Goal: Transaction & Acquisition: Purchase product/service

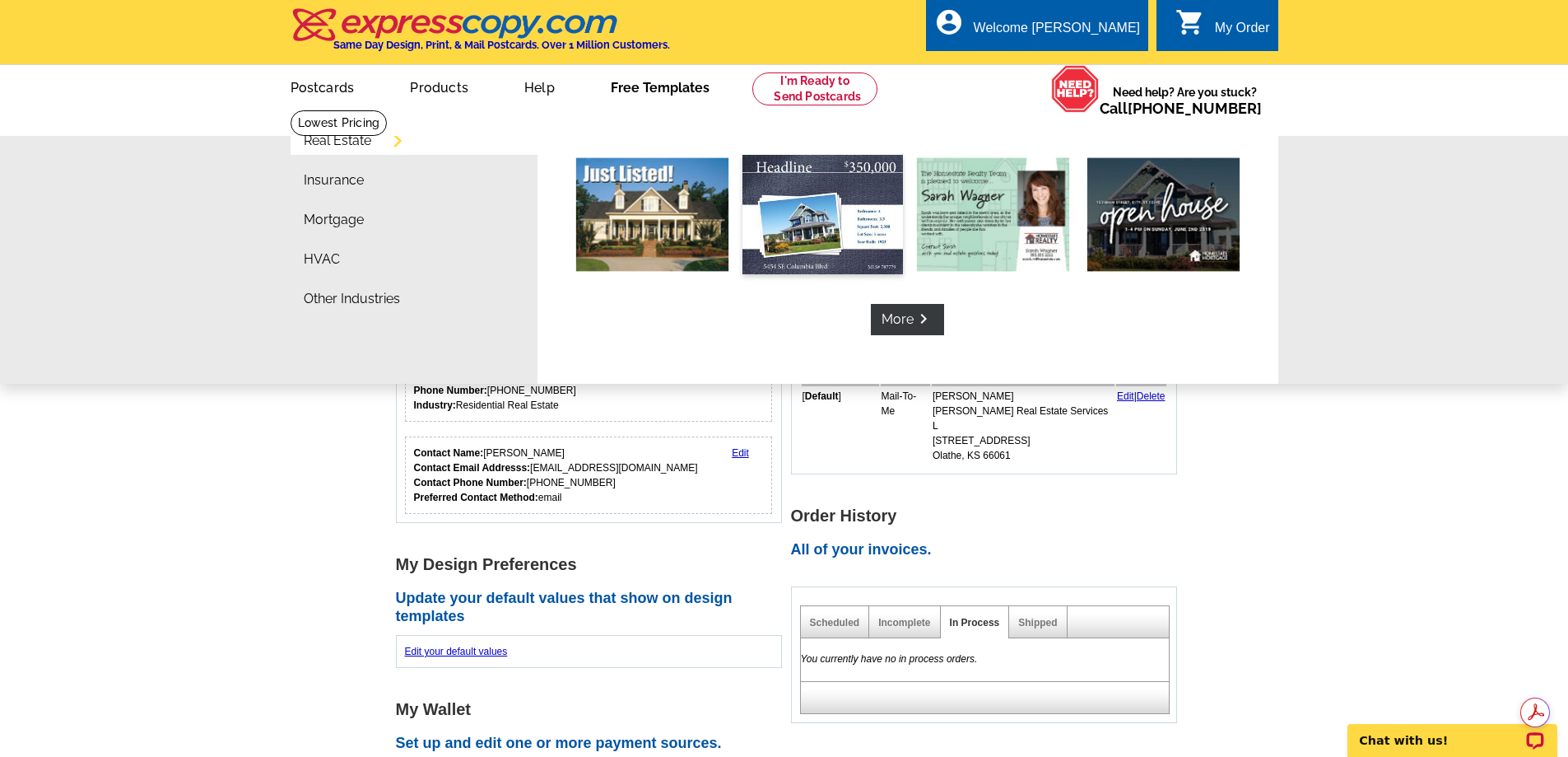
click at [854, 250] on img at bounding box center [822, 214] width 160 height 119
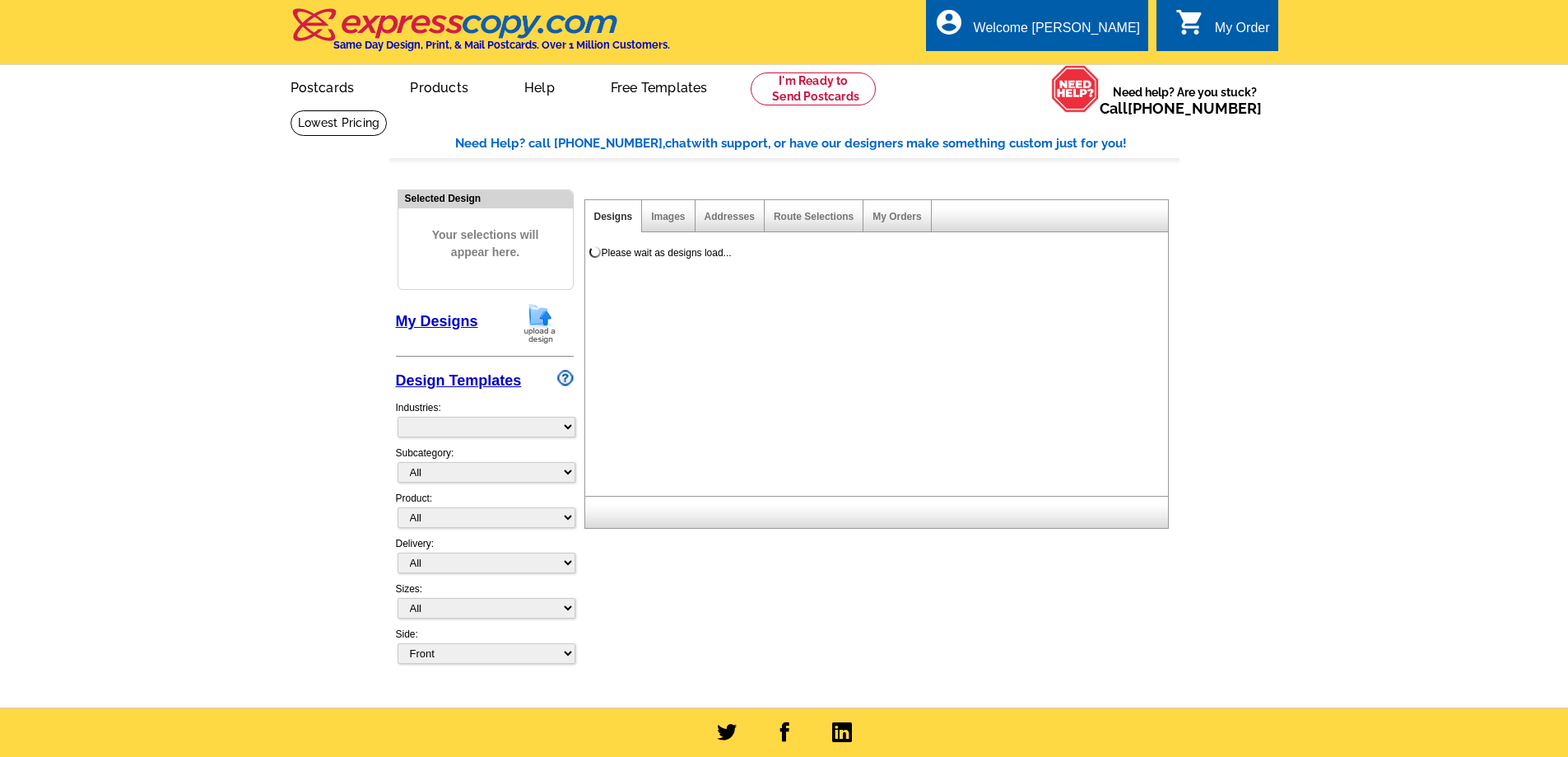
select select "789"
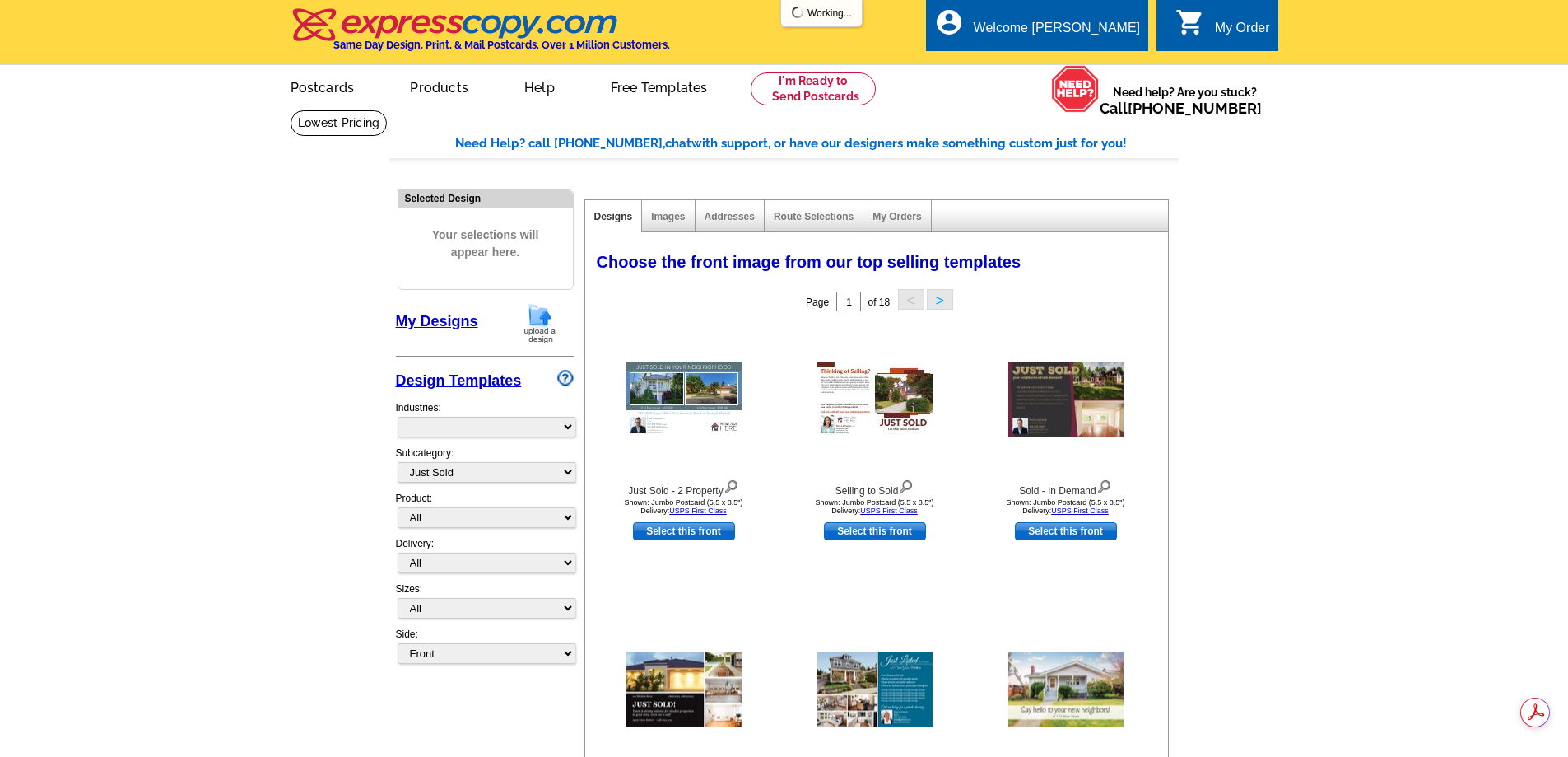
select select "785"
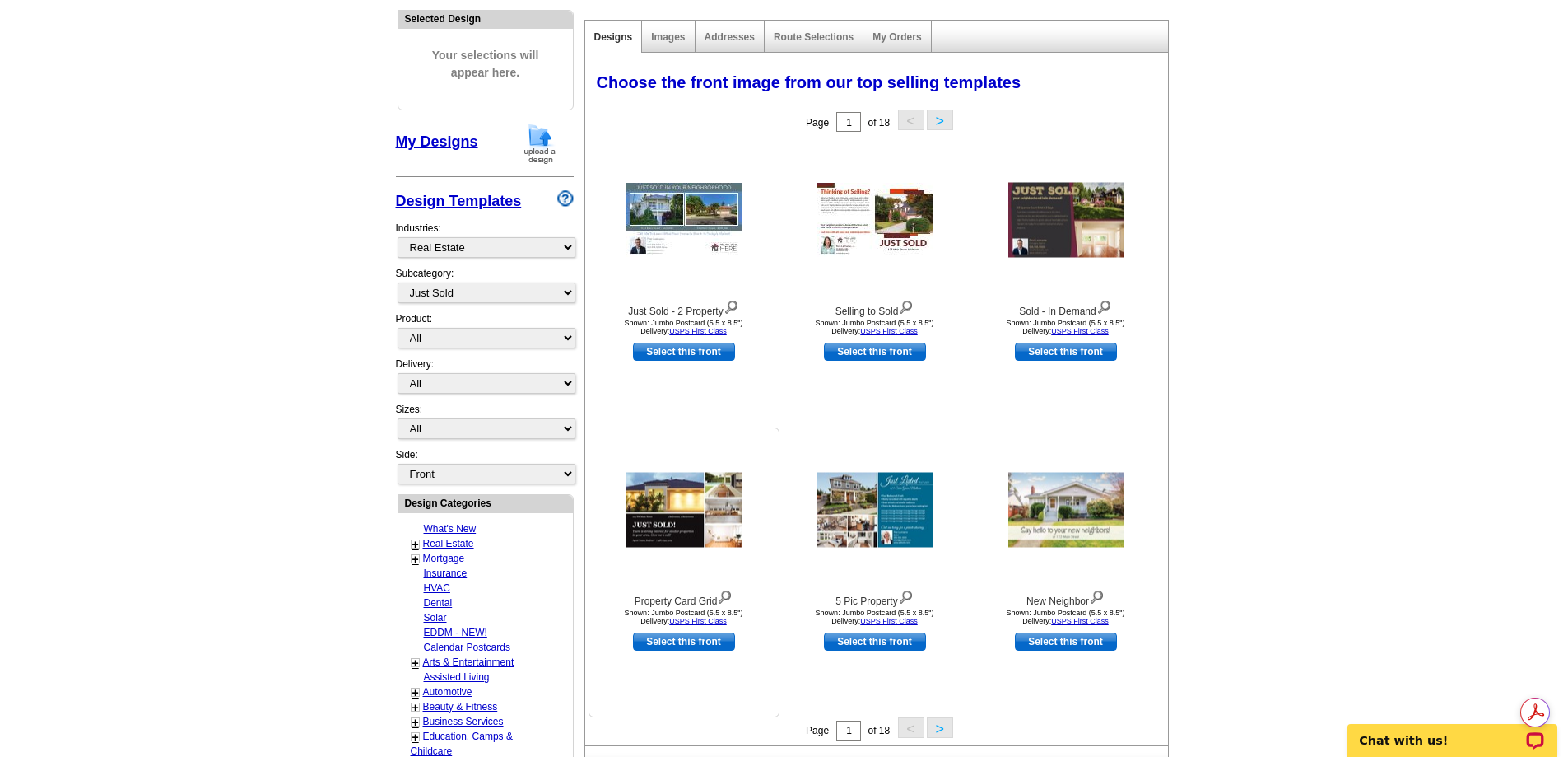
scroll to position [165, 0]
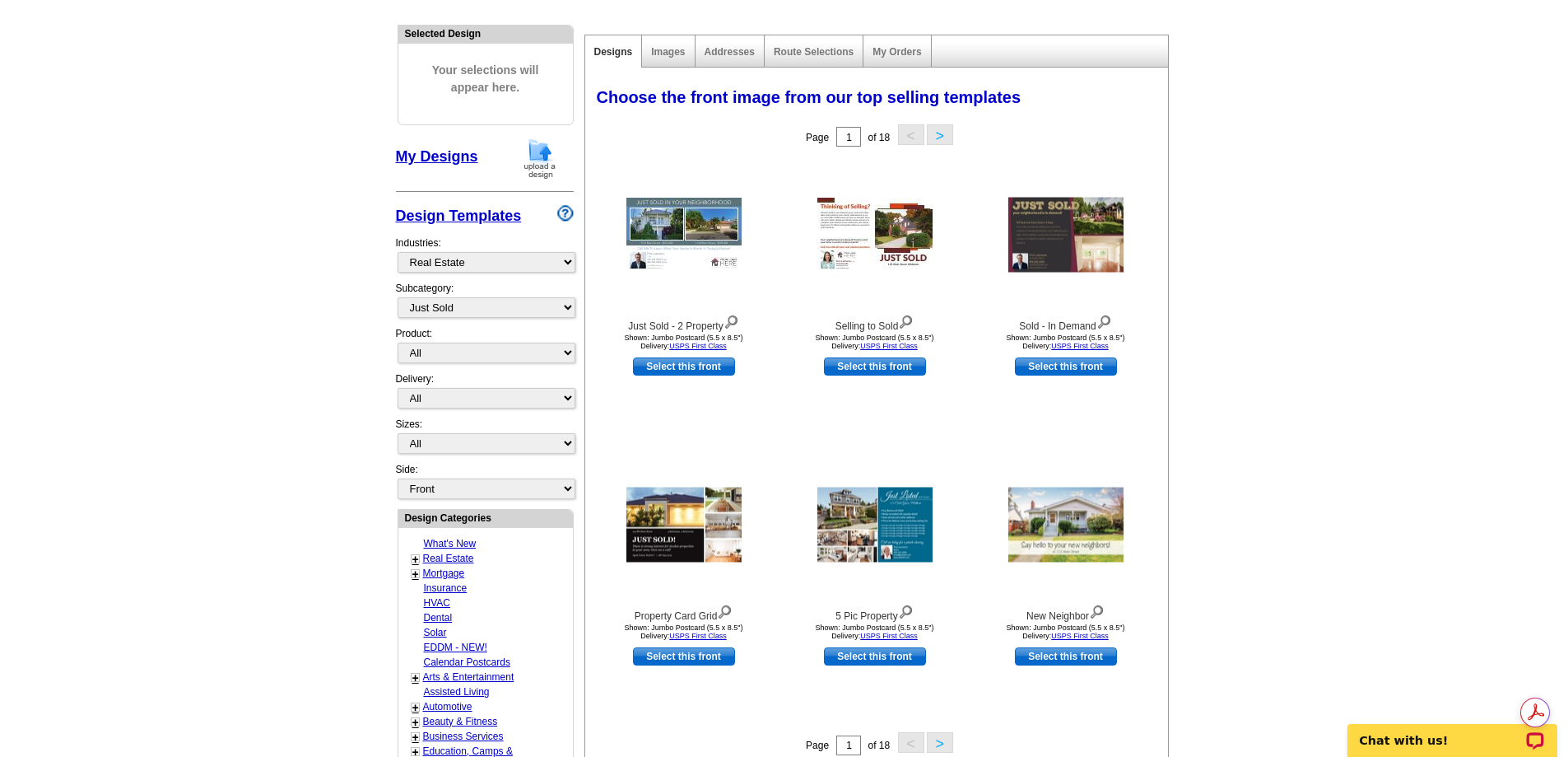
click at [940, 748] on button ">" at bounding box center [940, 742] width 26 height 21
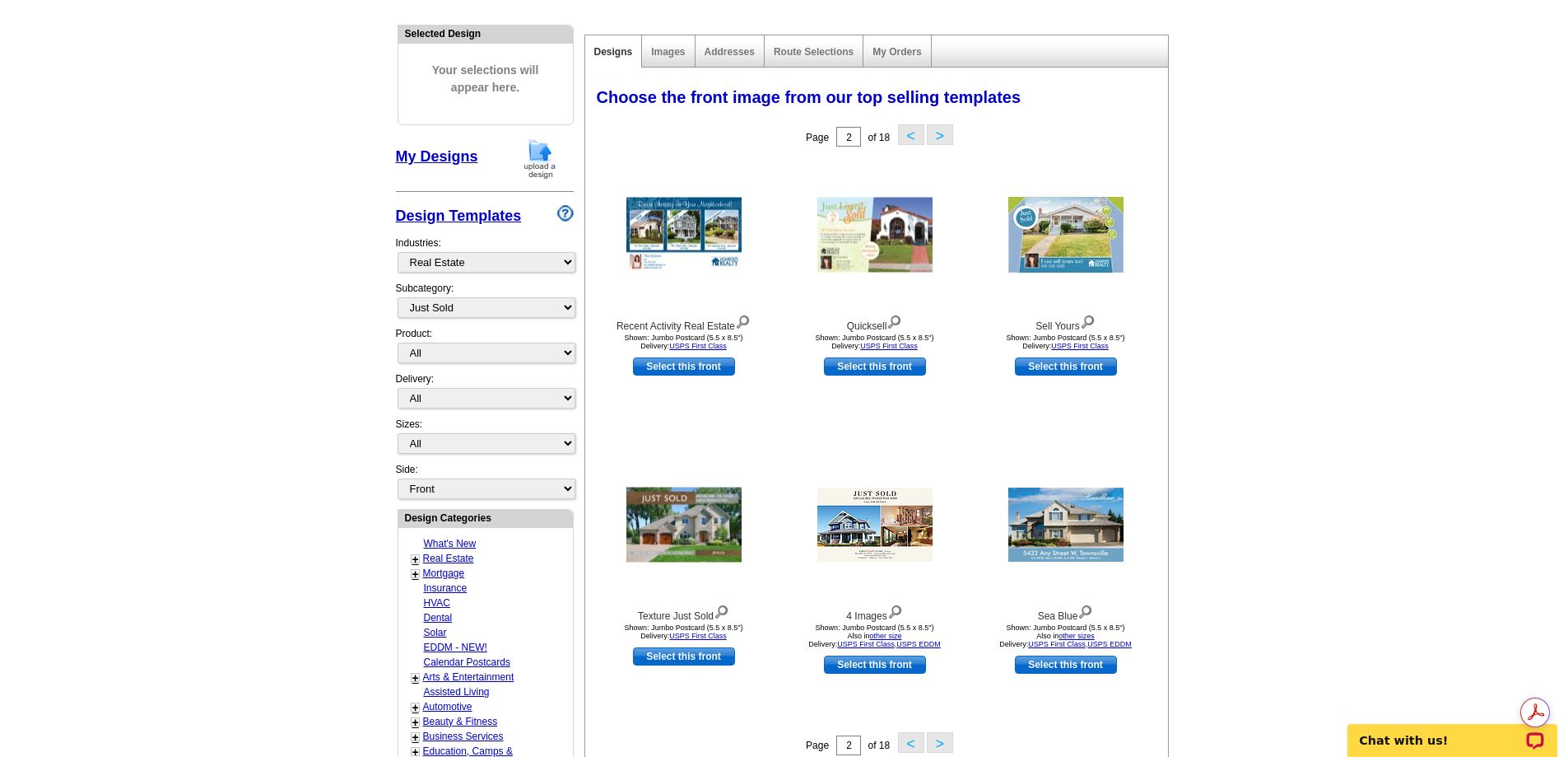
click at [939, 749] on button ">" at bounding box center [940, 742] width 26 height 21
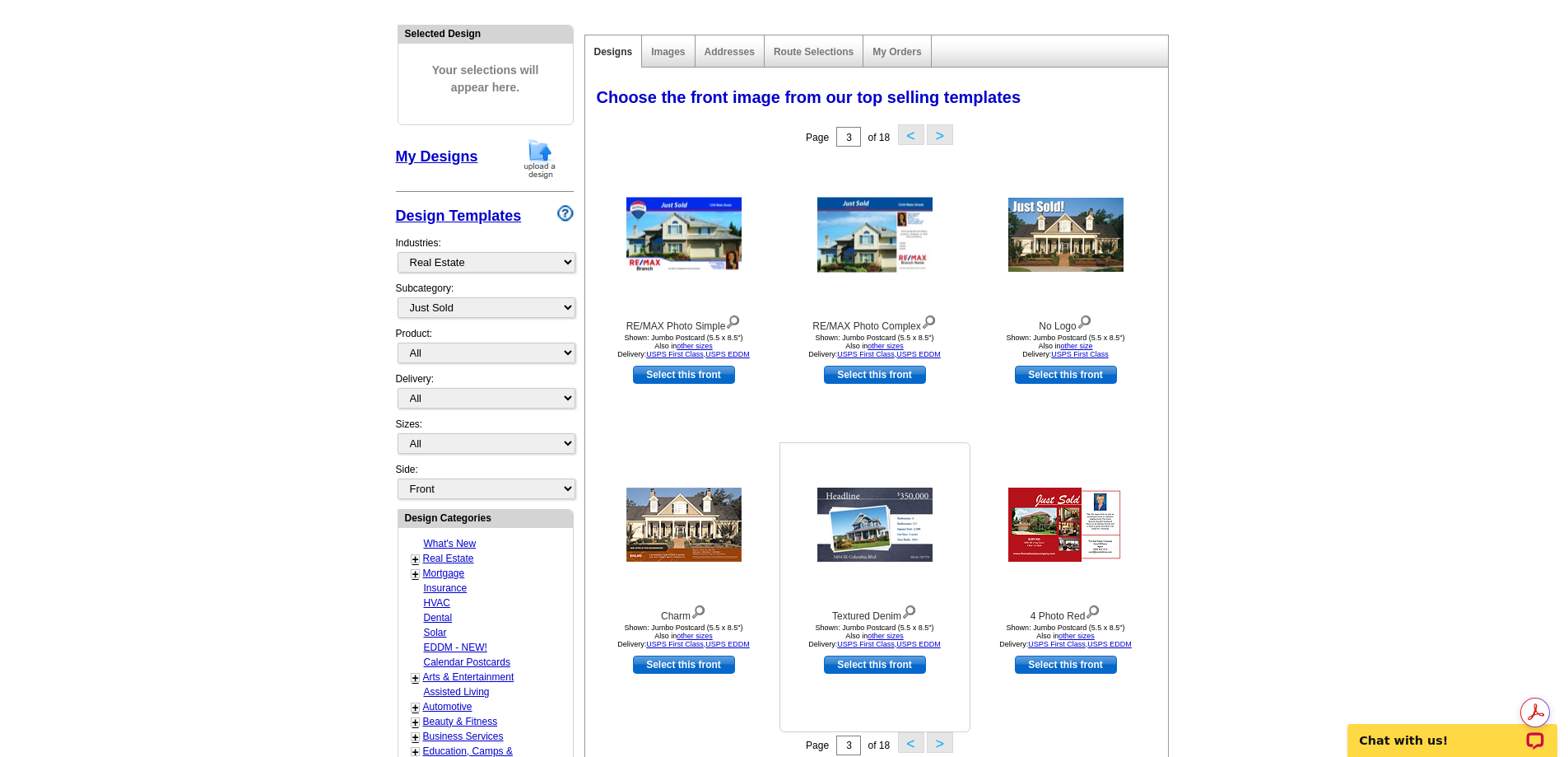
click at [870, 666] on link "Select this front" at bounding box center [875, 664] width 102 height 18
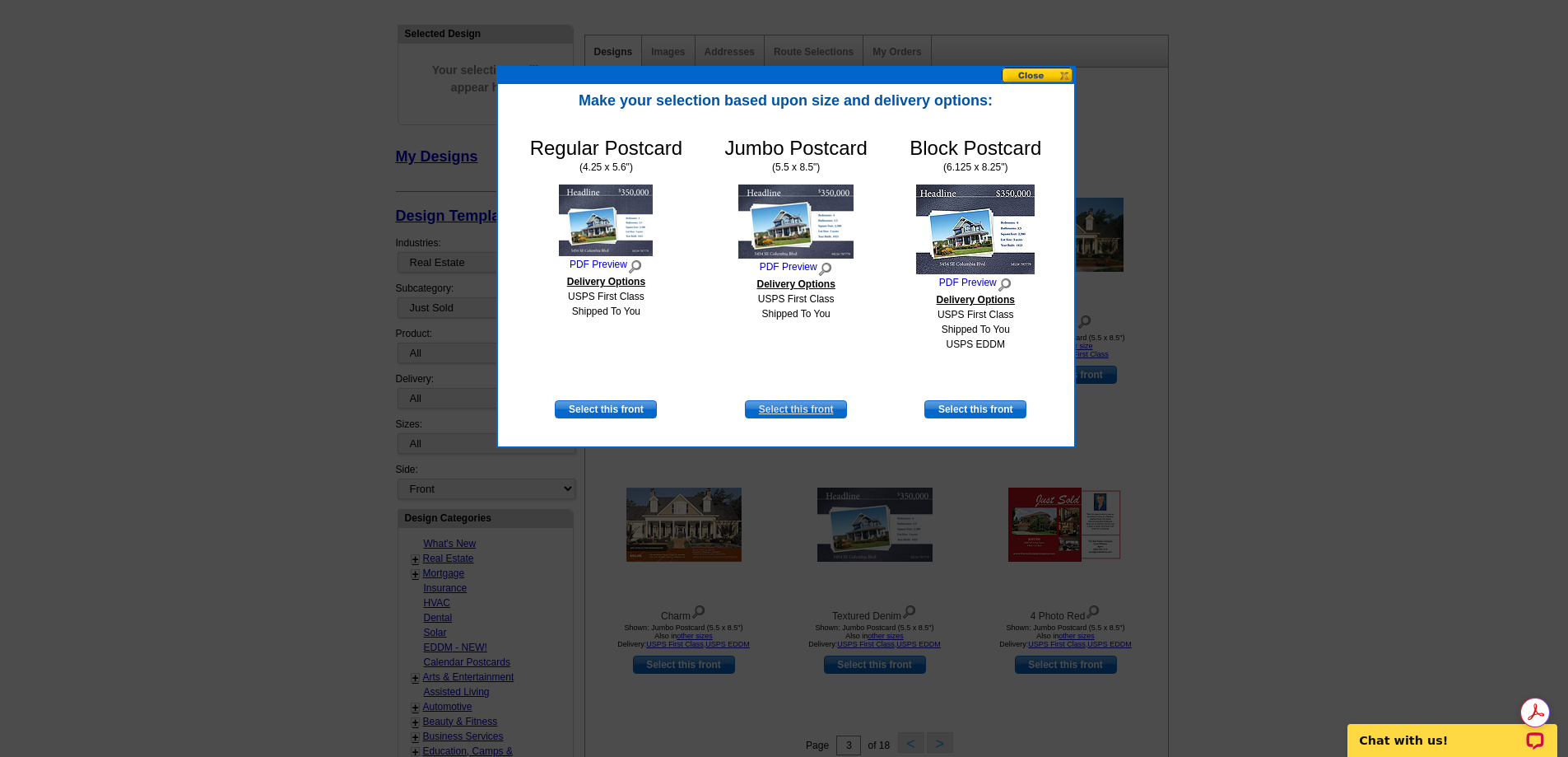
click at [799, 410] on link "Select this front" at bounding box center [796, 409] width 102 height 18
select select "2"
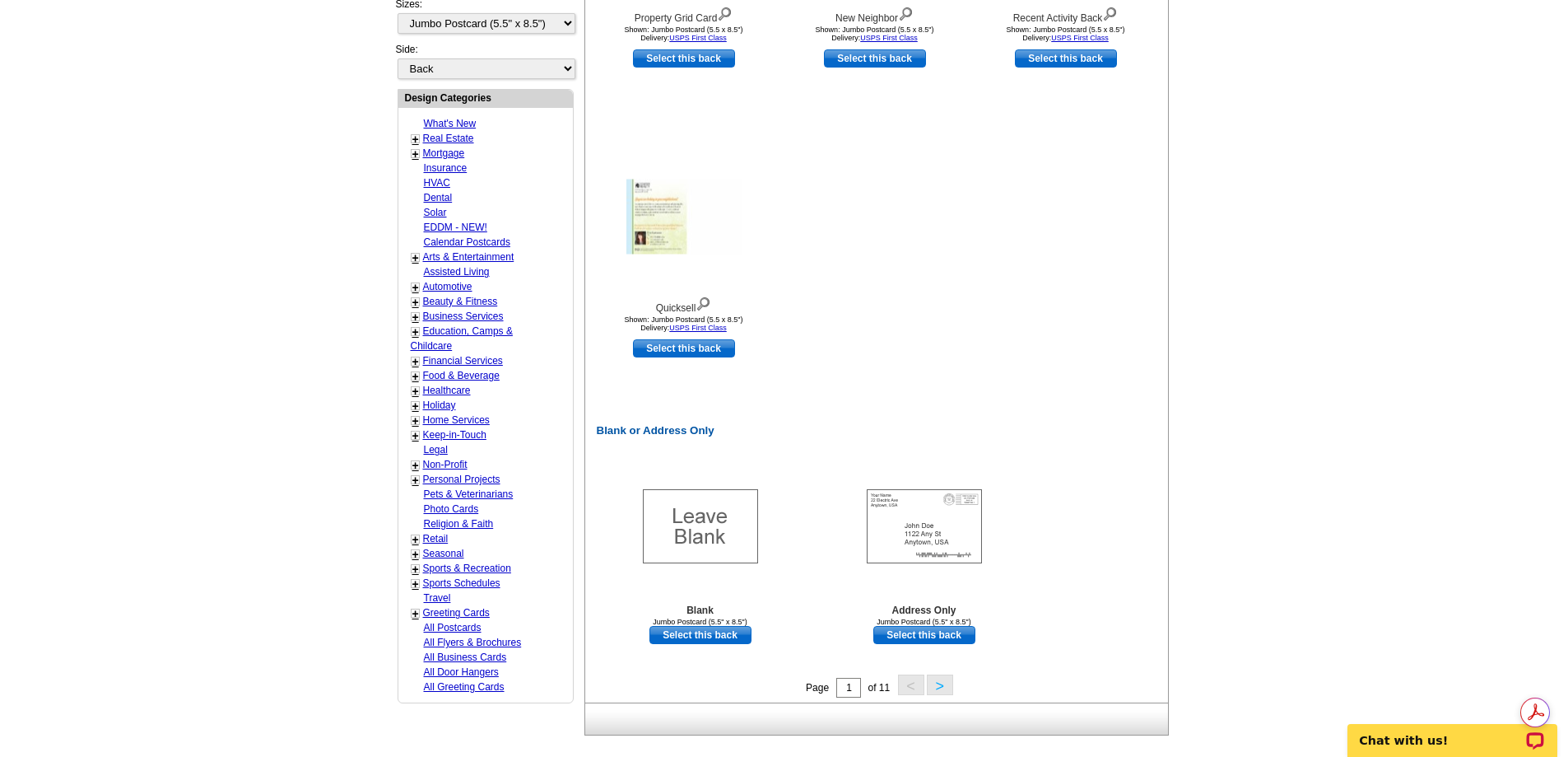
scroll to position [824, 0]
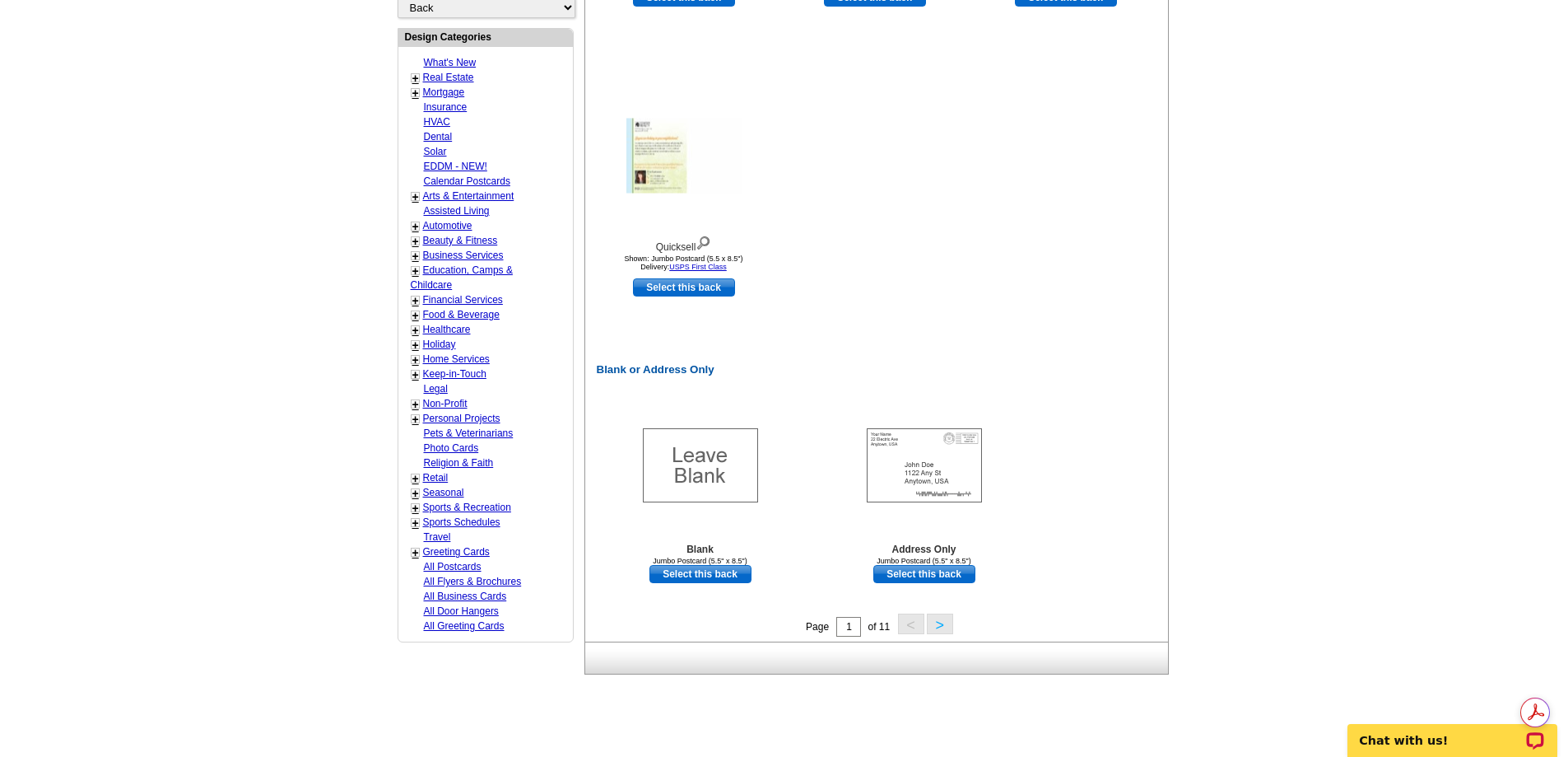
click at [941, 627] on button ">" at bounding box center [940, 624] width 26 height 21
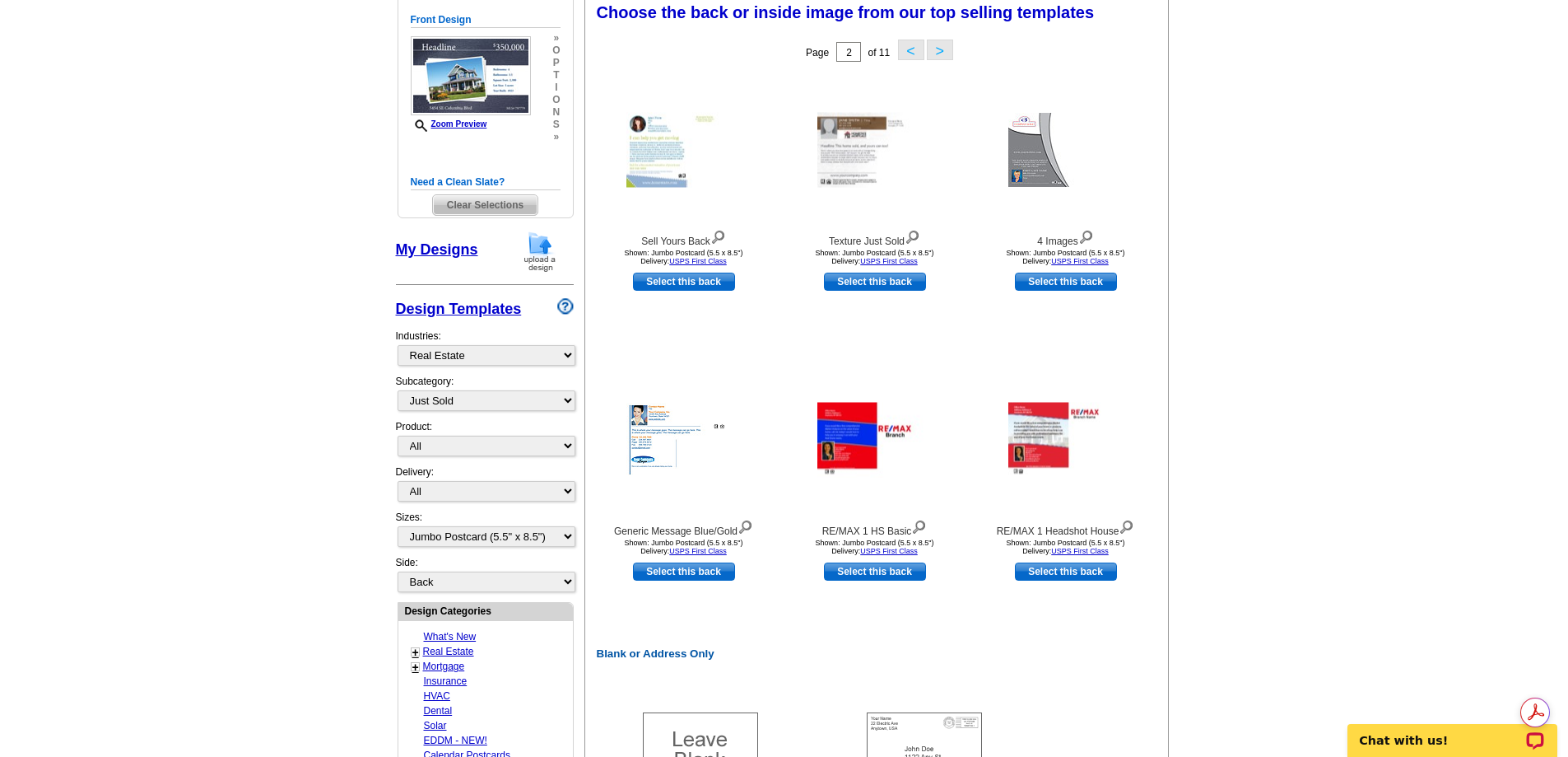
scroll to position [244, 0]
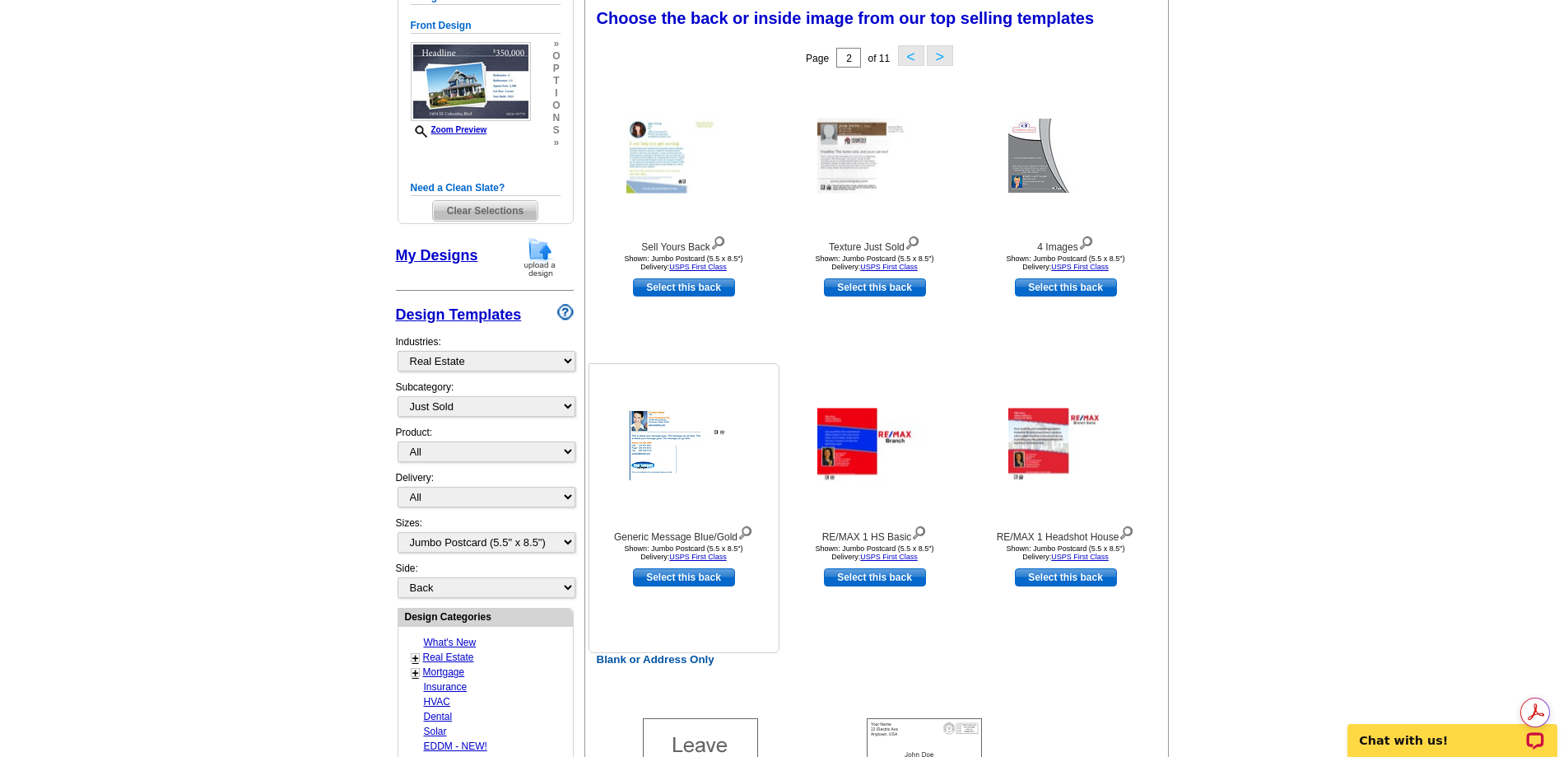
click at [680, 578] on link "Select this back" at bounding box center [684, 577] width 102 height 18
select select "front"
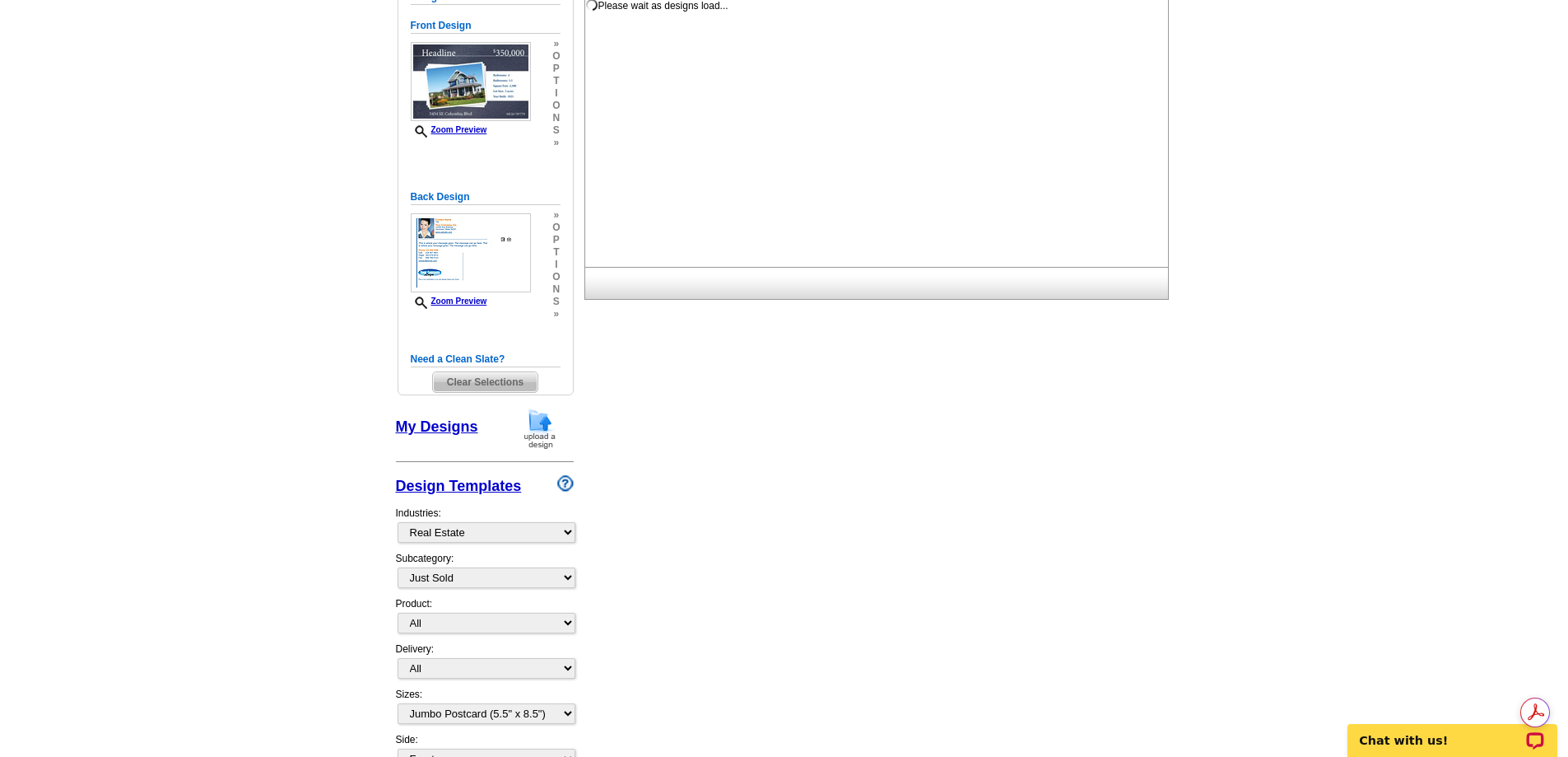
scroll to position [0, 0]
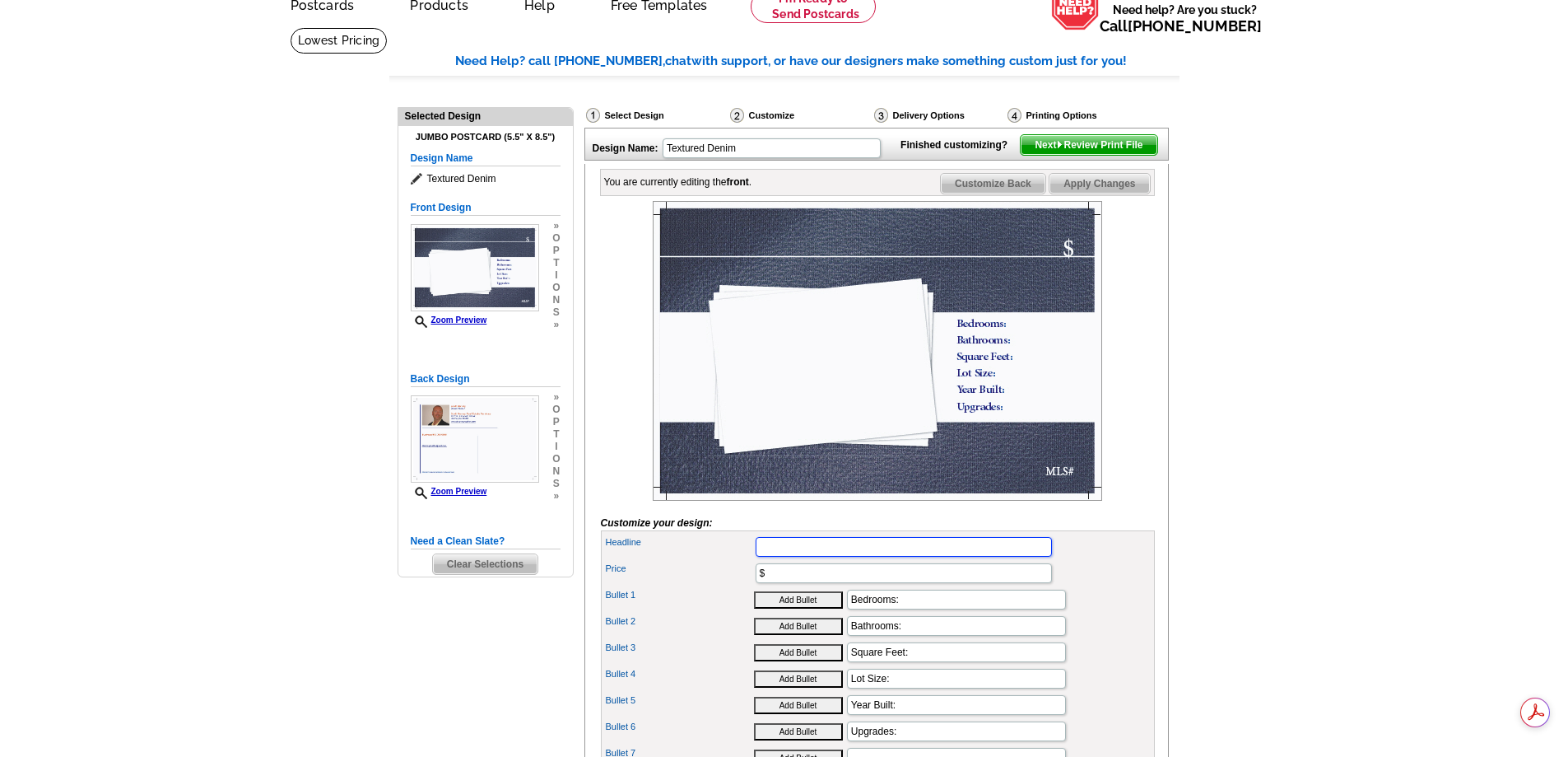
click at [782, 557] on input "Headline" at bounding box center [904, 546] width 297 height 20
type input "Just Listed"
click at [782, 583] on input "$" at bounding box center [904, 573] width 297 height 20
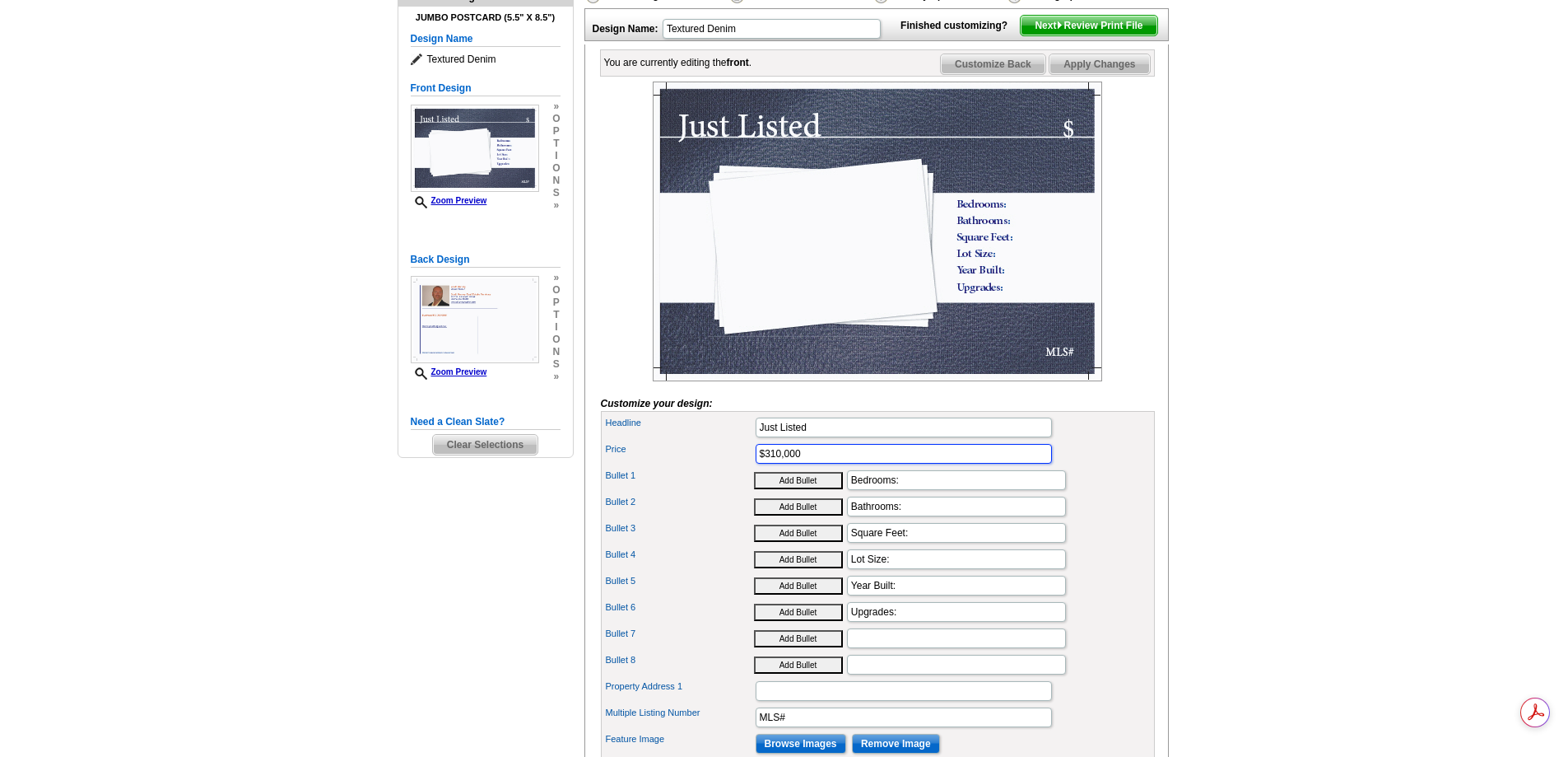
scroll to position [247, 0]
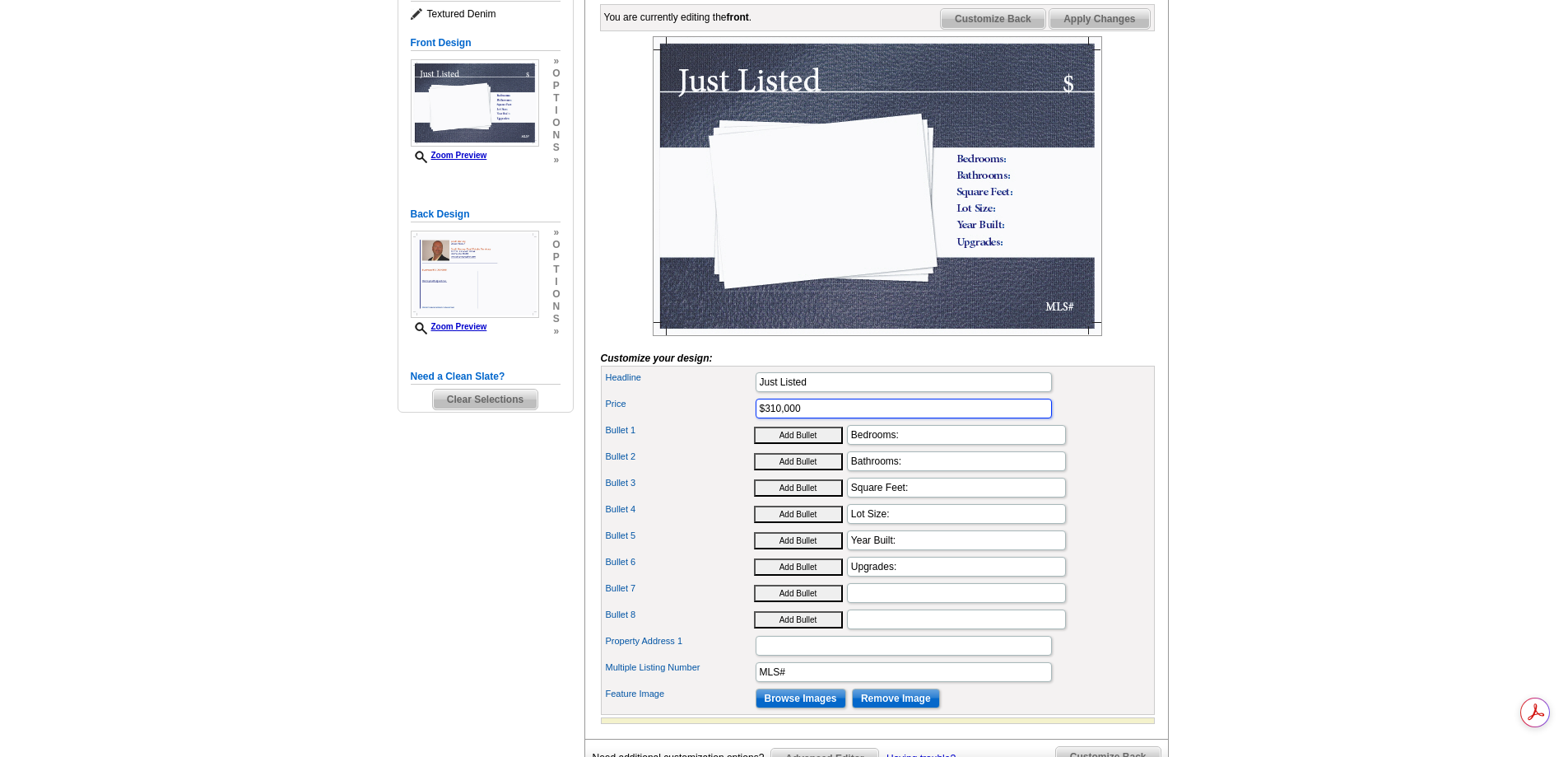
type input "$310,000"
click at [917, 445] on input "Bedrooms:" at bounding box center [956, 435] width 219 height 20
type input "Bedrooms: 3"
click at [916, 471] on input "Bathrooms:" at bounding box center [956, 461] width 219 height 20
type input "Bathrooms: 2.5"
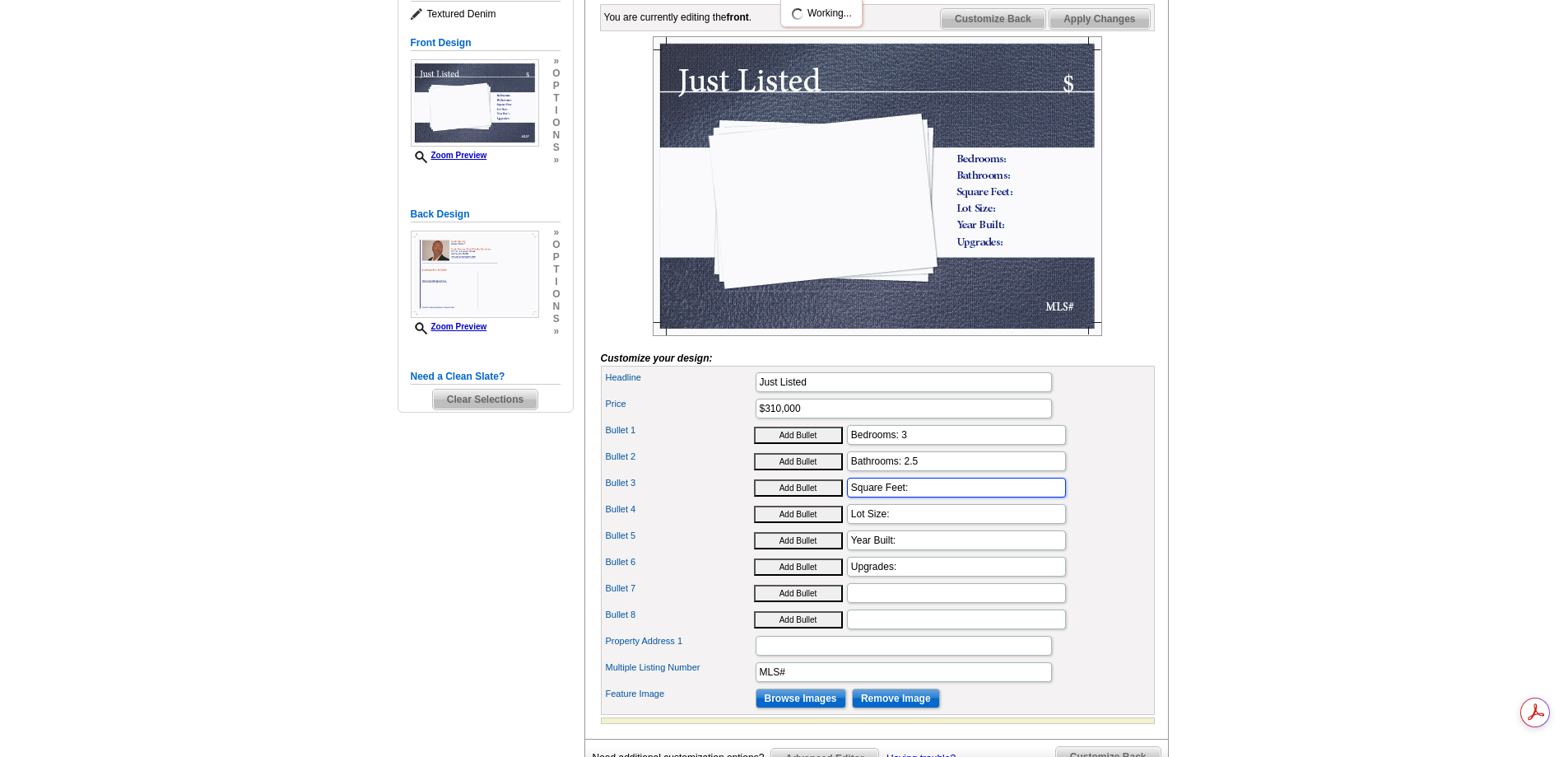
click at [925, 497] on input "Square Feet:" at bounding box center [956, 487] width 219 height 20
type input "Square Feet: 1838"
click at [907, 523] on input "Lot Size:" at bounding box center [956, 514] width 219 height 20
click at [869, 603] on input "Bullet 7" at bounding box center [956, 592] width 219 height 20
click at [921, 523] on input "Lot Size:" at bounding box center [956, 514] width 219 height 20
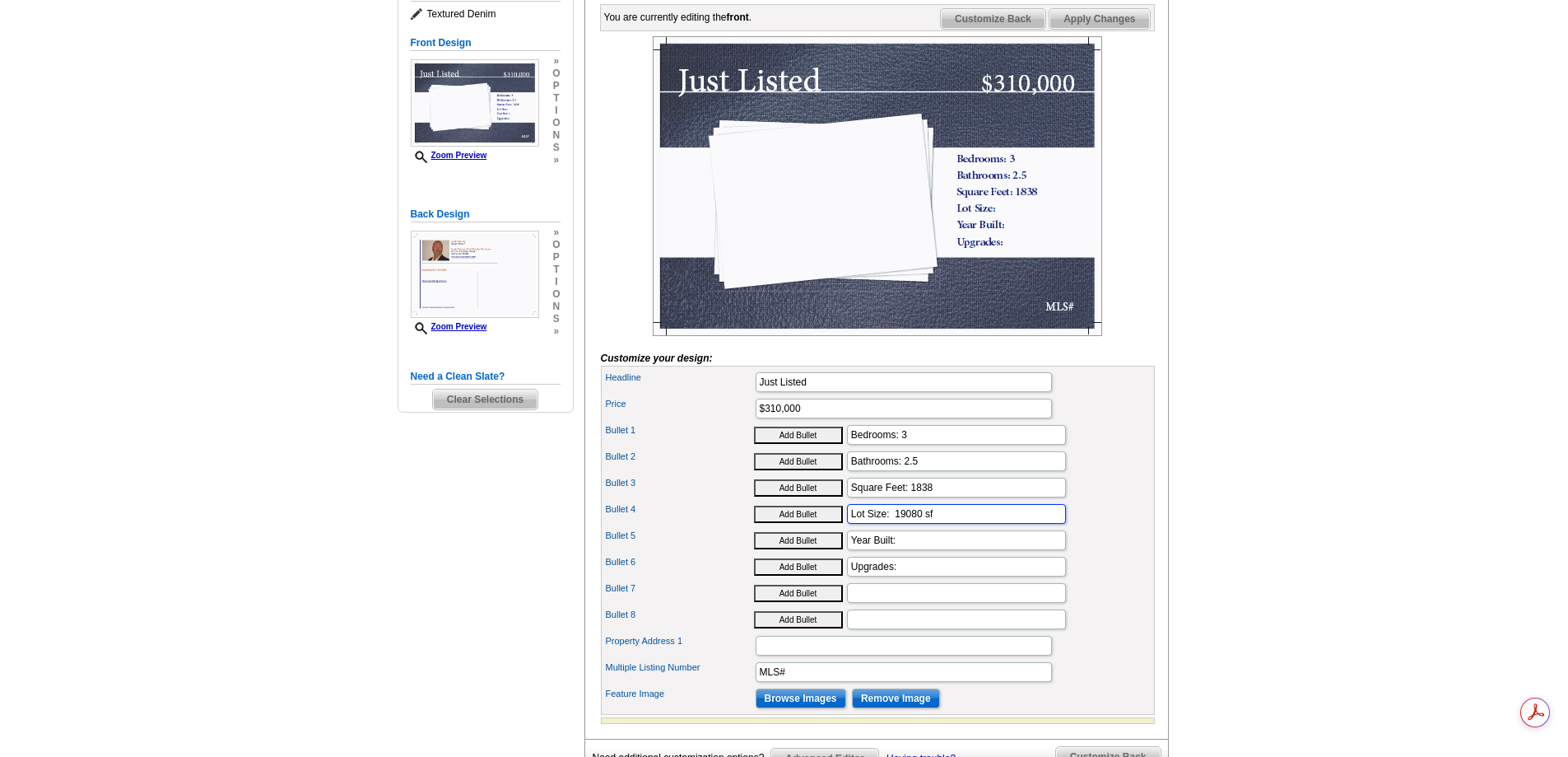
type input "Lot Size: 19080 sf"
click at [916, 550] on input "Year Built:" at bounding box center [956, 540] width 219 height 20
click at [925, 550] on input "Year Built:" at bounding box center [956, 540] width 219 height 20
type input "Year Built: 1967"
click at [906, 577] on input "Upgrades:" at bounding box center [956, 566] width 219 height 20
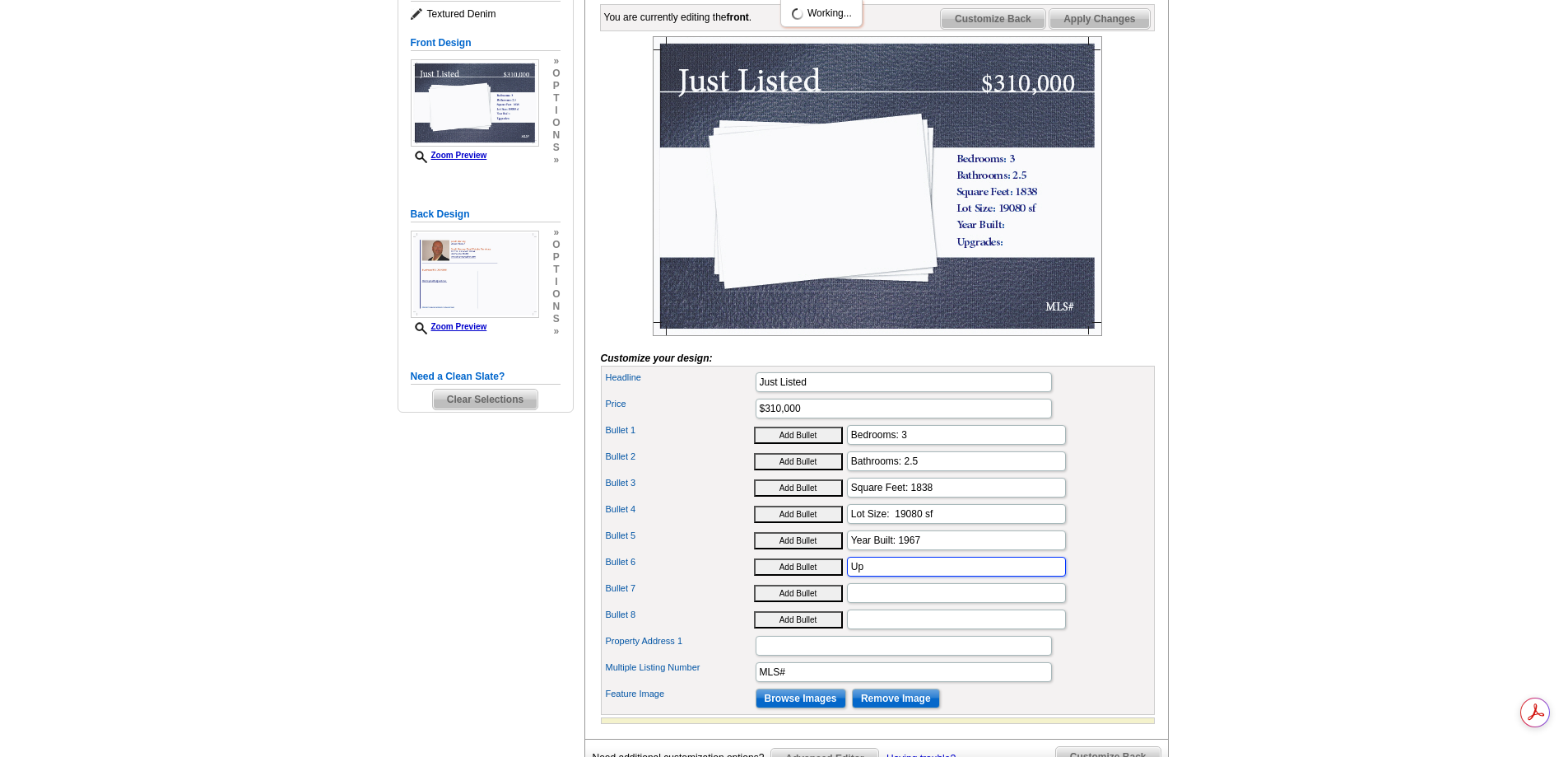
type input "U"
type input "f"
type input "c"
type input "Corner Lot"
type input "Fenced back yard"
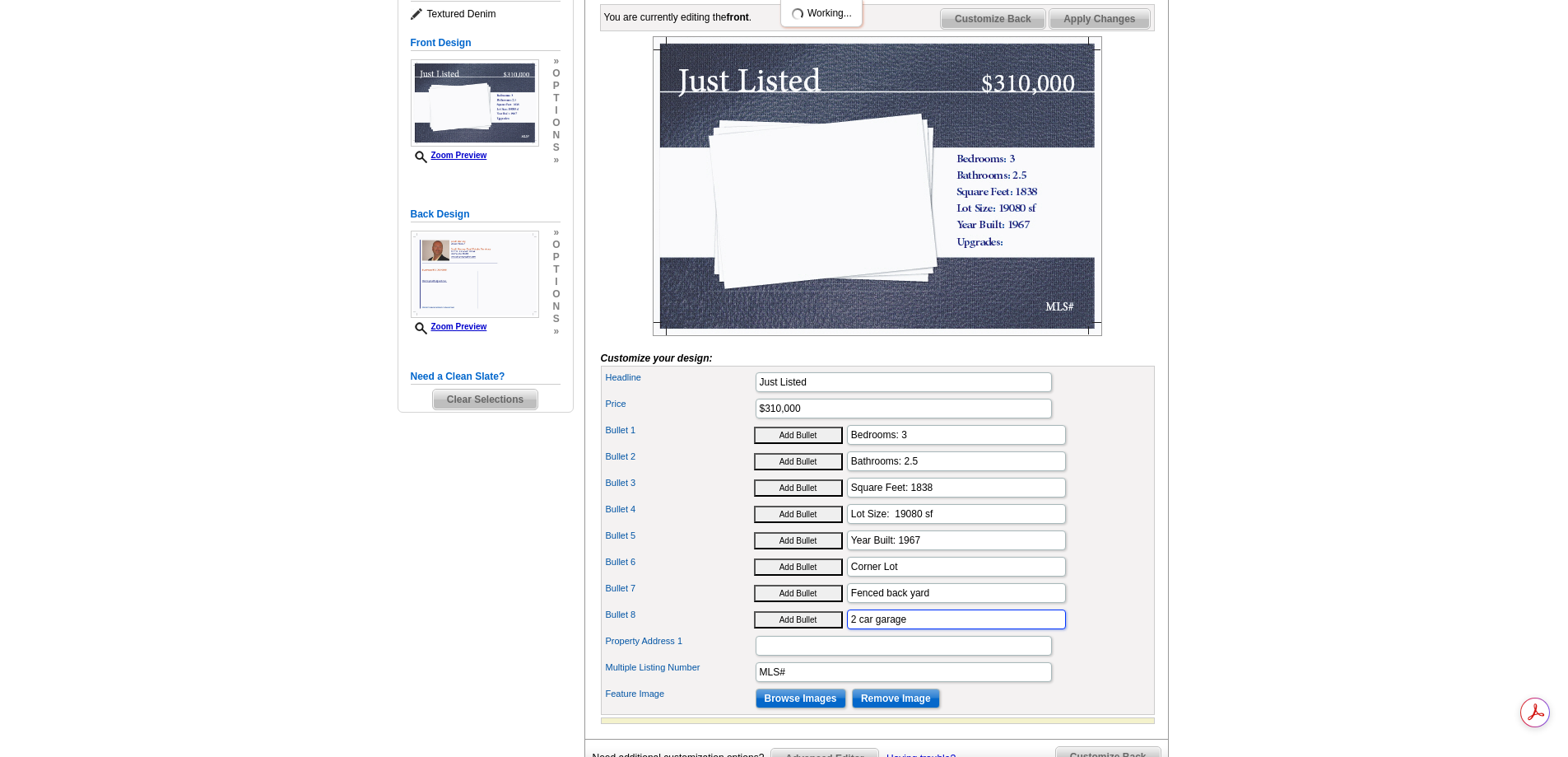
type input "2 car garage"
type input "2600 Oxford Rd. Lawrence KS 66049"
click at [810, 682] on input "MLS#" at bounding box center [904, 672] width 297 height 20
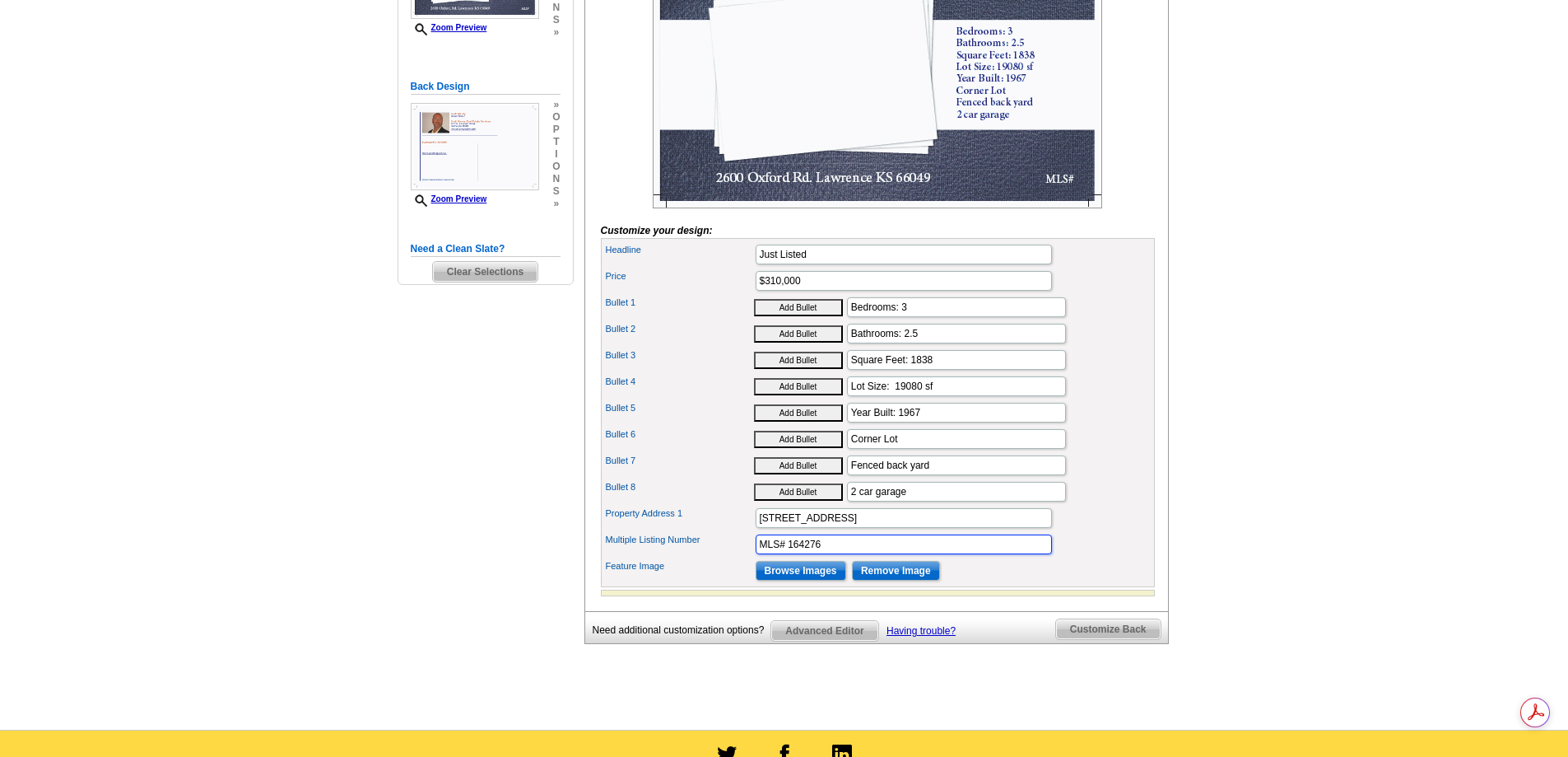
scroll to position [411, 0]
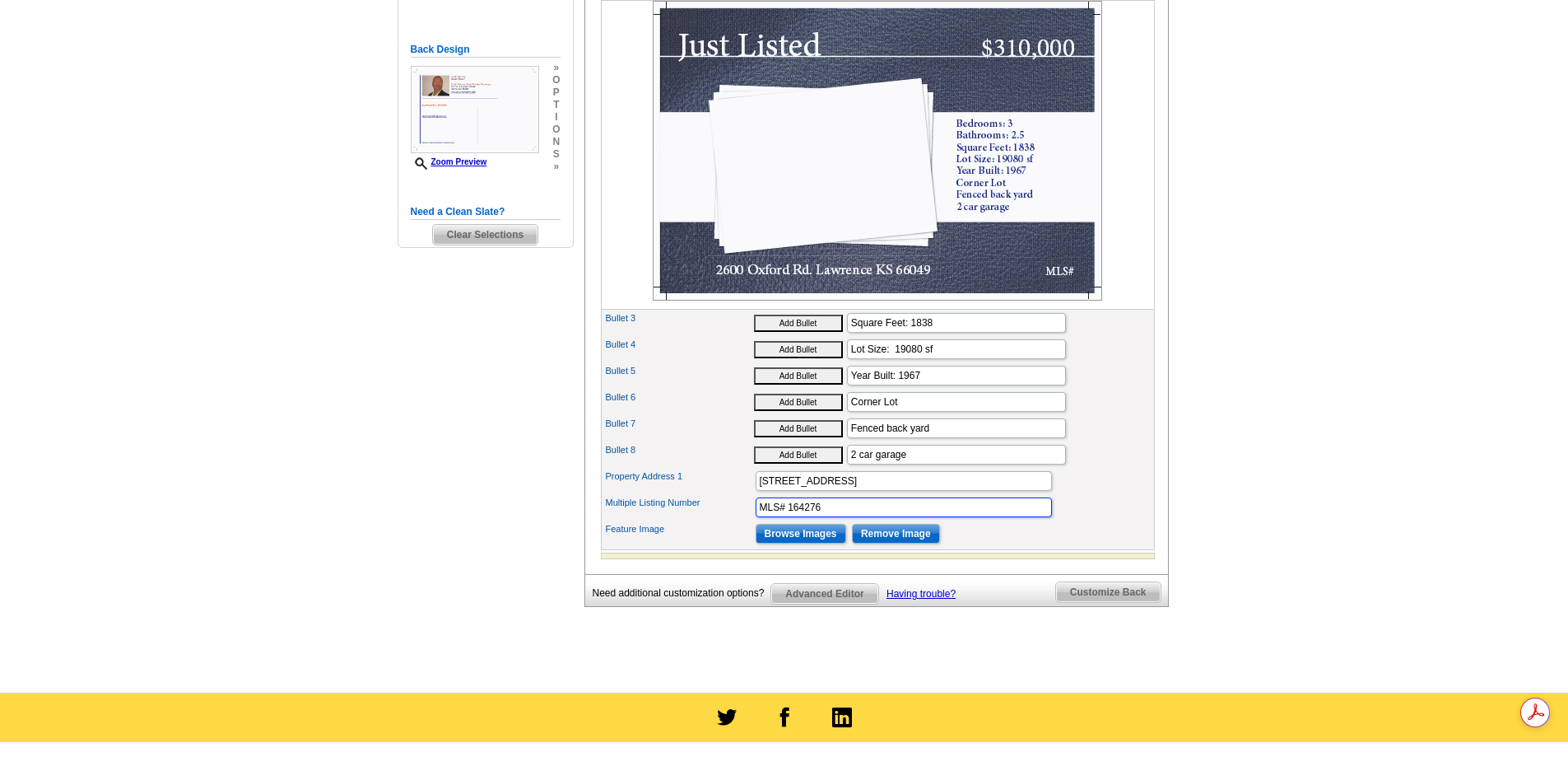
type input "MLS# 164276"
click at [794, 543] on input "Browse Images" at bounding box center [802, 533] width 91 height 20
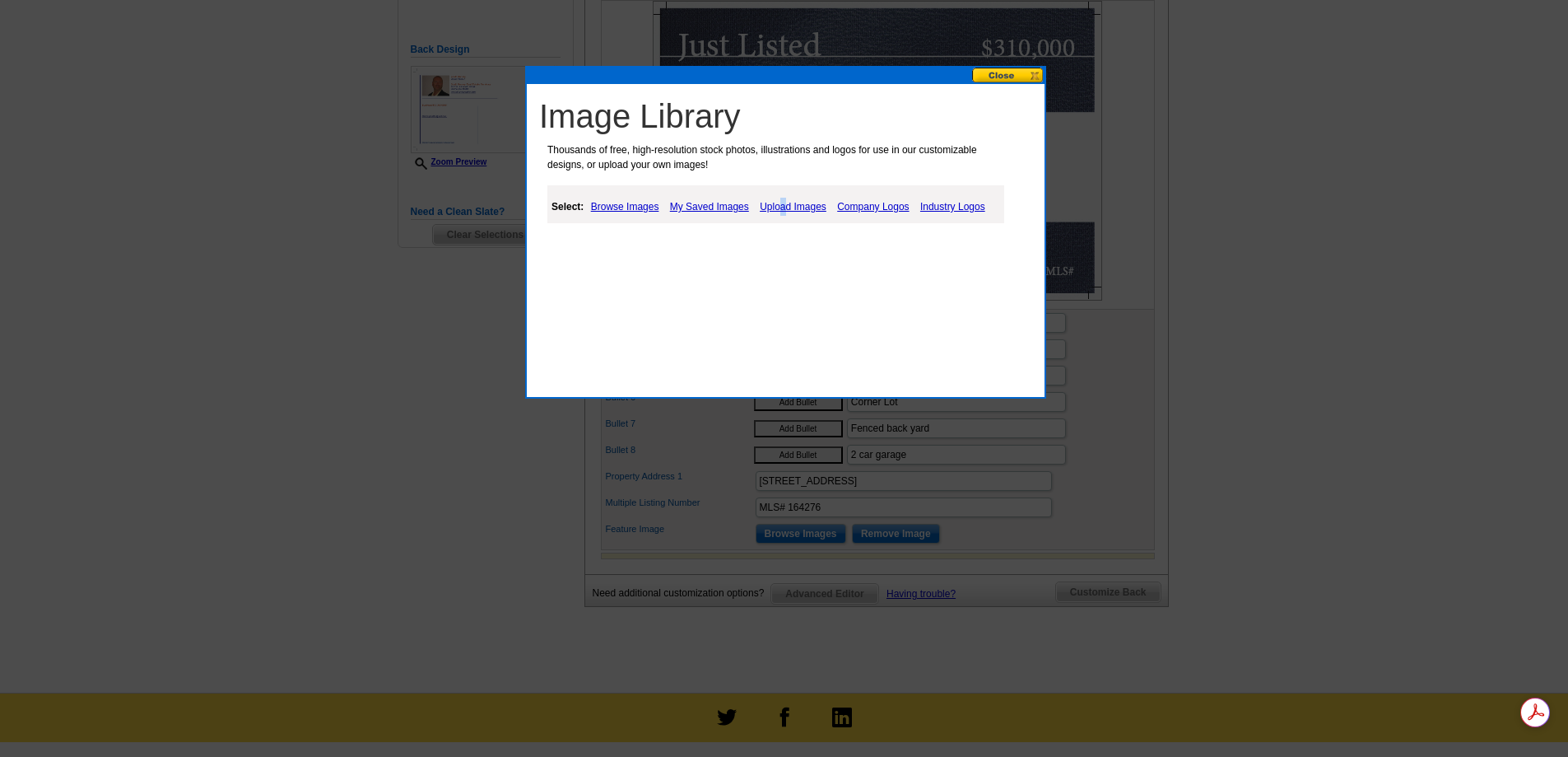
click at [784, 207] on link "Upload Images" at bounding box center [794, 207] width 75 height 20
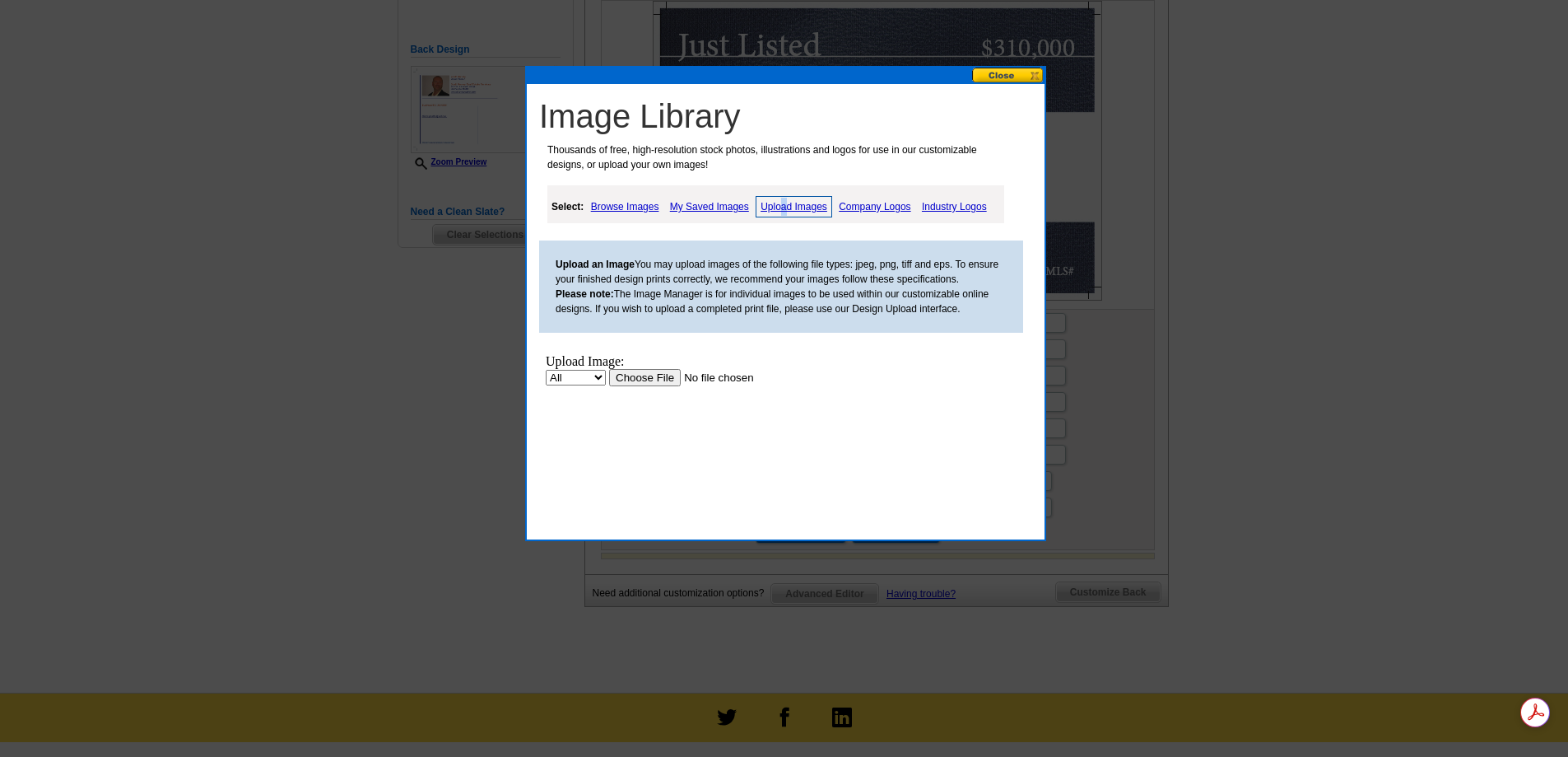
scroll to position [0, 0]
click at [643, 378] on input "file" at bounding box center [713, 378] width 208 height 18
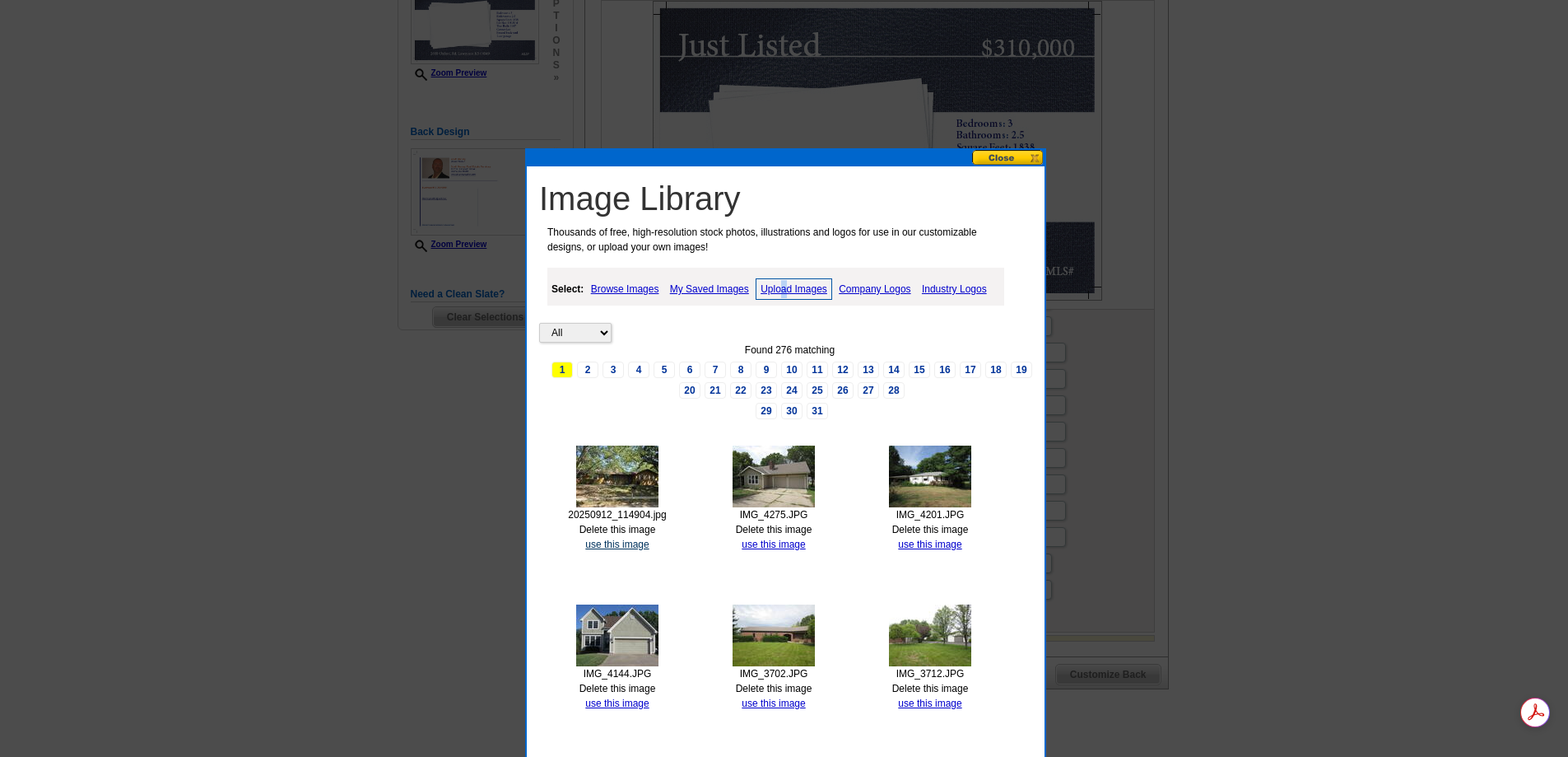
click at [618, 543] on link "use this image" at bounding box center [617, 543] width 63 height 11
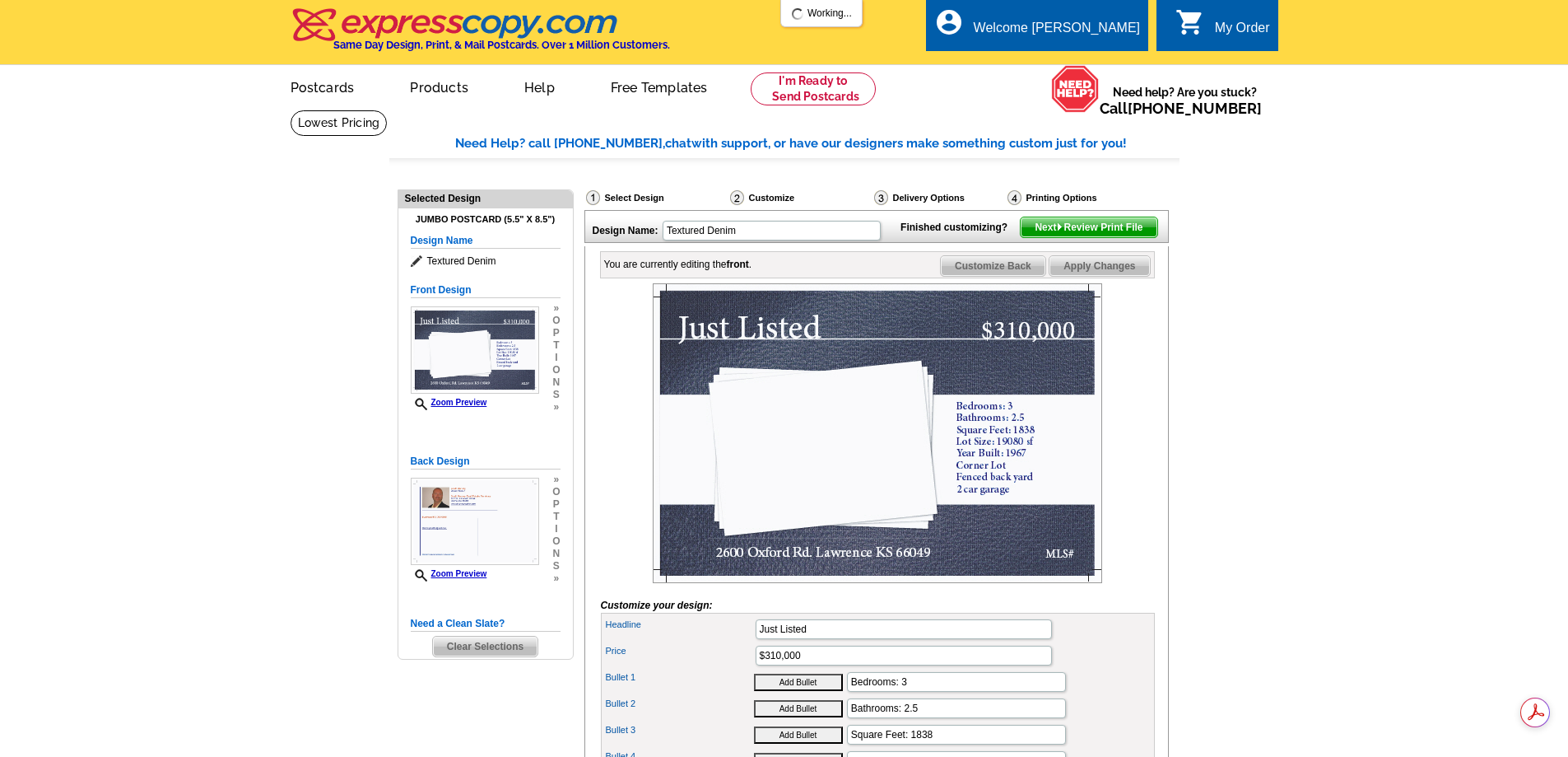
click at [1098, 276] on span "Apply Changes" at bounding box center [1100, 266] width 100 height 20
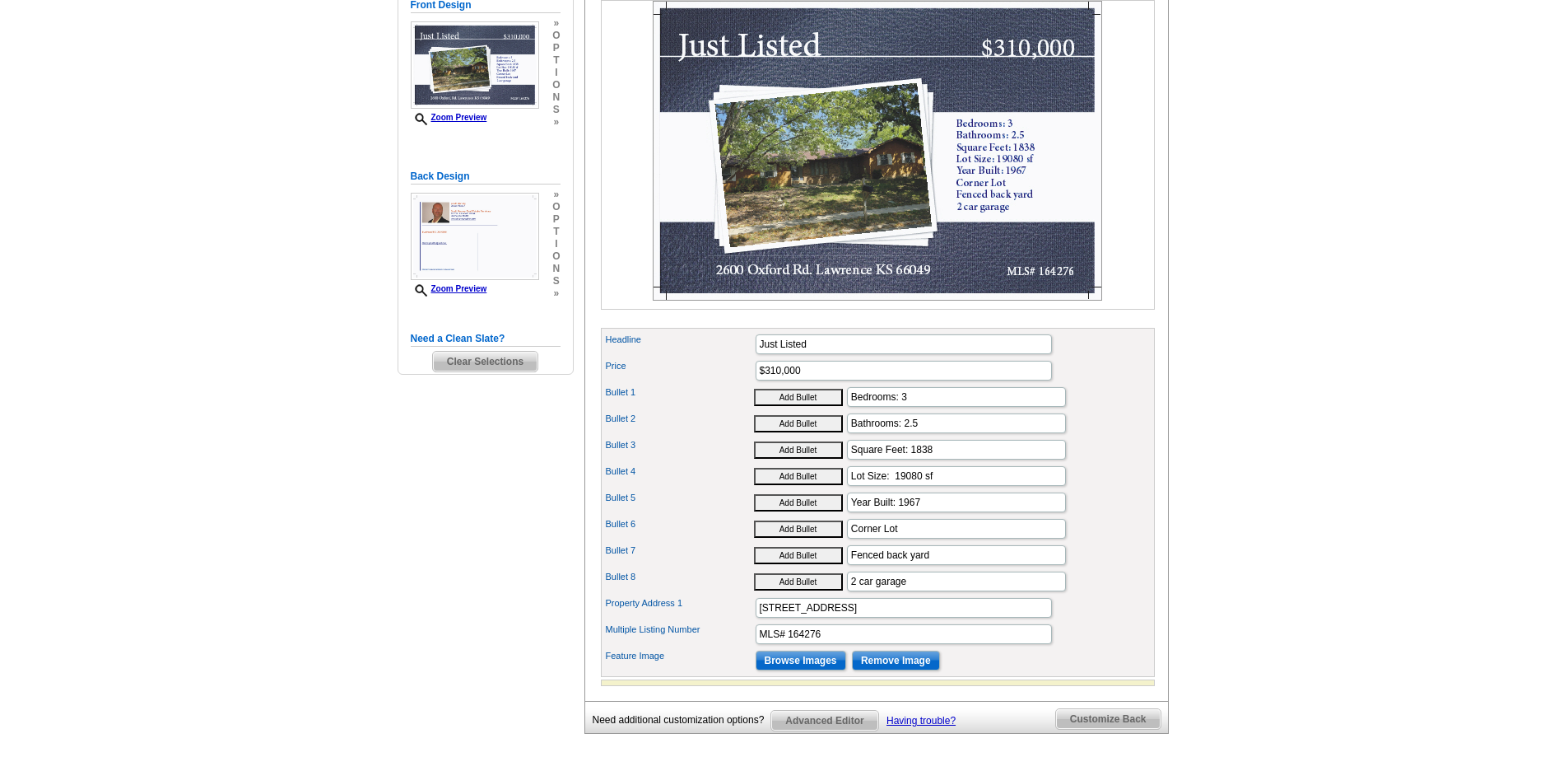
scroll to position [247, 0]
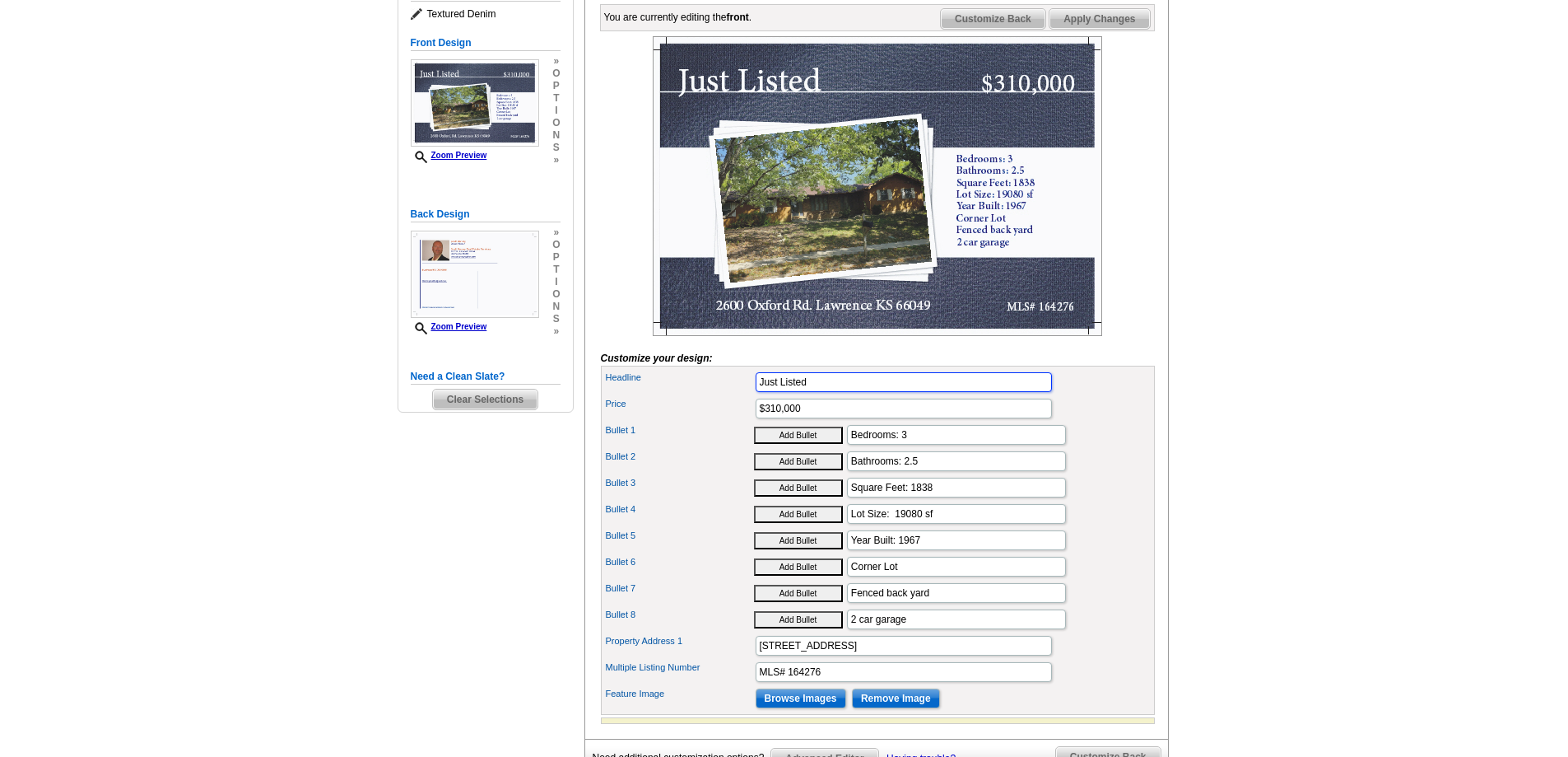
click at [828, 392] on input "Just Listed" at bounding box center [904, 382] width 297 height 20
type input "Just Listed!"
click at [1100, 29] on span "Apply Changes" at bounding box center [1100, 18] width 100 height 20
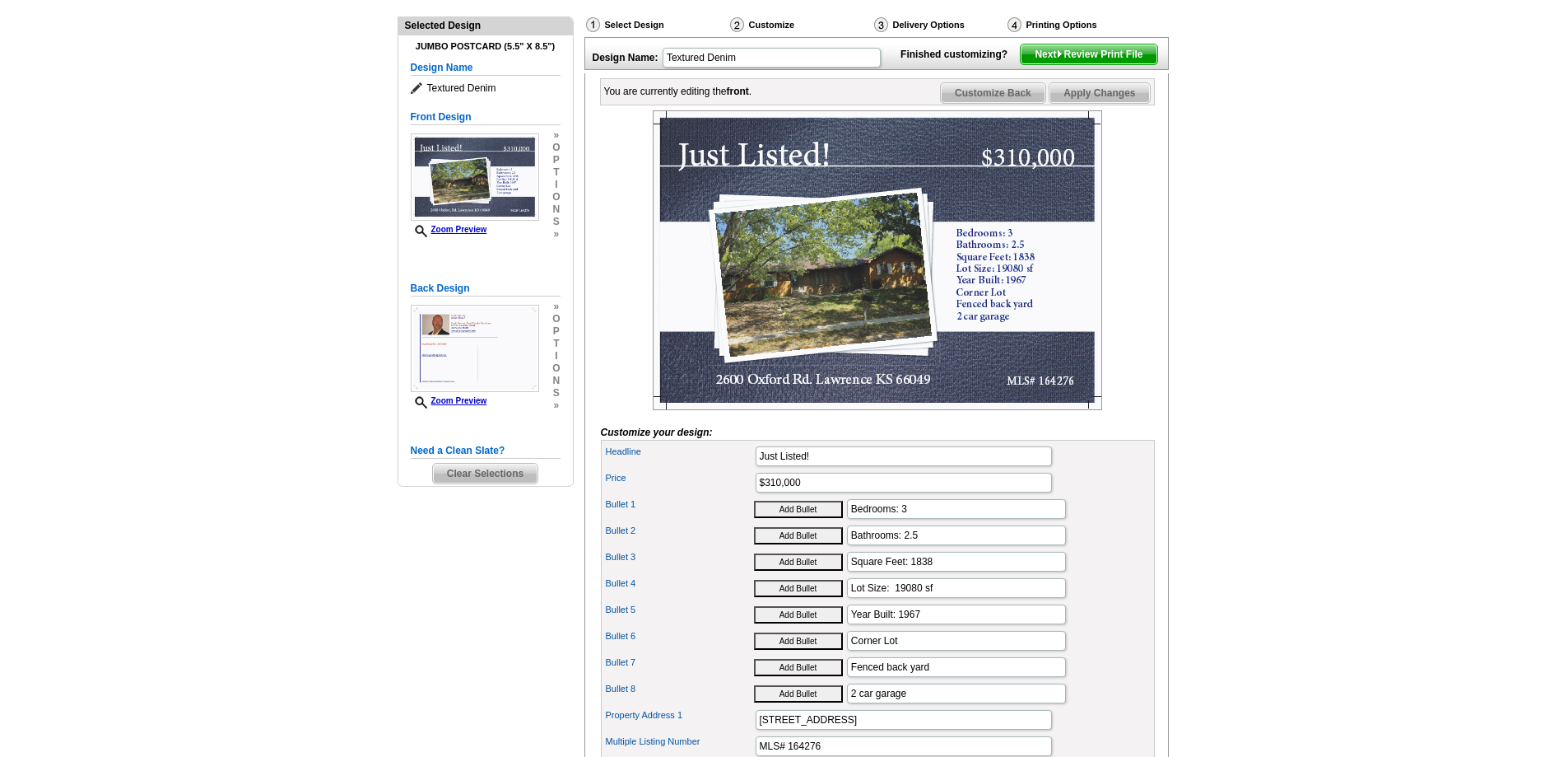
scroll to position [0, 0]
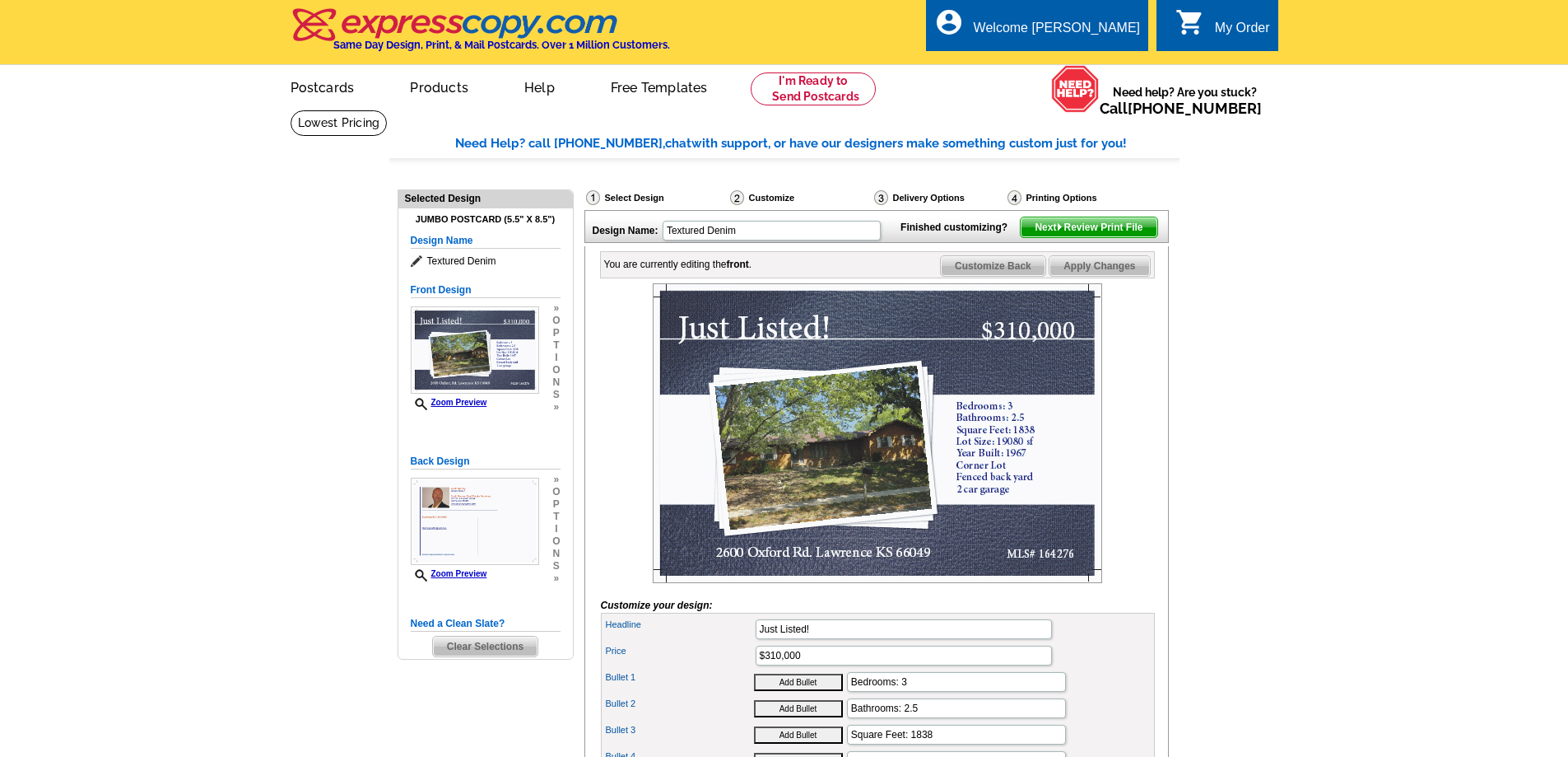
click at [998, 276] on span "Customize Back" at bounding box center [992, 266] width 104 height 20
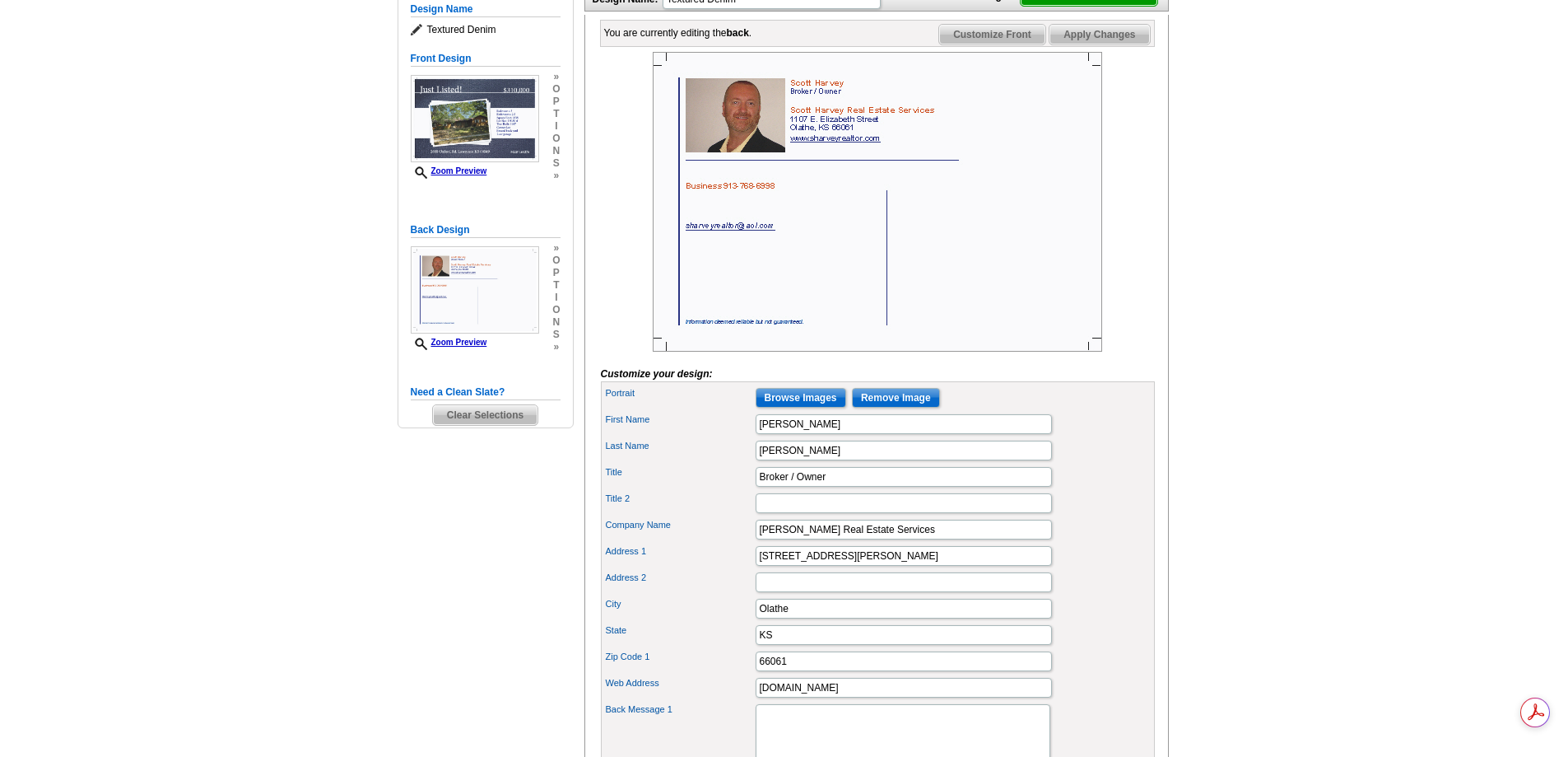
scroll to position [247, 0]
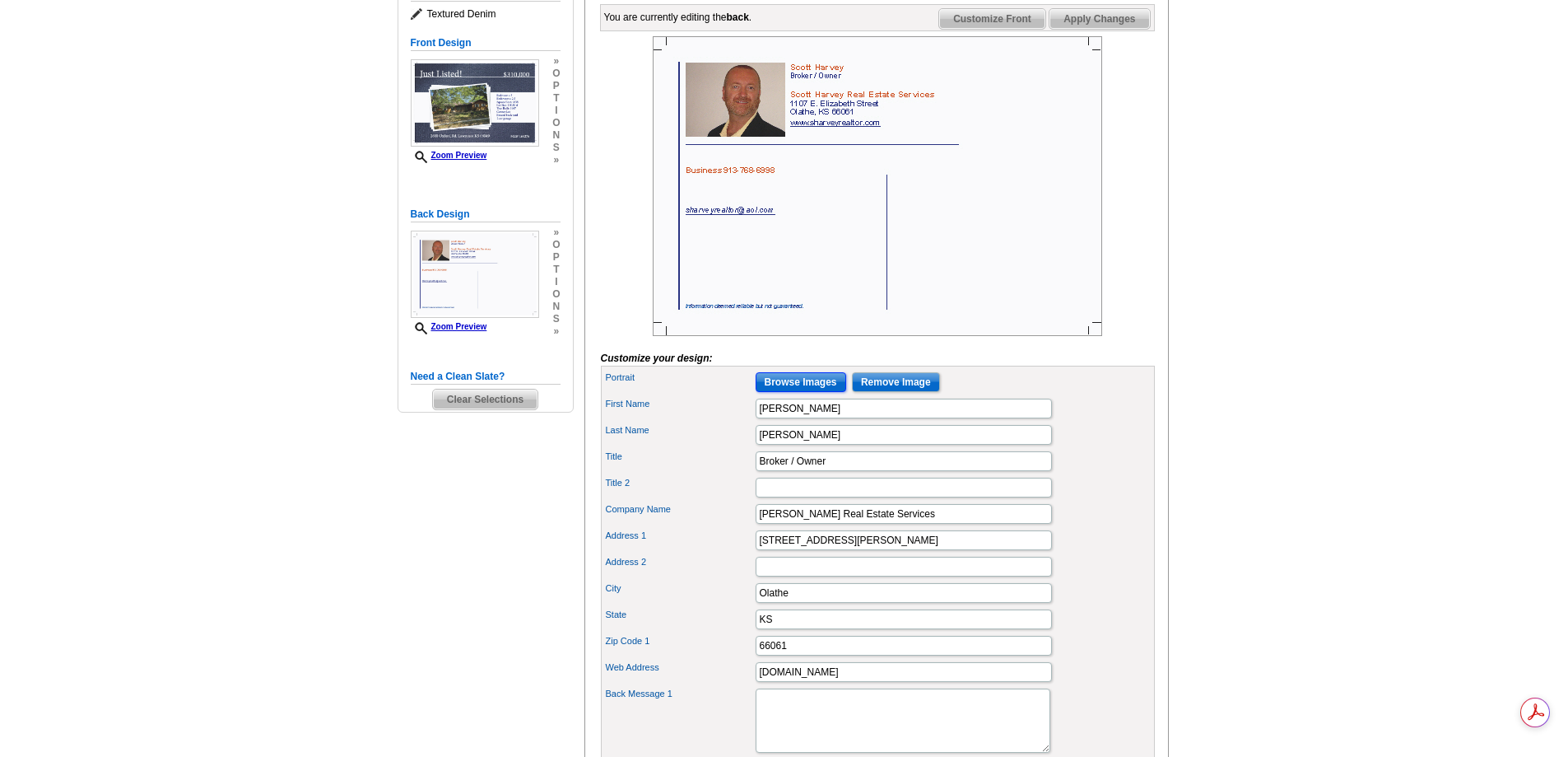
click at [801, 392] on input "Browse Images" at bounding box center [802, 382] width 91 height 20
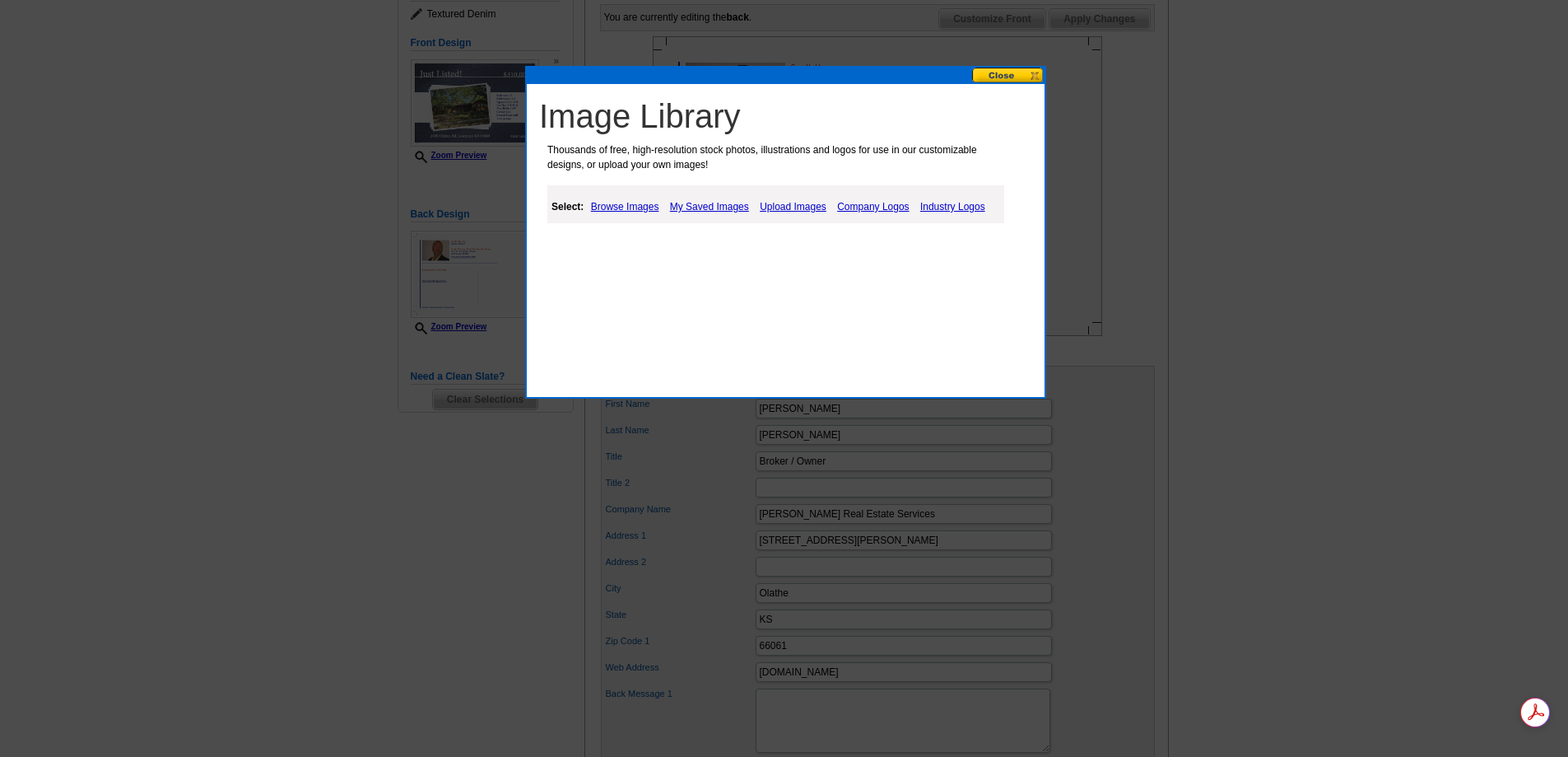
click at [709, 205] on link "My Saved Images" at bounding box center [710, 207] width 88 height 20
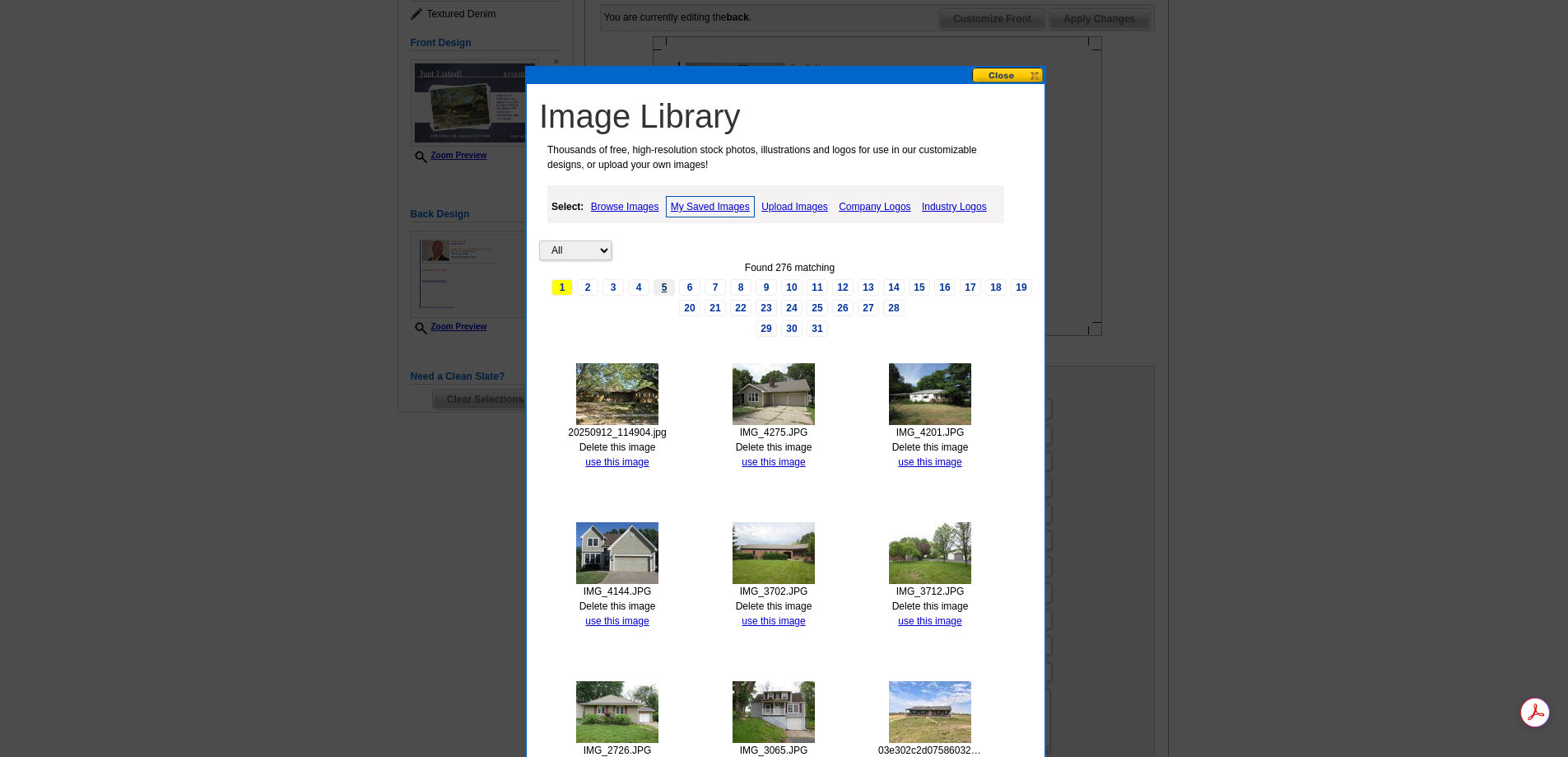
click at [668, 287] on link "5" at bounding box center [664, 287] width 21 height 17
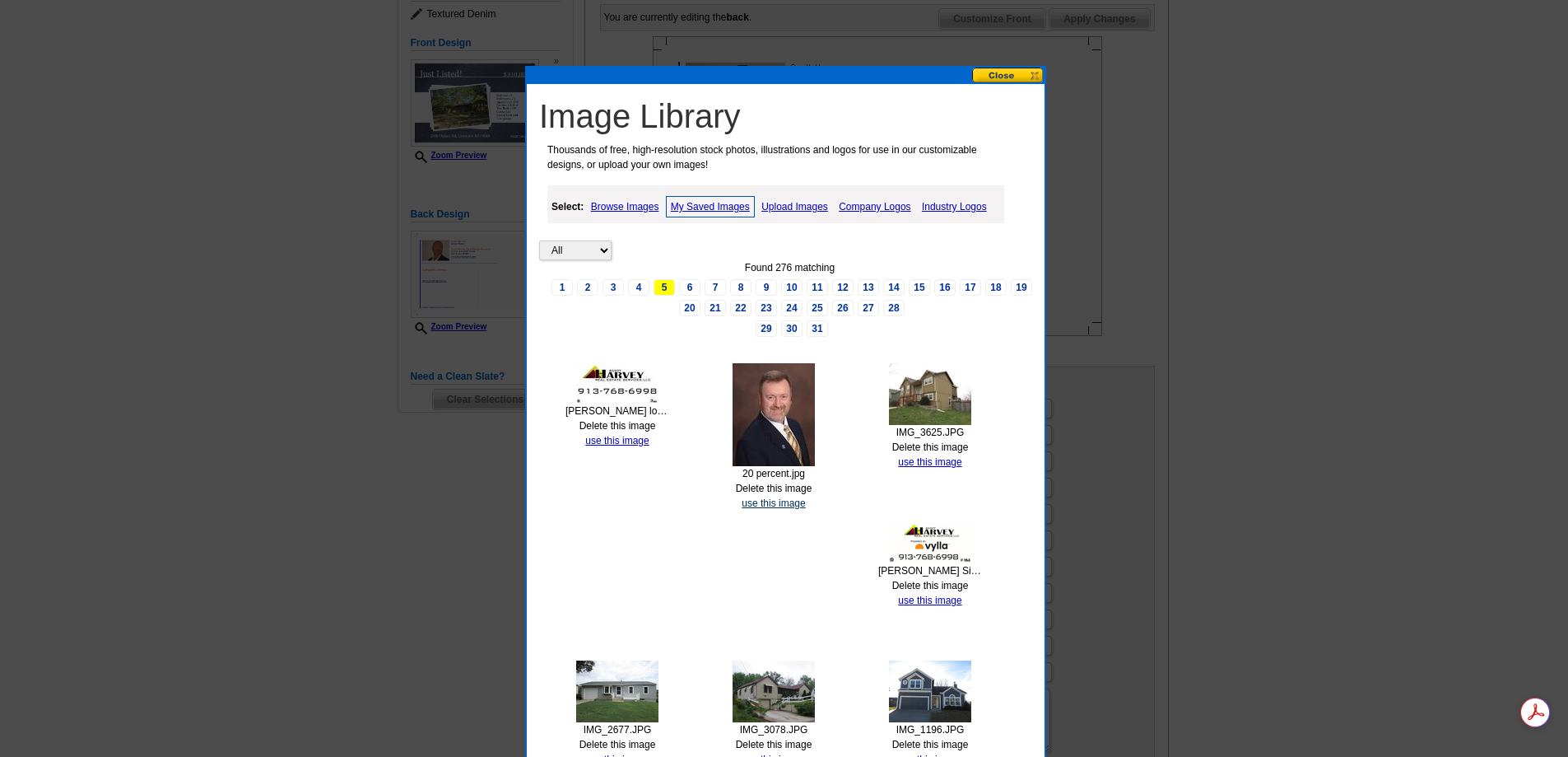
click at [774, 503] on link "use this image" at bounding box center [774, 502] width 63 height 11
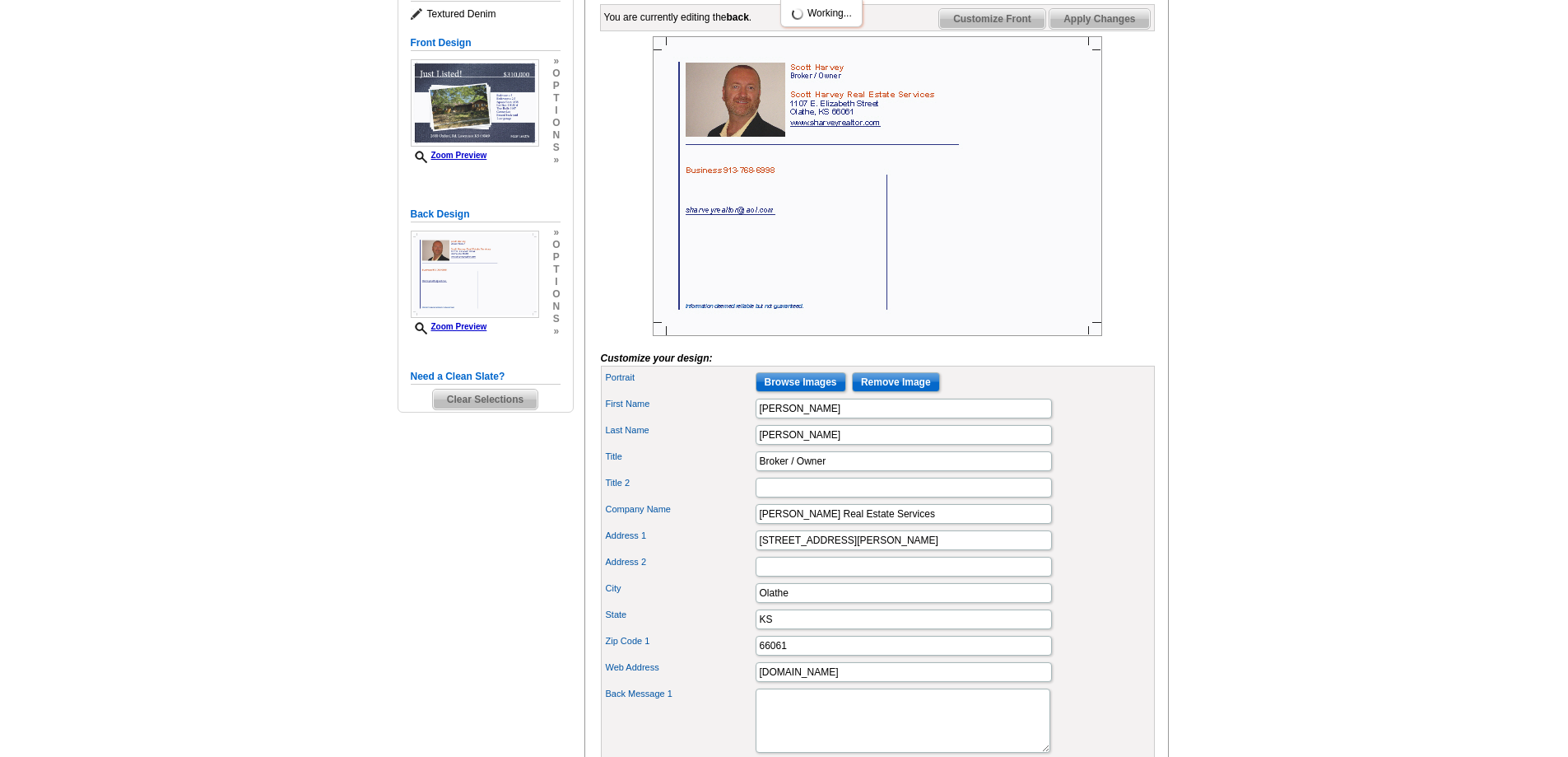
scroll to position [0, 0]
click at [929, 523] on input "Scott Harvey Real Estate Services" at bounding box center [904, 514] width 297 height 20
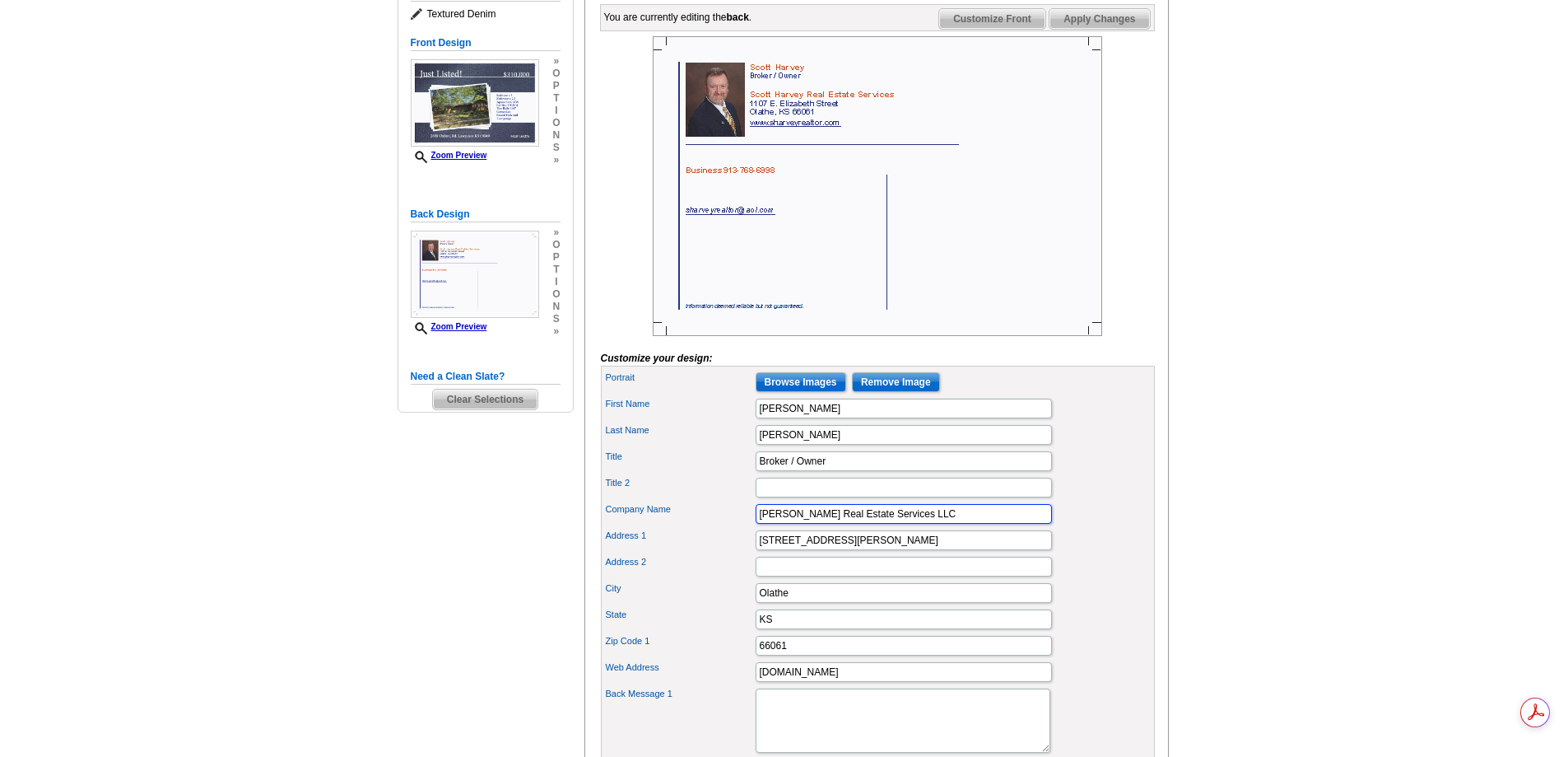
type input "[PERSON_NAME] Real Estate Services LLC"
type input "[STREET_ADDRESS]"
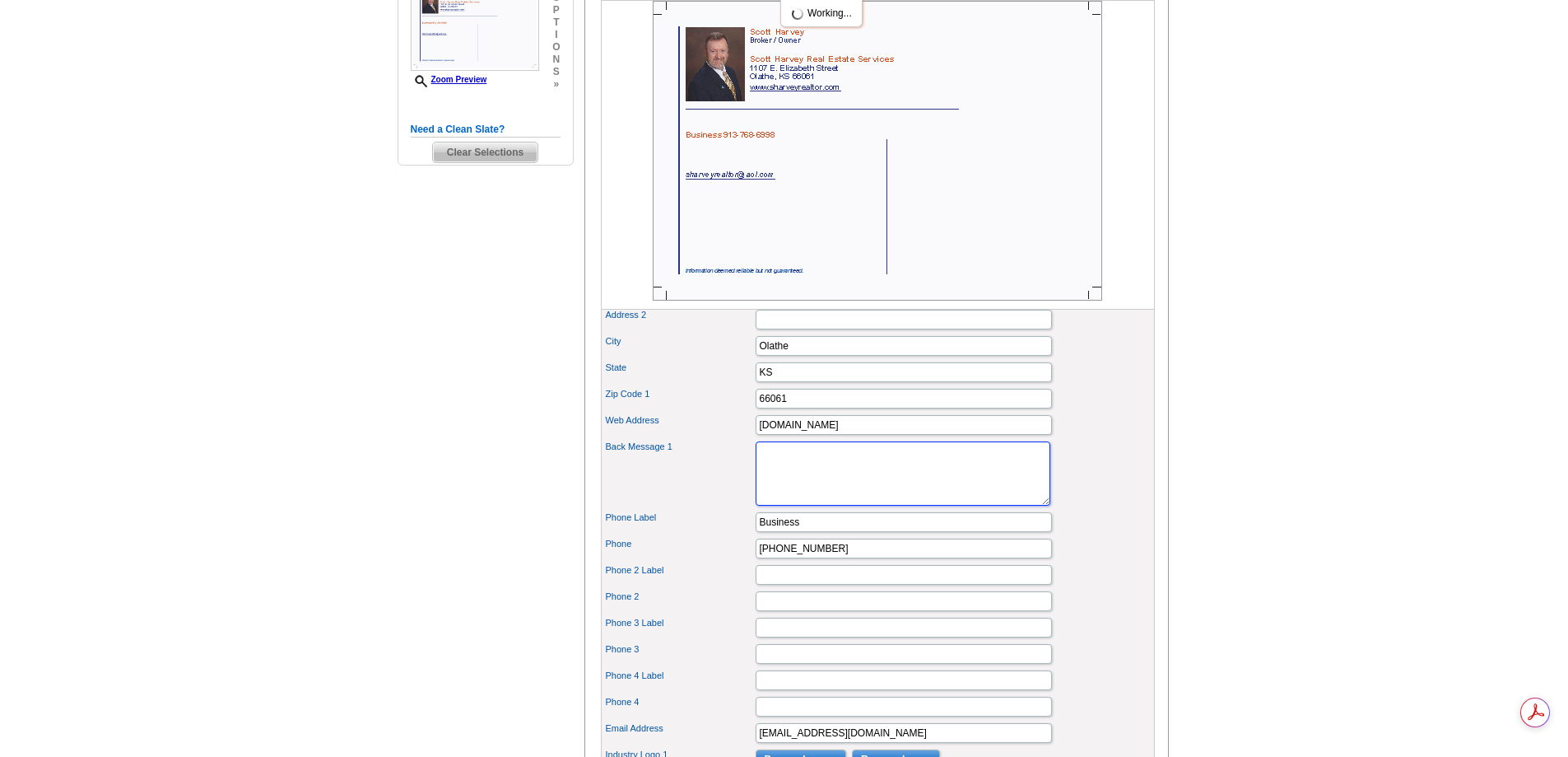
click at [808, 502] on textarea "Back Message 1" at bounding box center [903, 473] width 295 height 64
click at [900, 498] on textarea "HUD Owned Property for sale. HUD properties are sold AS IS where is. Case#" at bounding box center [903, 473] width 295 height 64
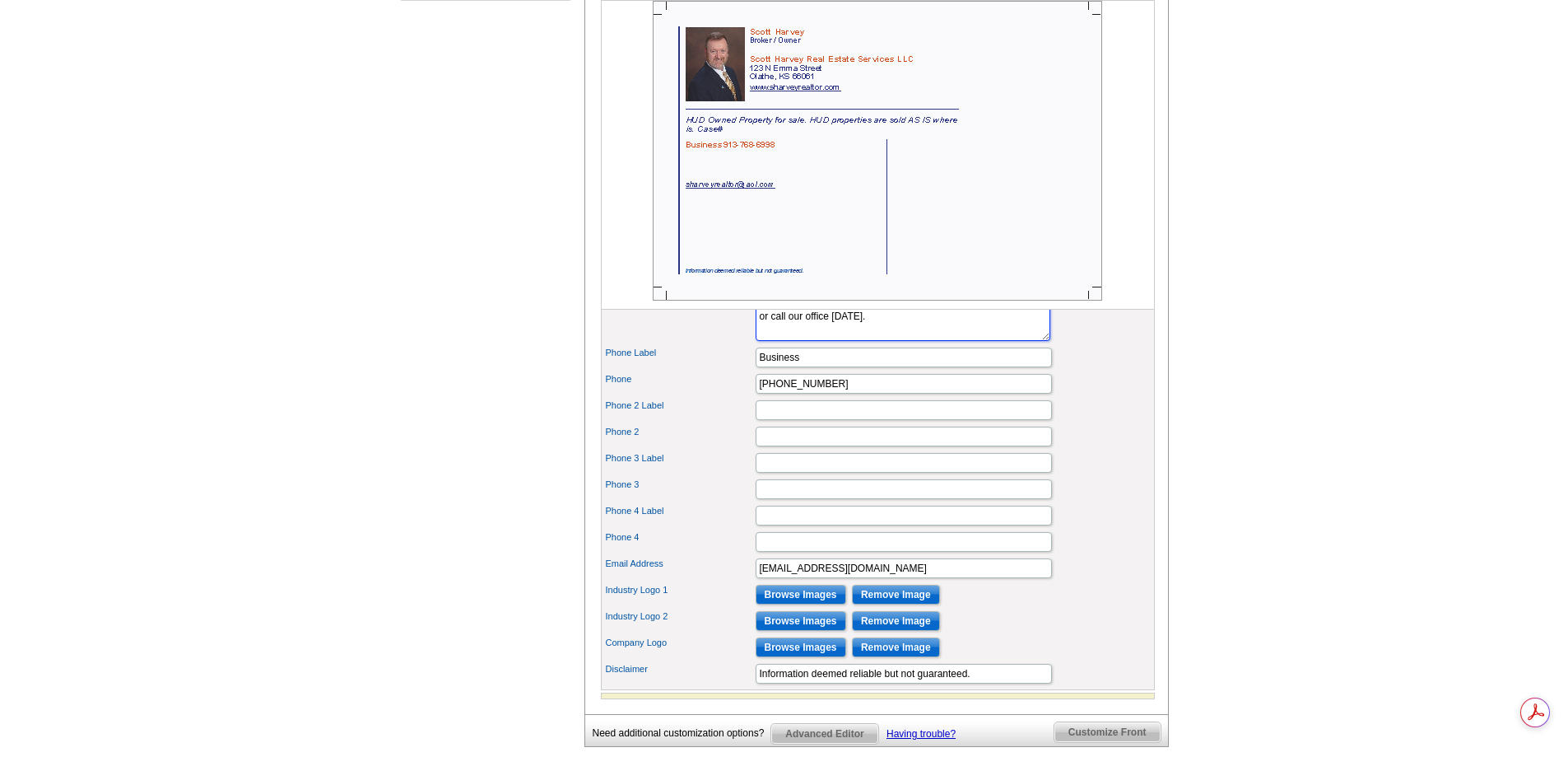
scroll to position [741, 0]
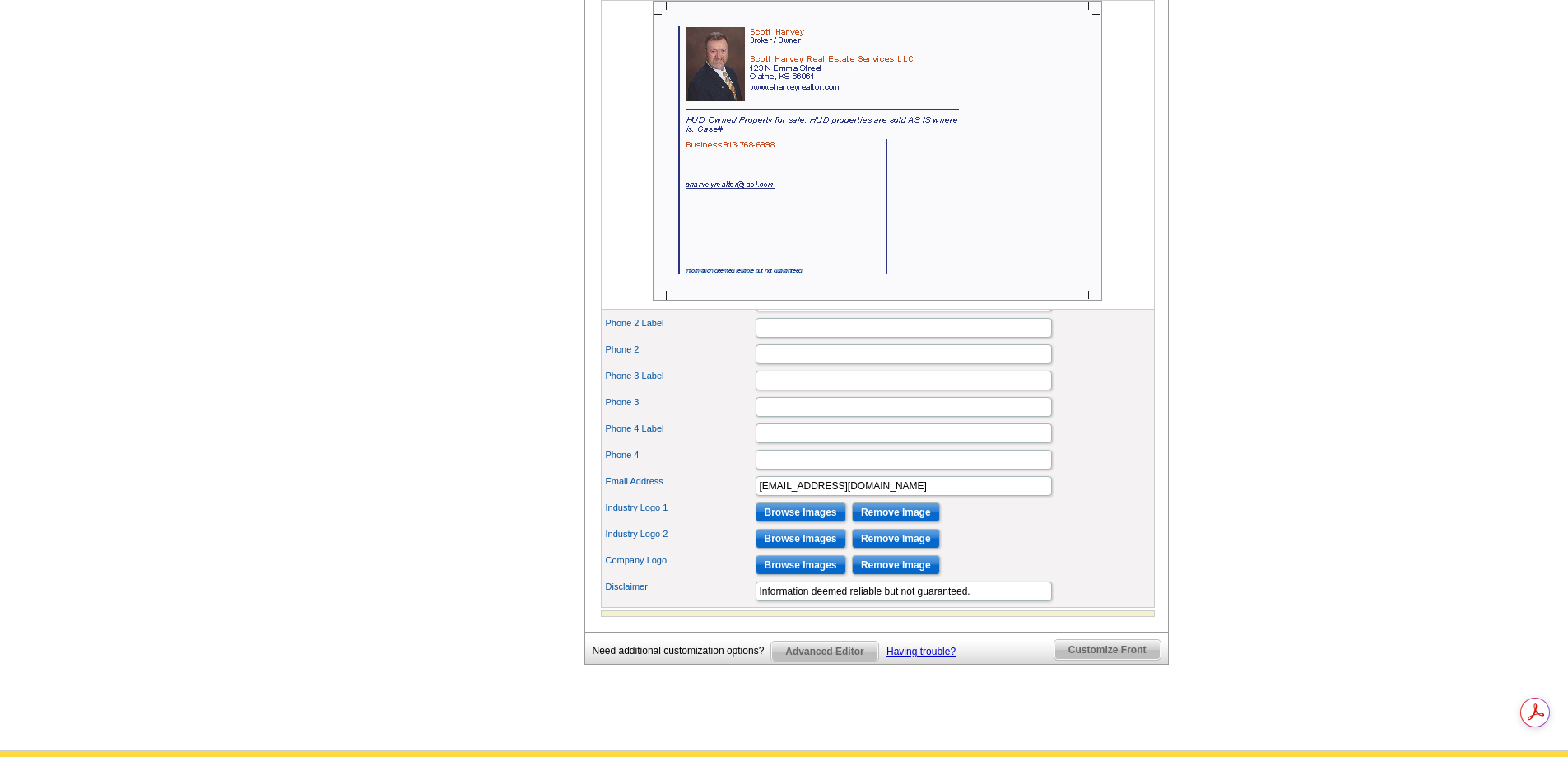
type textarea "HUD Owned Property for sale. HUD properties are sold AS IS where is. Case# 181-…"
click at [813, 522] on input "Browse Images" at bounding box center [802, 512] width 91 height 20
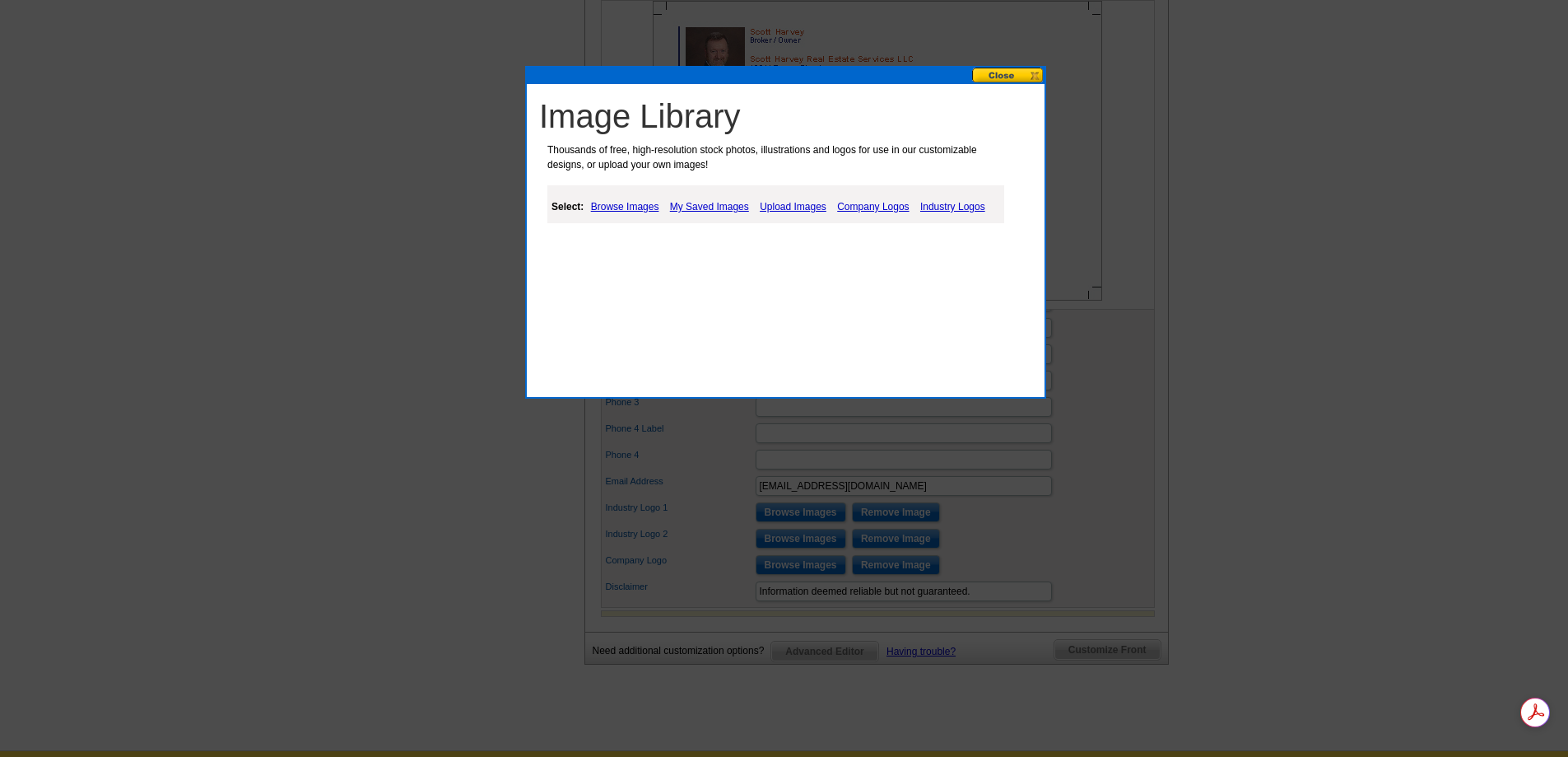
click at [940, 208] on link "Industry Logos" at bounding box center [953, 207] width 74 height 20
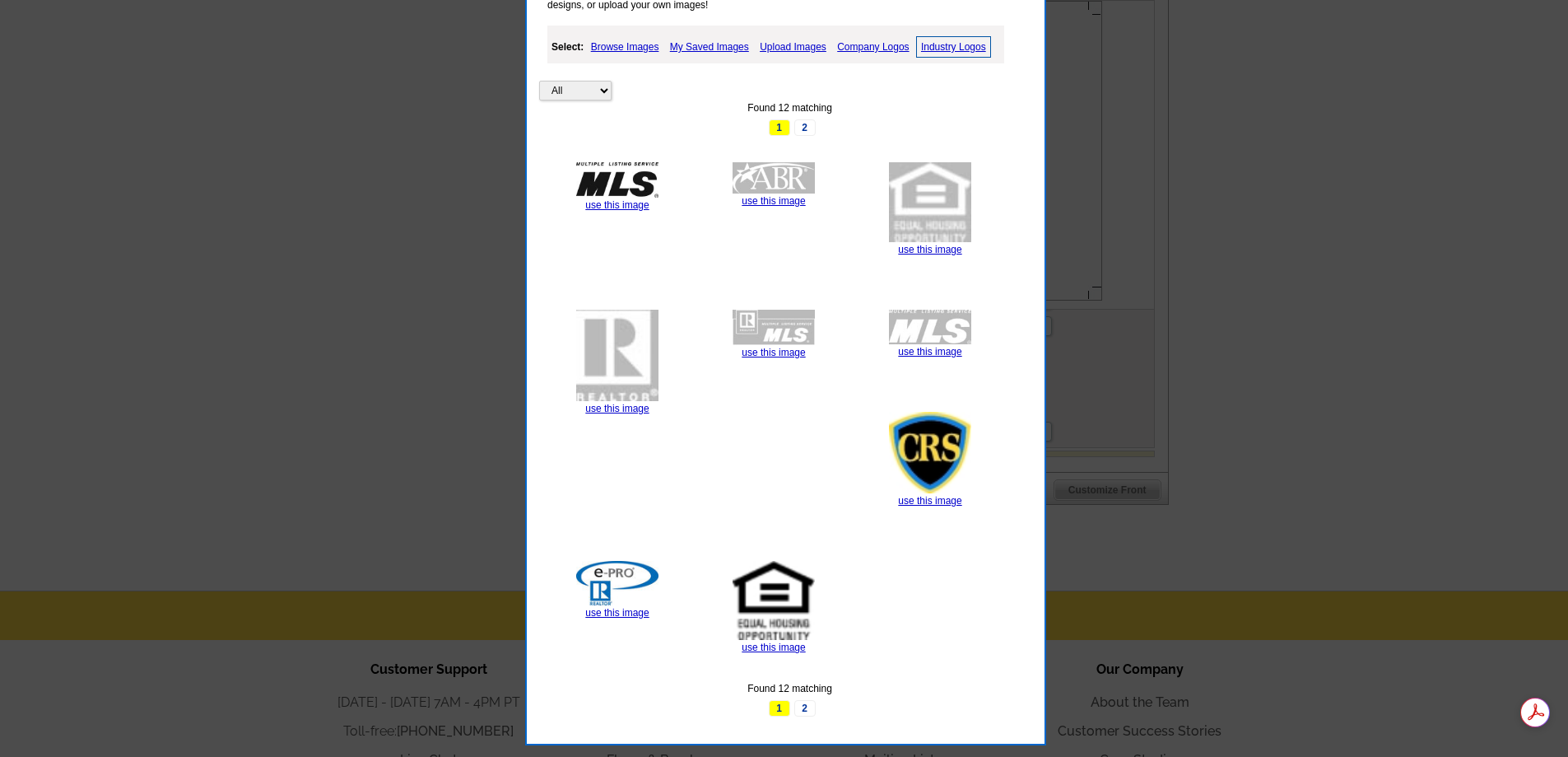
scroll to position [906, 0]
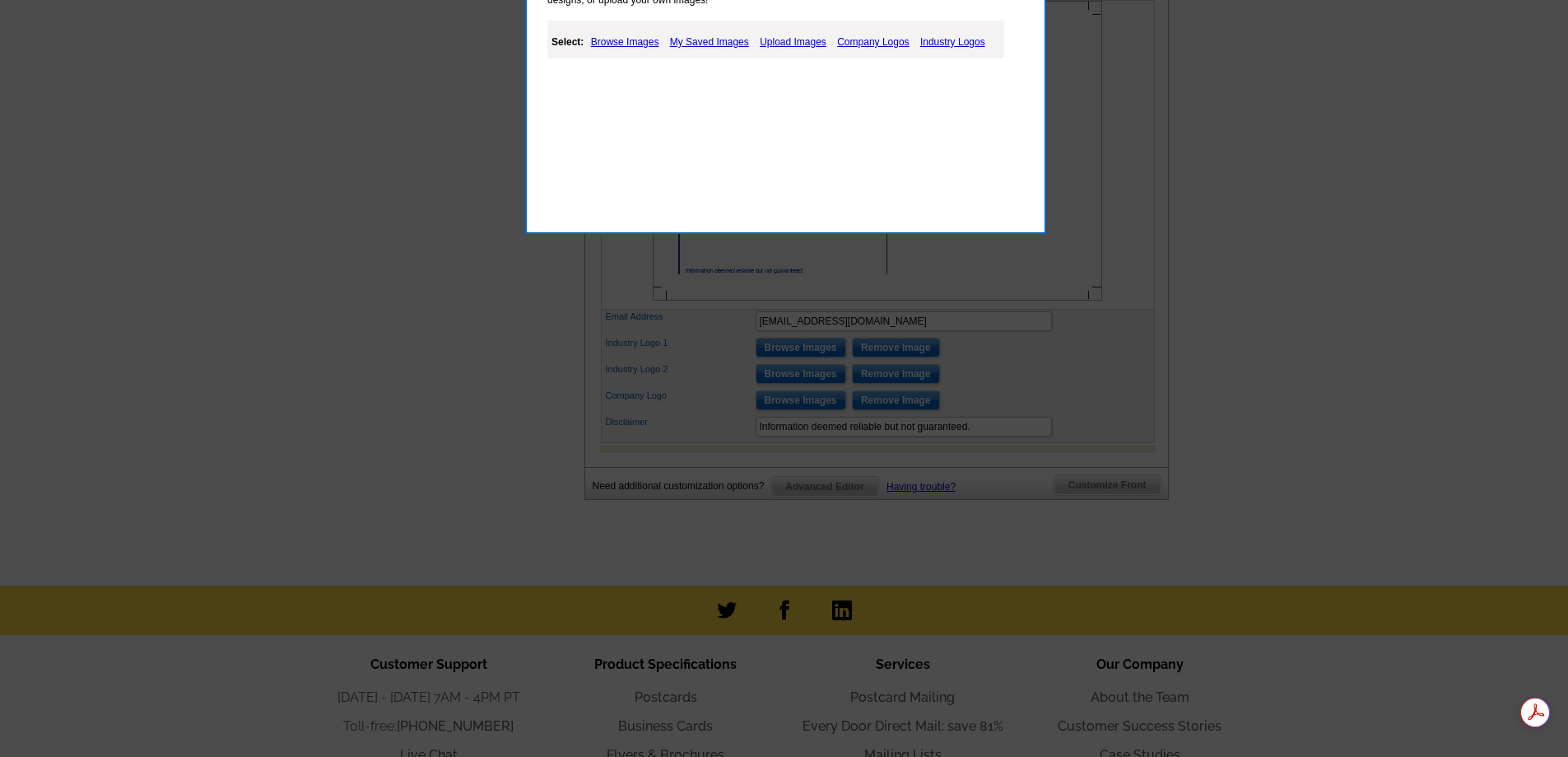
click at [942, 40] on link "Industry Logos" at bounding box center [953, 42] width 74 height 20
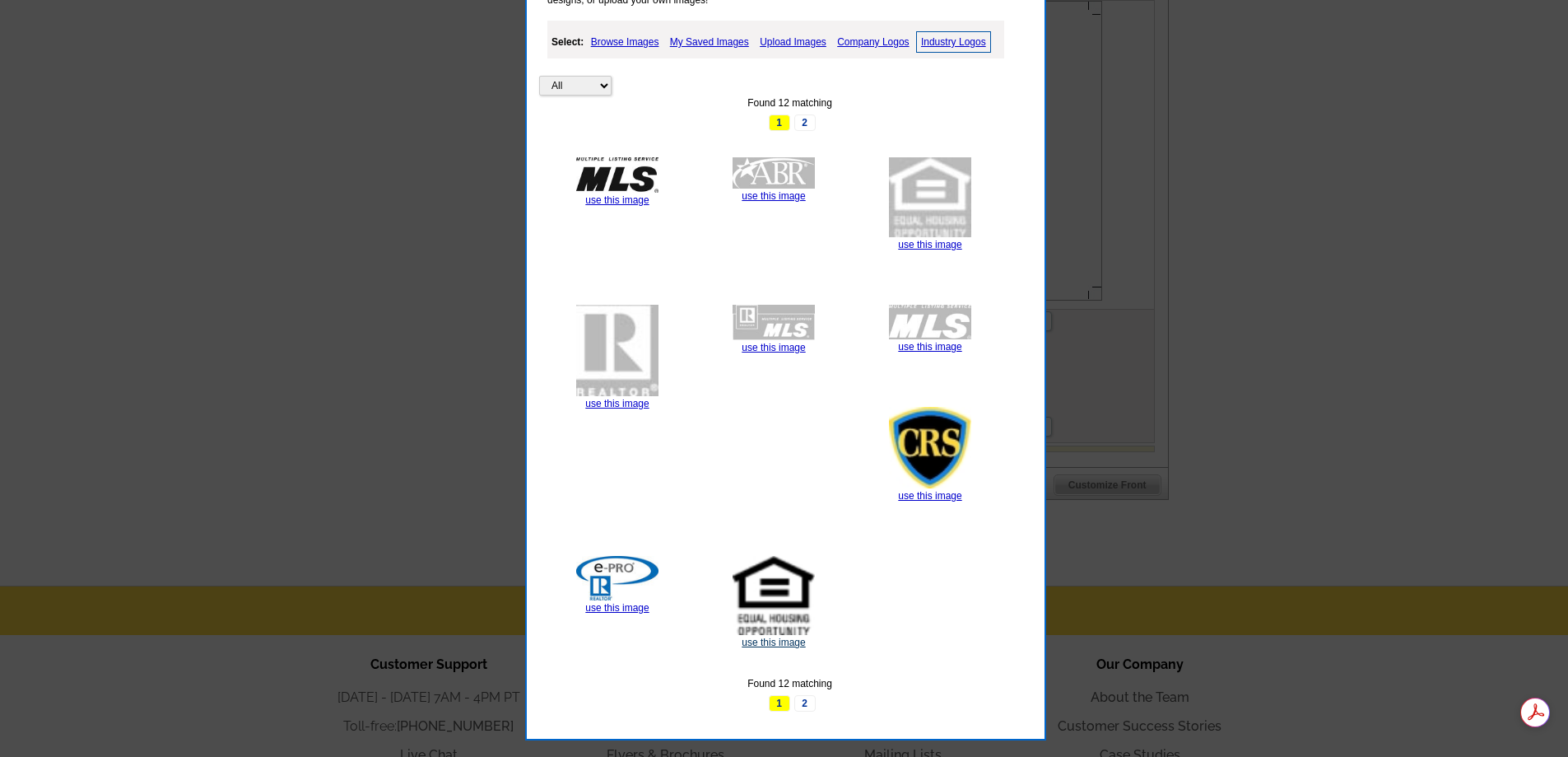
click at [772, 643] on link "use this image" at bounding box center [774, 641] width 63 height 11
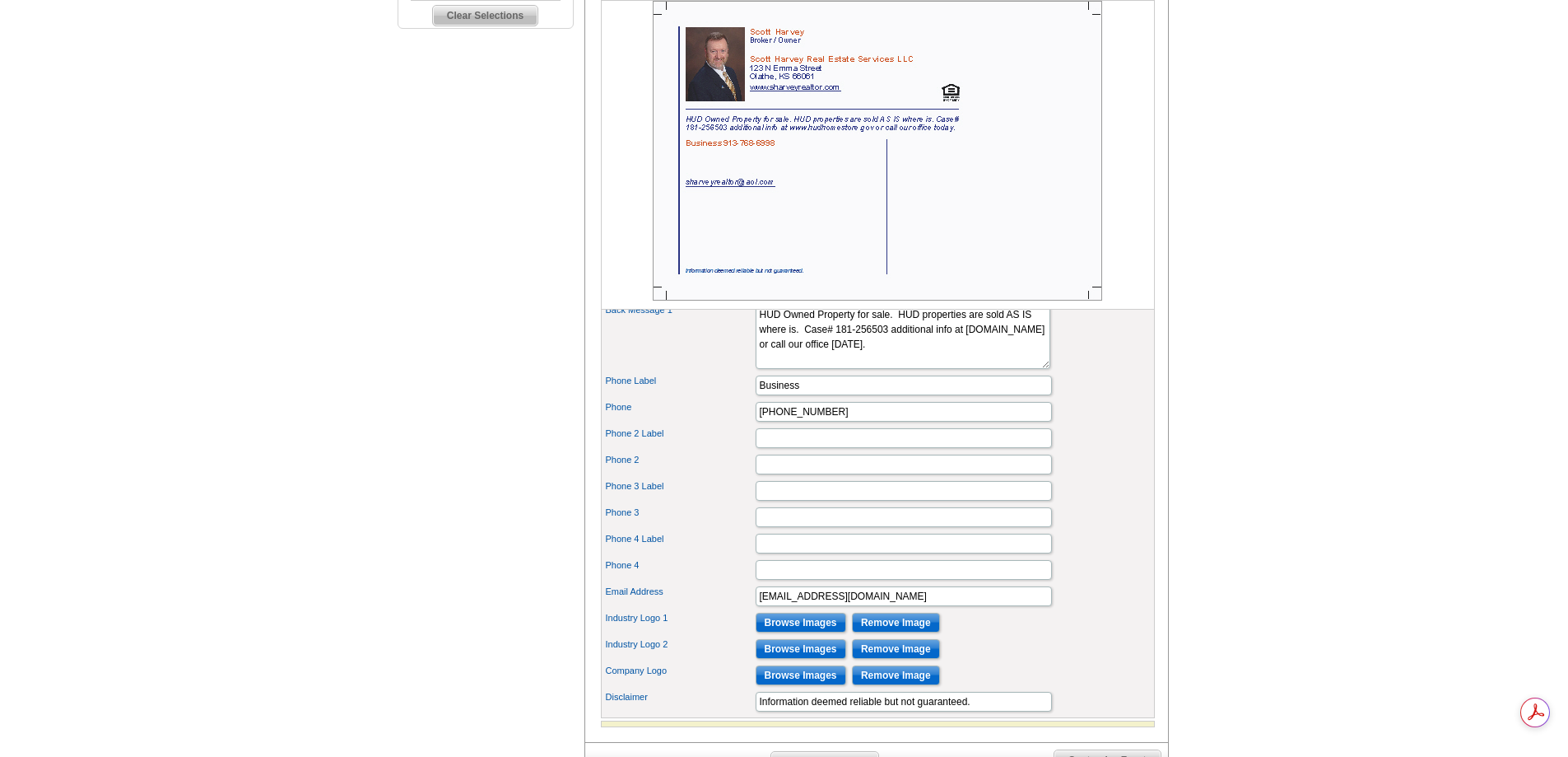
scroll to position [659, 0]
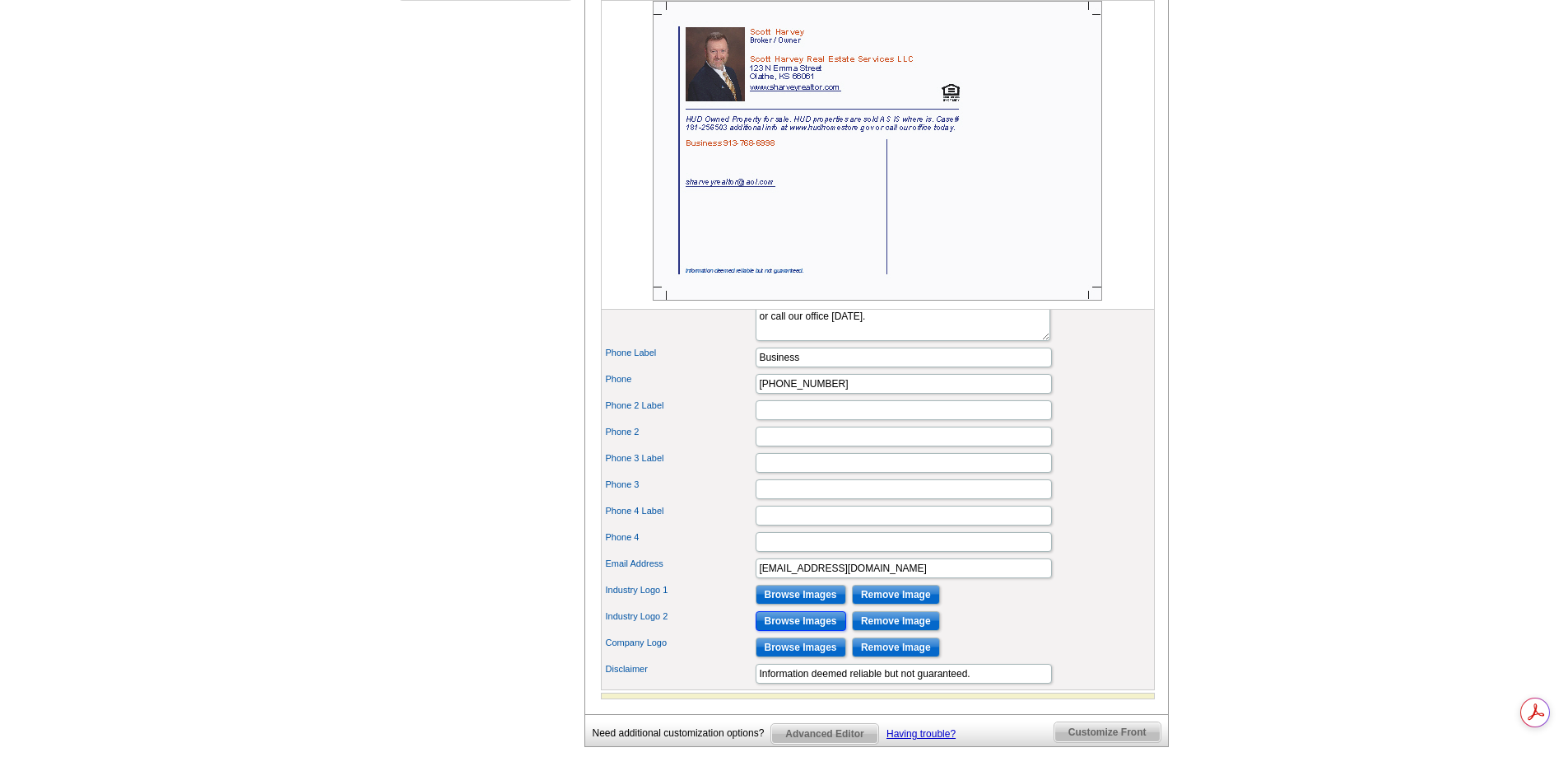
click at [799, 631] on input "Browse Images" at bounding box center [802, 620] width 91 height 20
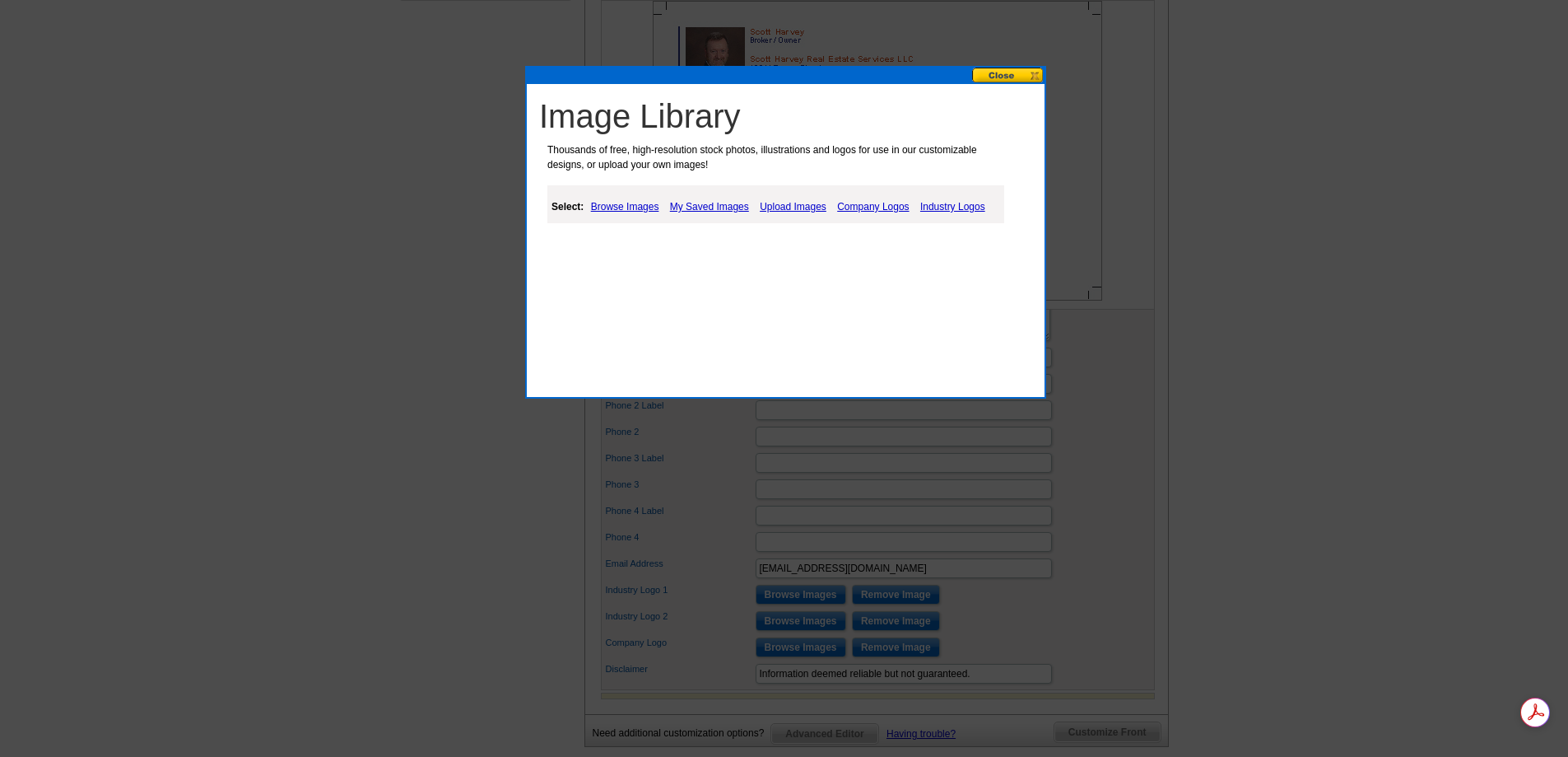
click at [952, 207] on link "Industry Logos" at bounding box center [953, 207] width 74 height 20
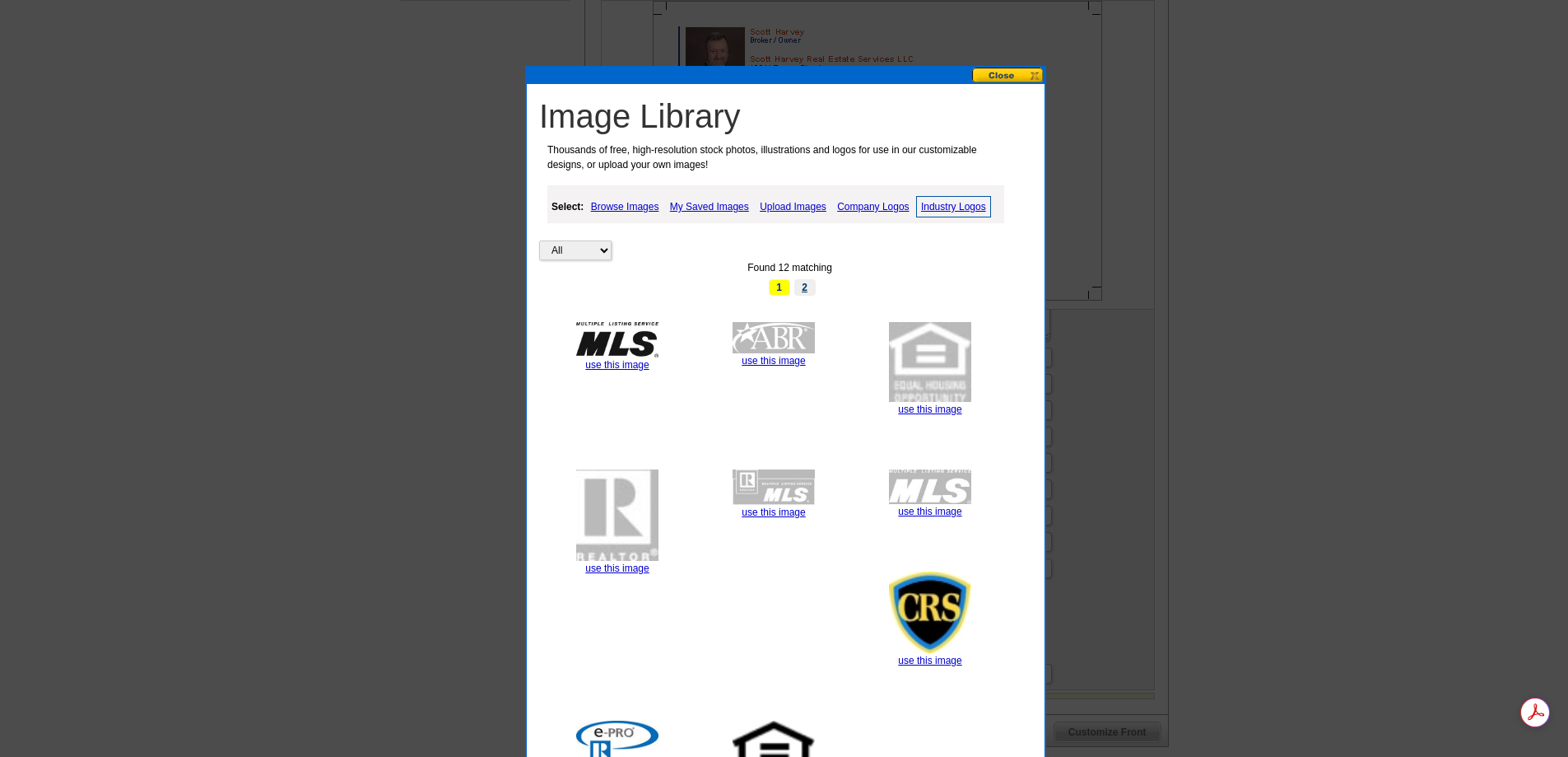
click at [808, 289] on link "2" at bounding box center [805, 287] width 21 height 17
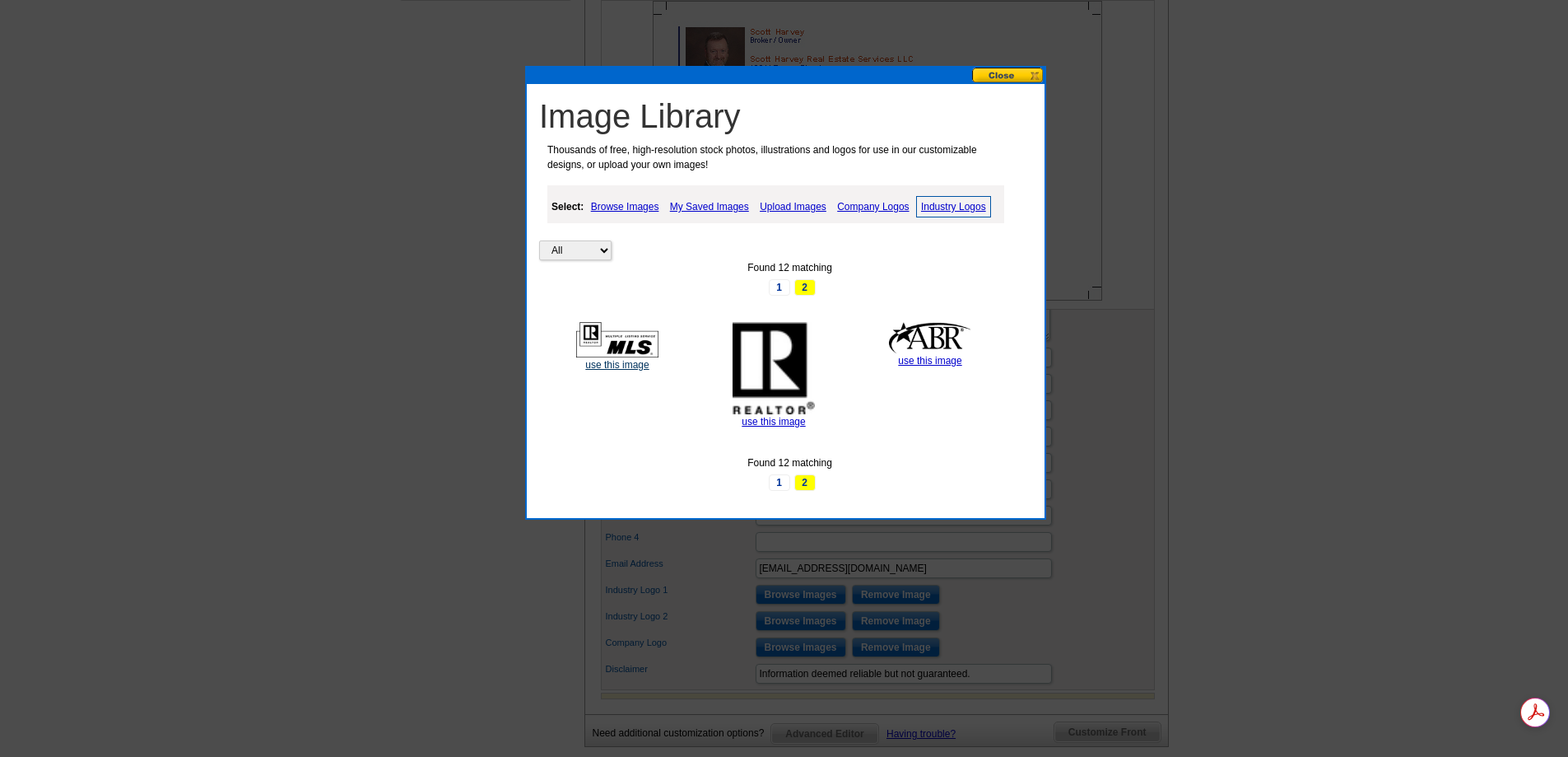
click at [622, 362] on link "use this image" at bounding box center [617, 364] width 63 height 11
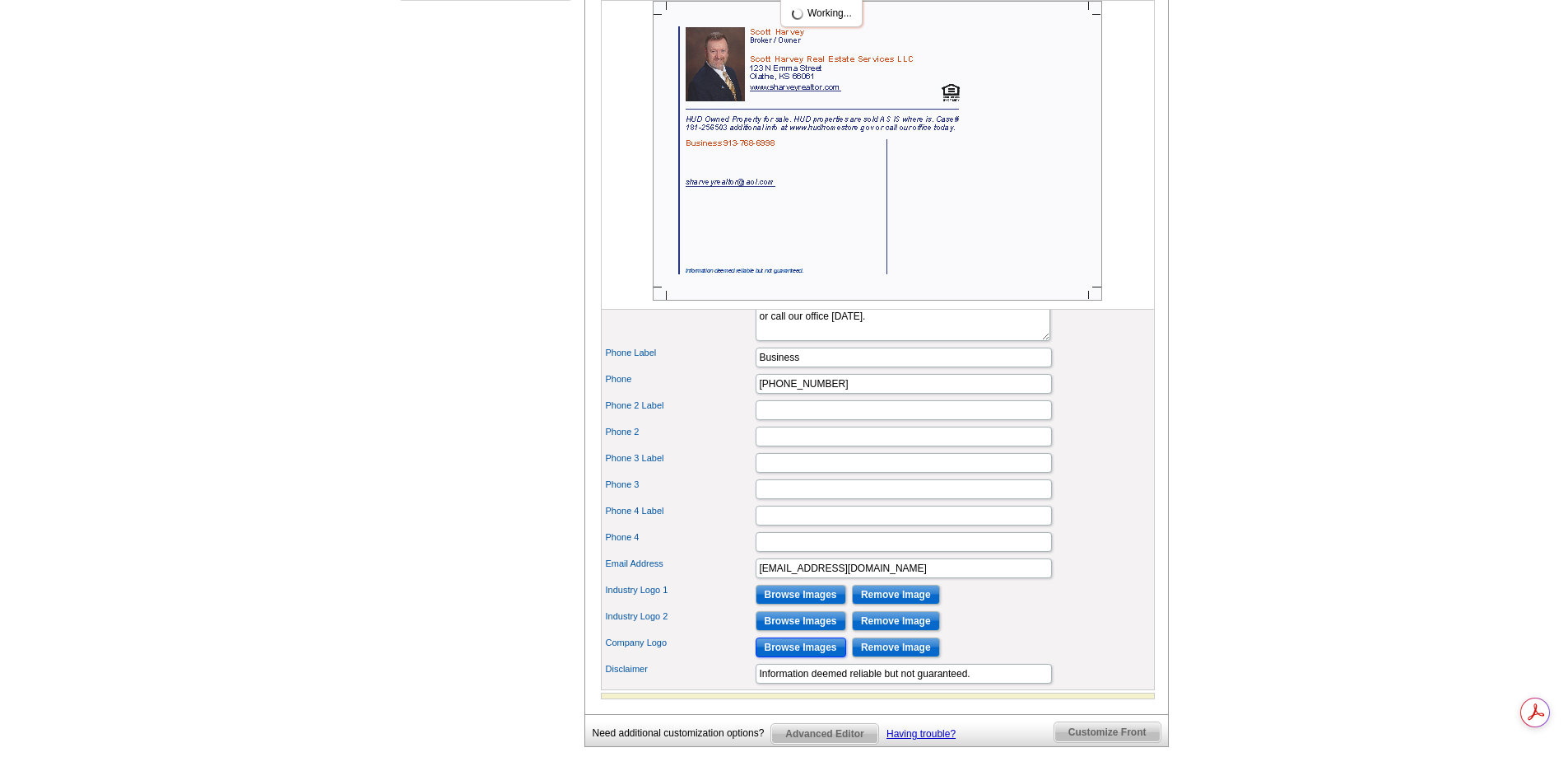
click at [812, 657] on input "Browse Images" at bounding box center [802, 647] width 91 height 20
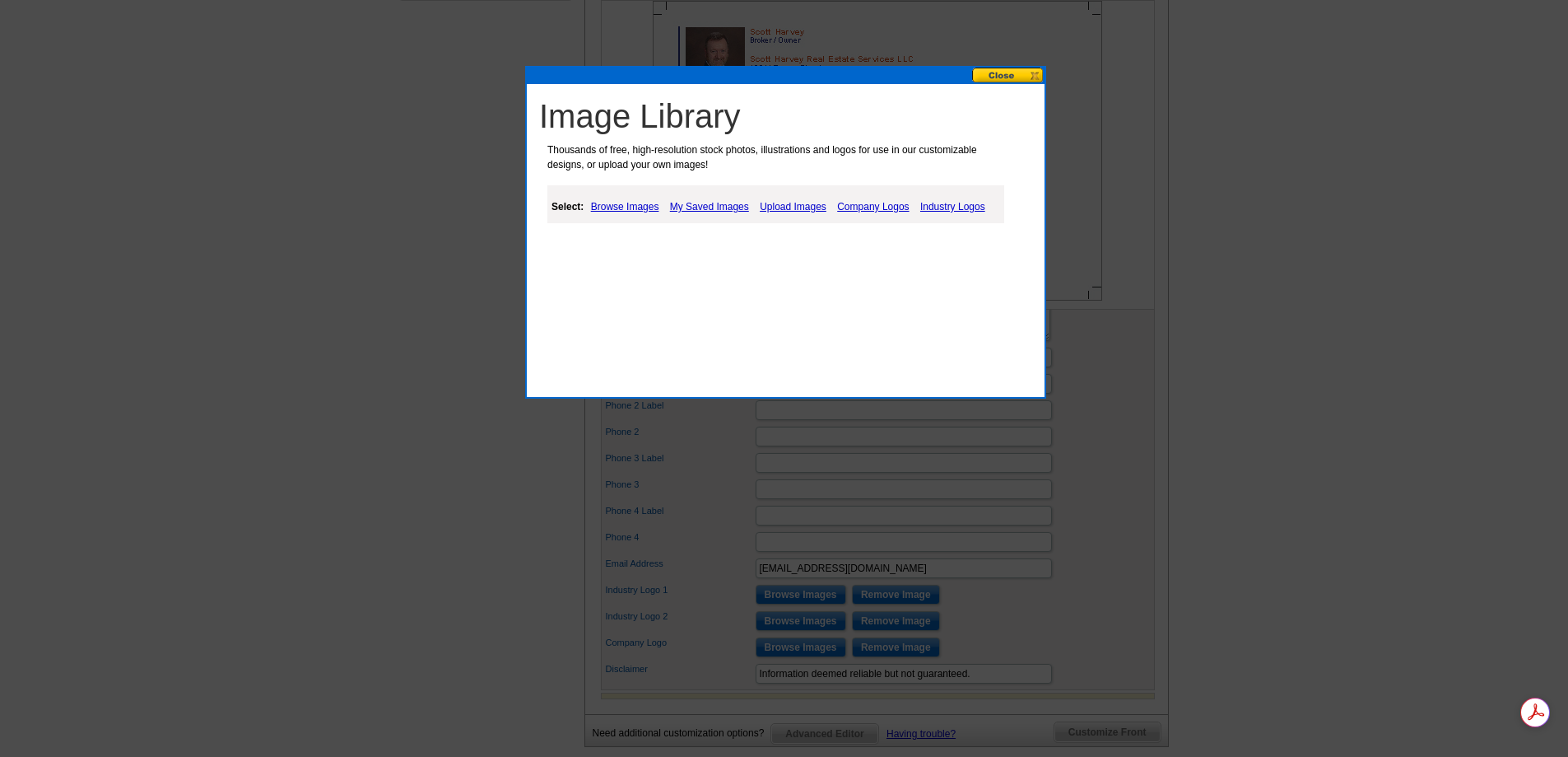
click at [710, 207] on link "My Saved Images" at bounding box center [710, 207] width 88 height 20
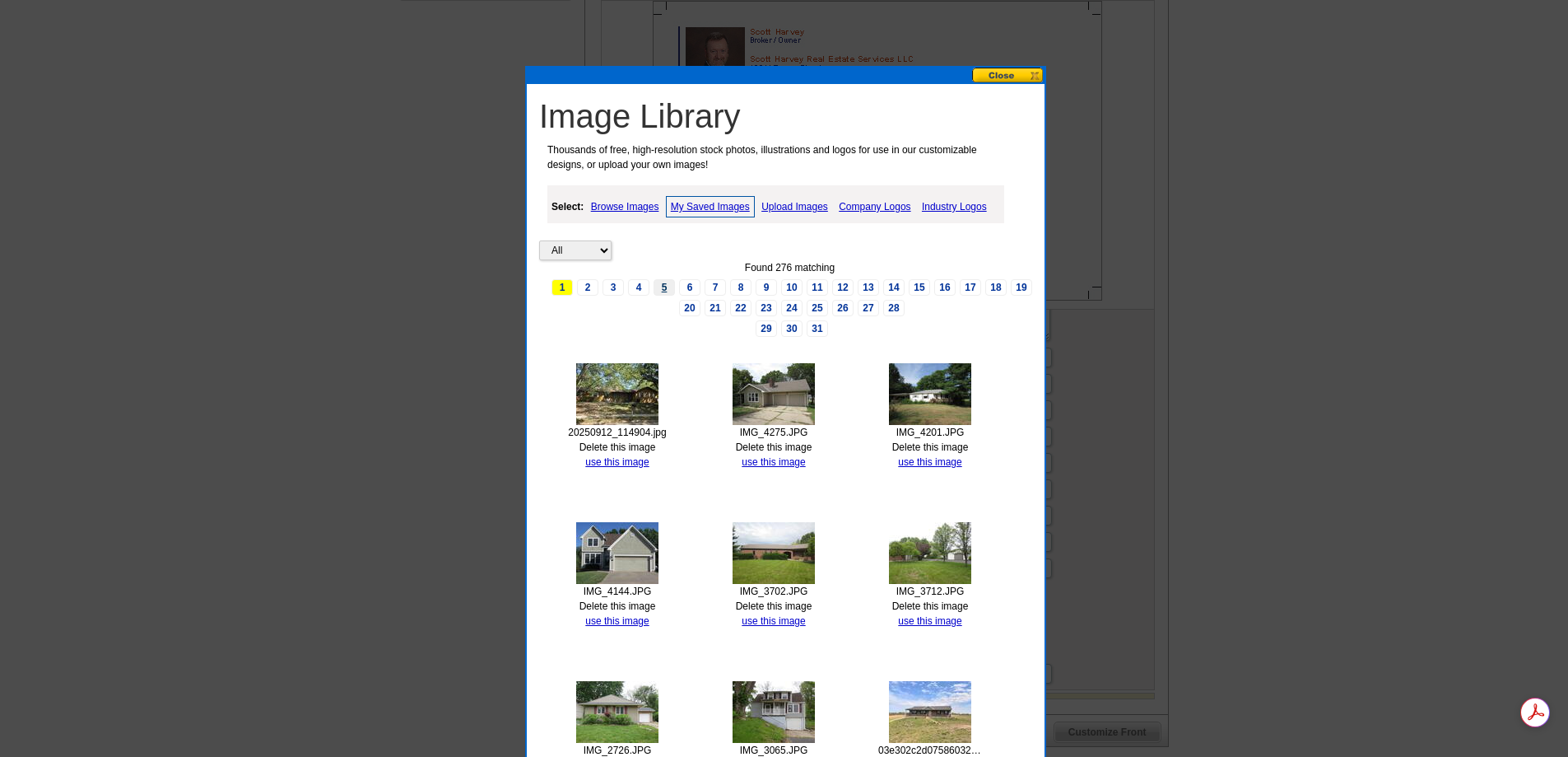
click at [667, 288] on link "5" at bounding box center [664, 287] width 21 height 17
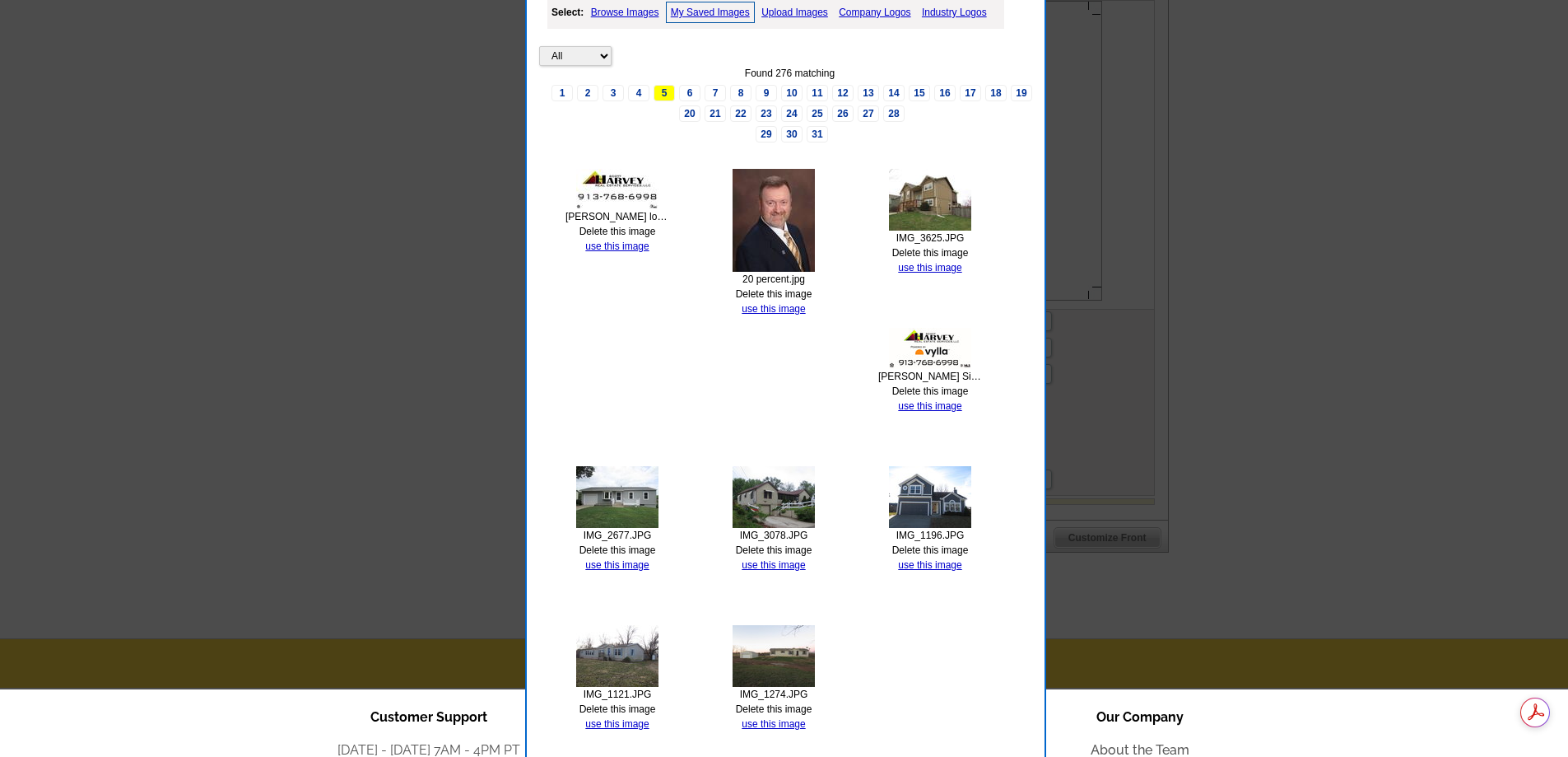
scroll to position [786, 0]
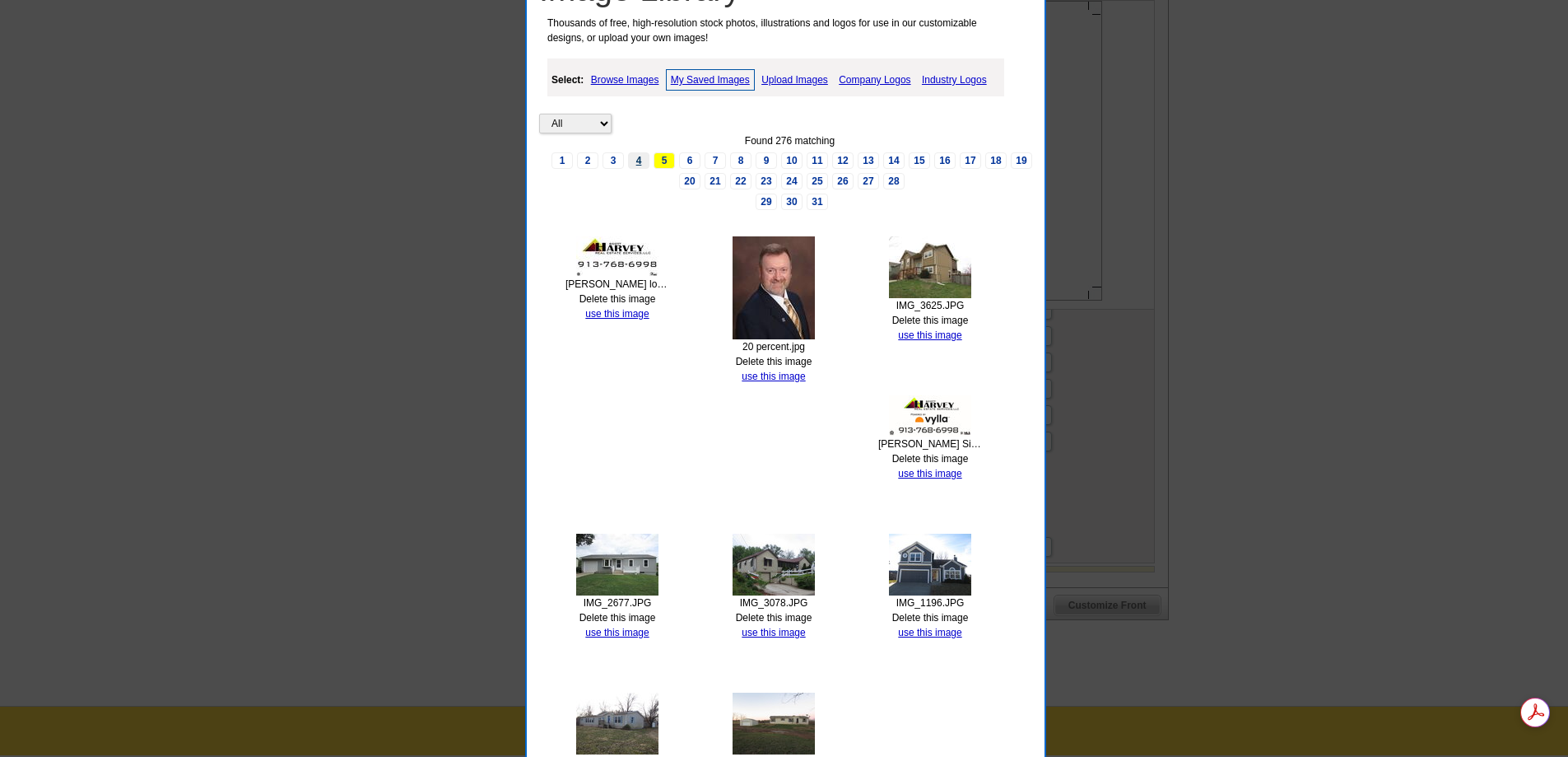
click at [638, 164] on link "4" at bounding box center [639, 160] width 21 height 17
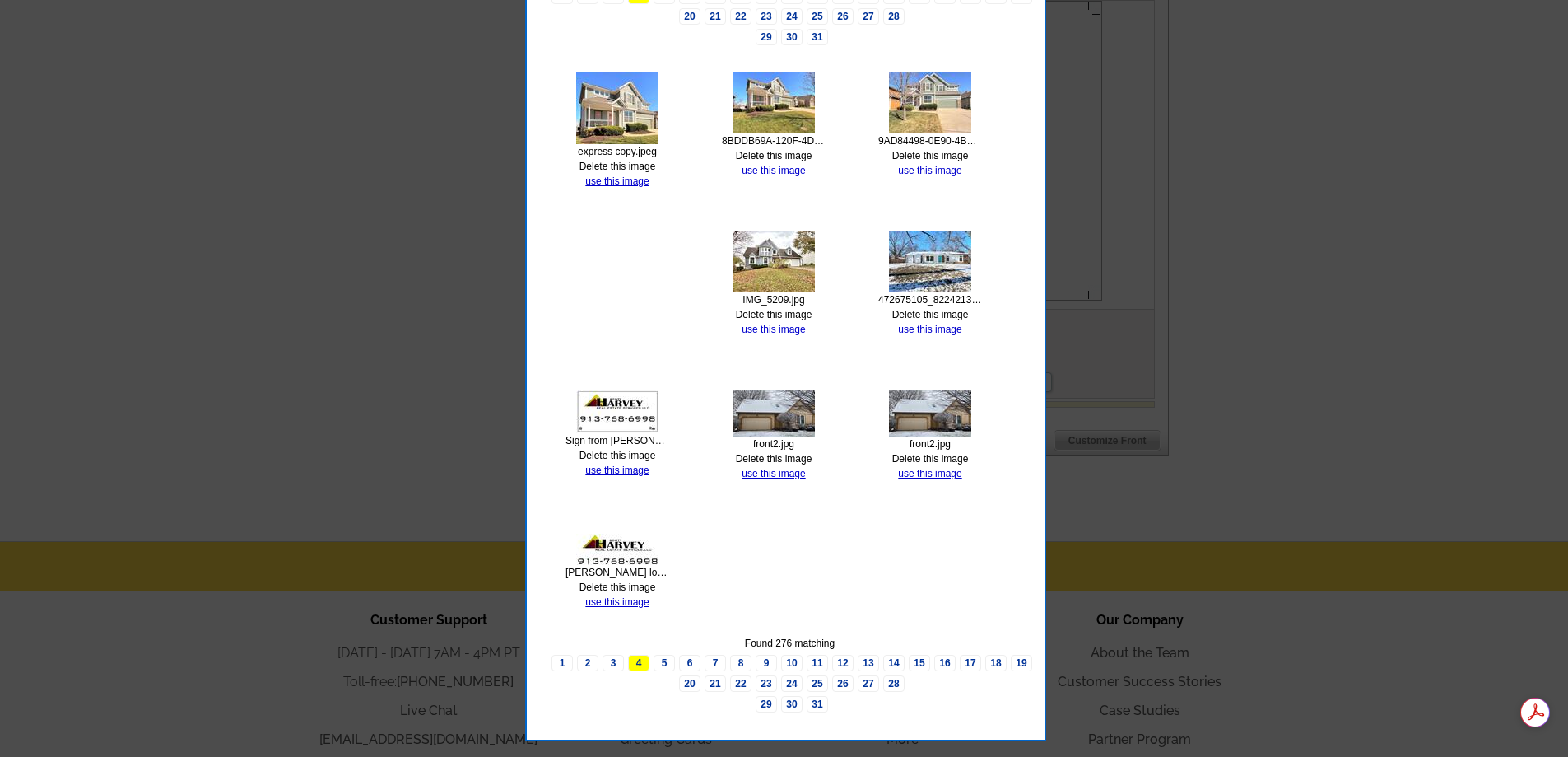
scroll to position [0, 0]
click at [616, 603] on link "use this image" at bounding box center [617, 601] width 63 height 11
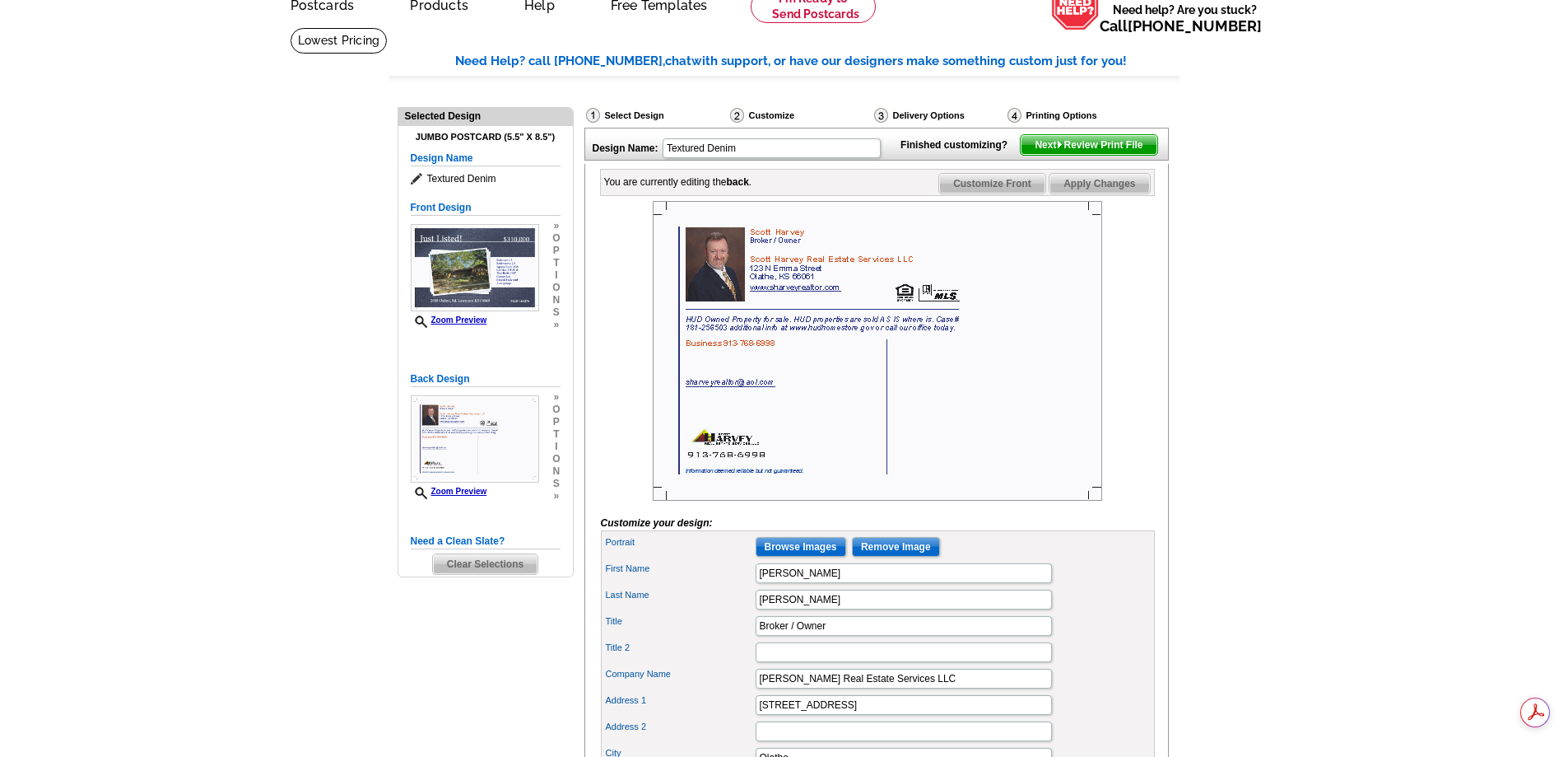
click at [1108, 155] on span "Next Review Print File" at bounding box center [1088, 144] width 136 height 20
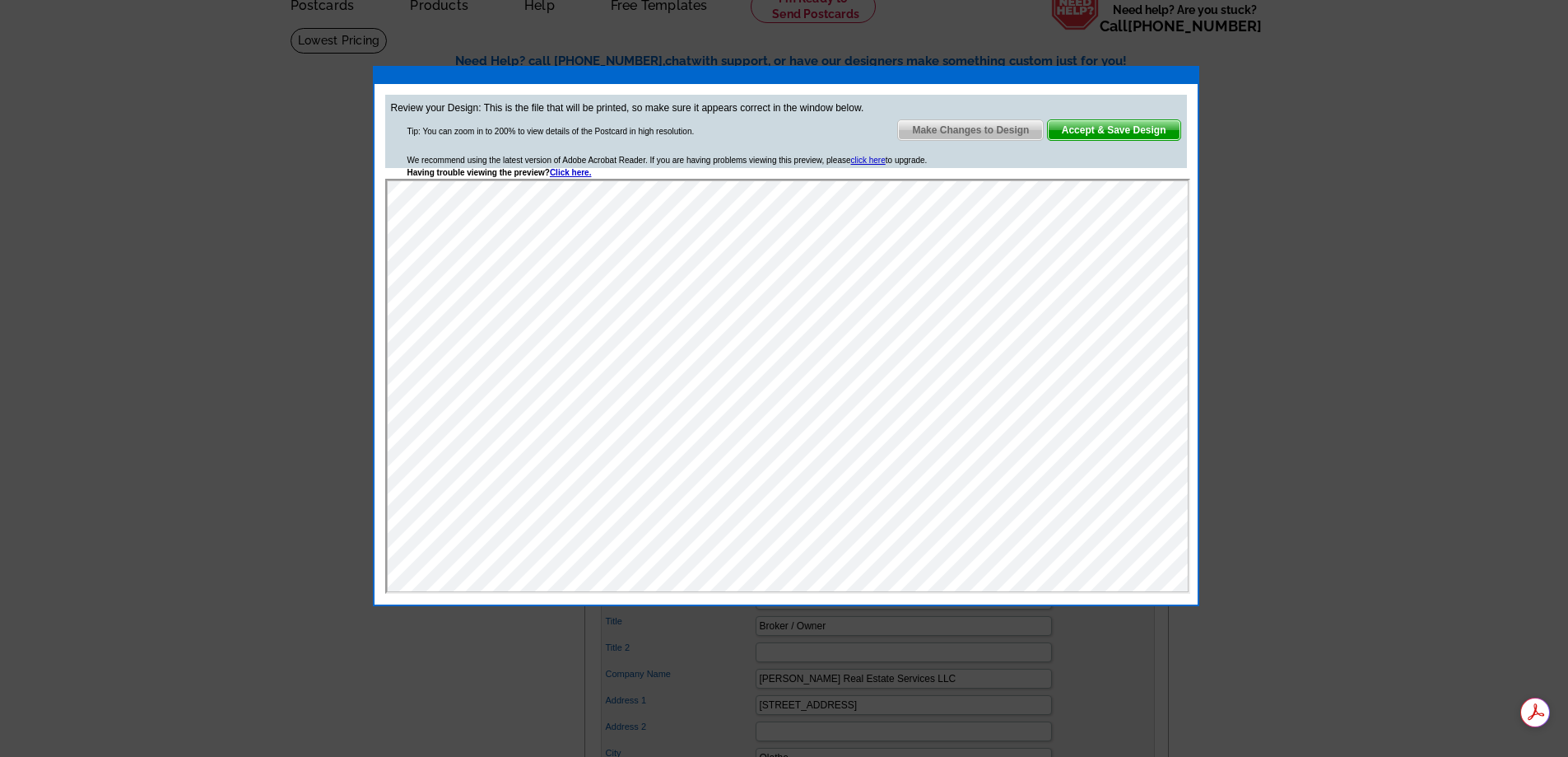
click at [1097, 128] on span "Accept & Save Design" at bounding box center [1114, 130] width 132 height 20
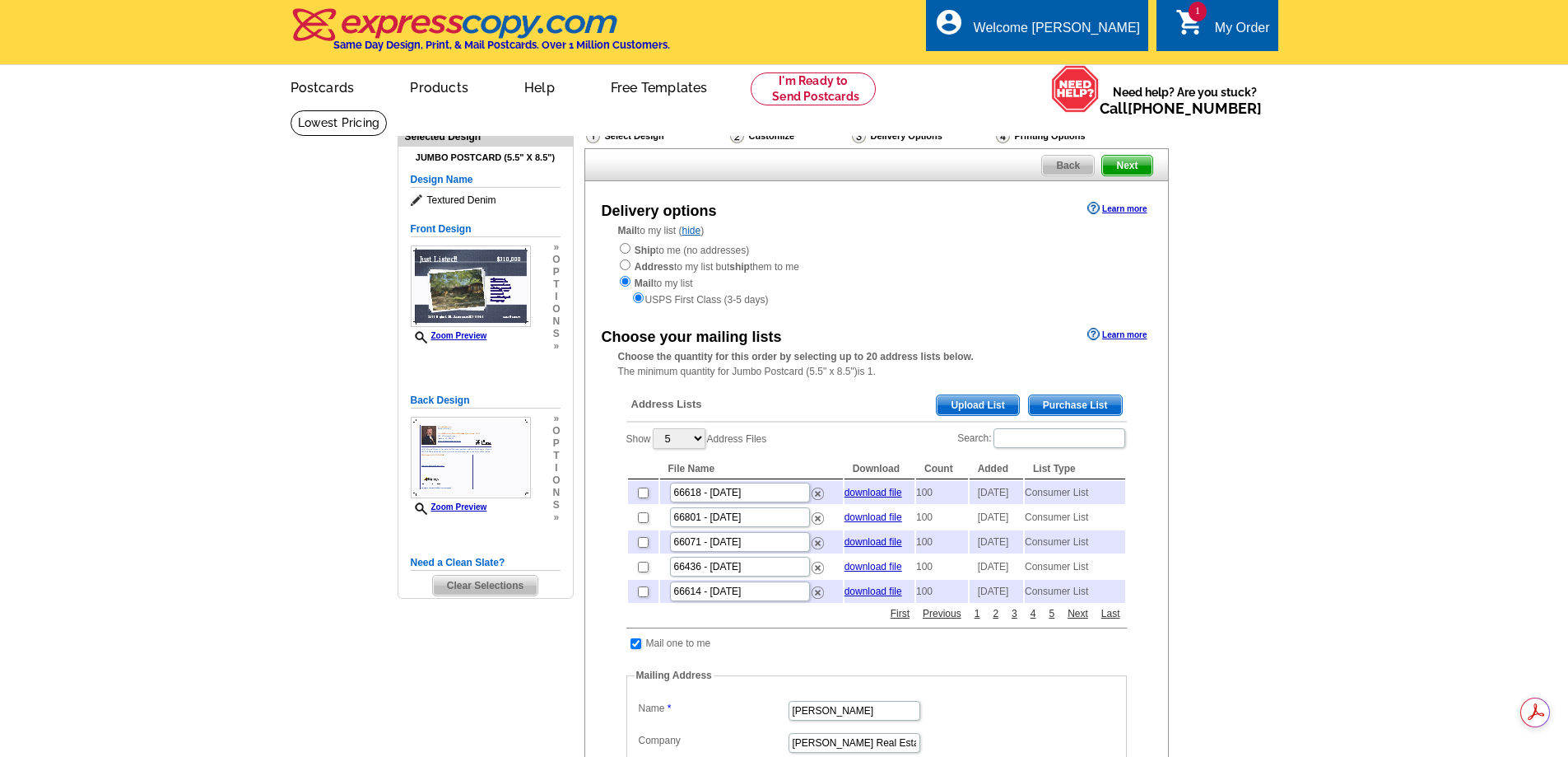
click at [1079, 408] on span "Purchase List" at bounding box center [1075, 405] width 93 height 20
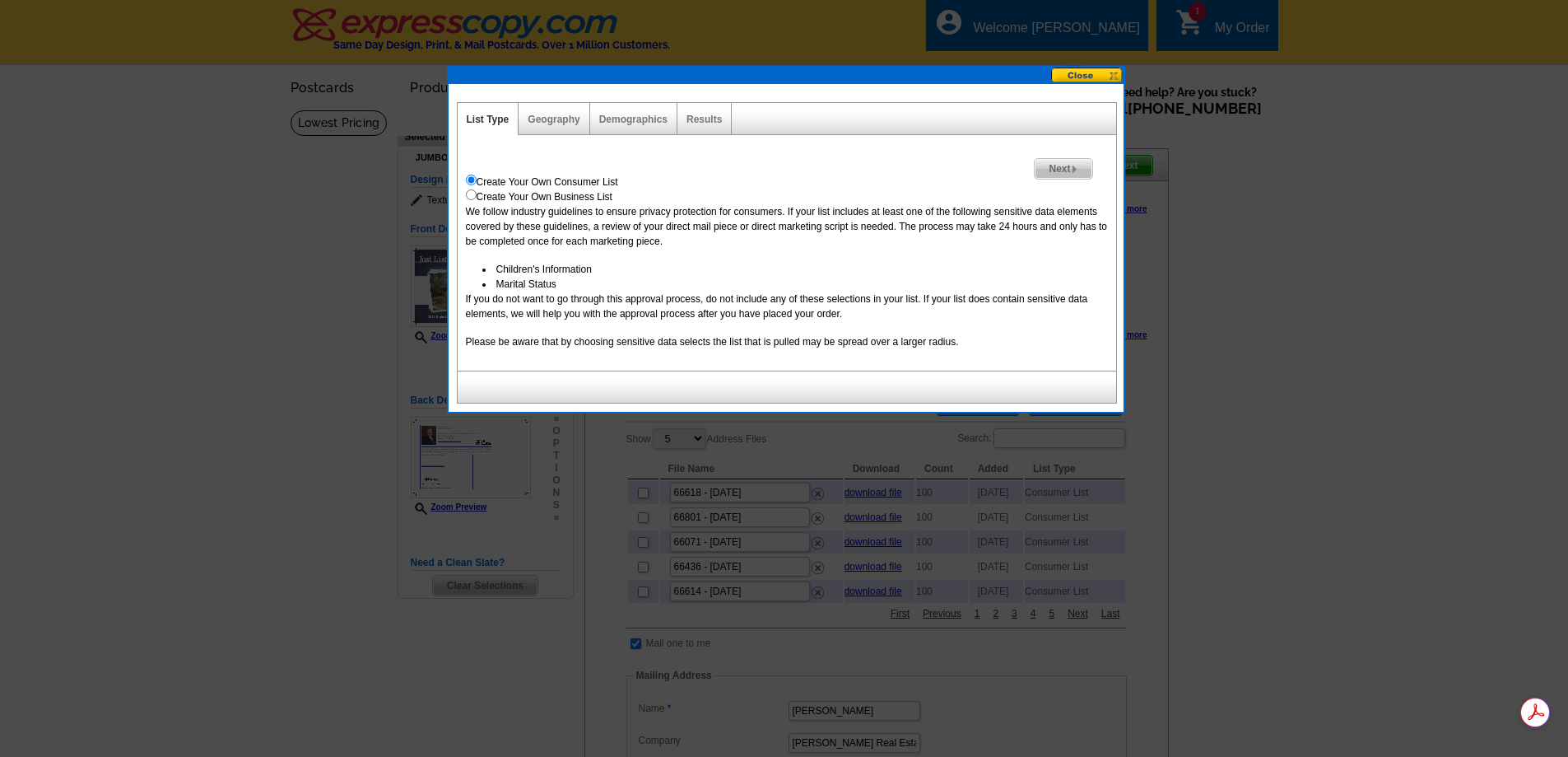
click at [1060, 171] on span "Next" at bounding box center [1063, 169] width 57 height 20
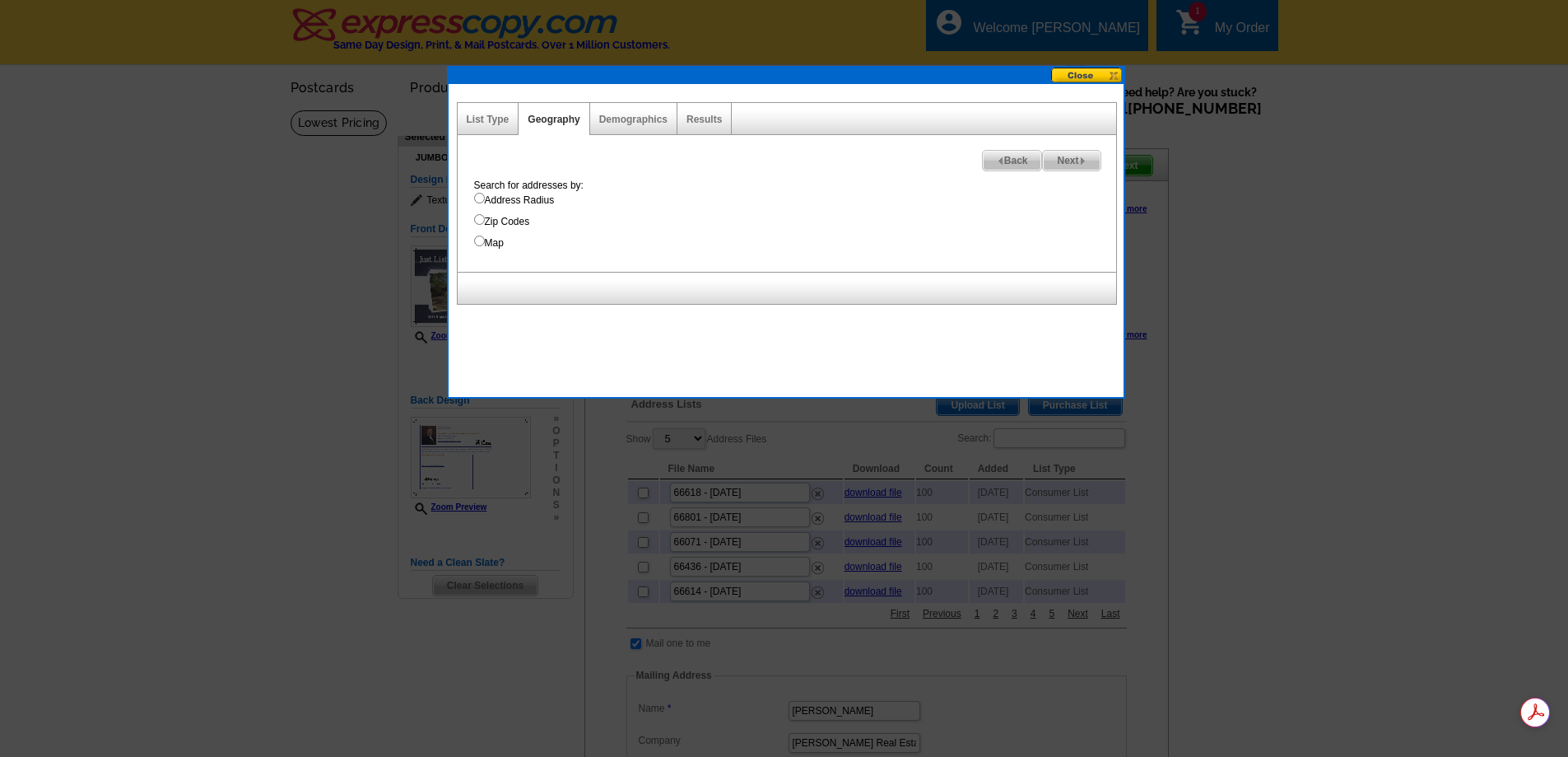
click at [481, 219] on input "Zip Codes" at bounding box center [480, 220] width 10 height 11
radio input "true"
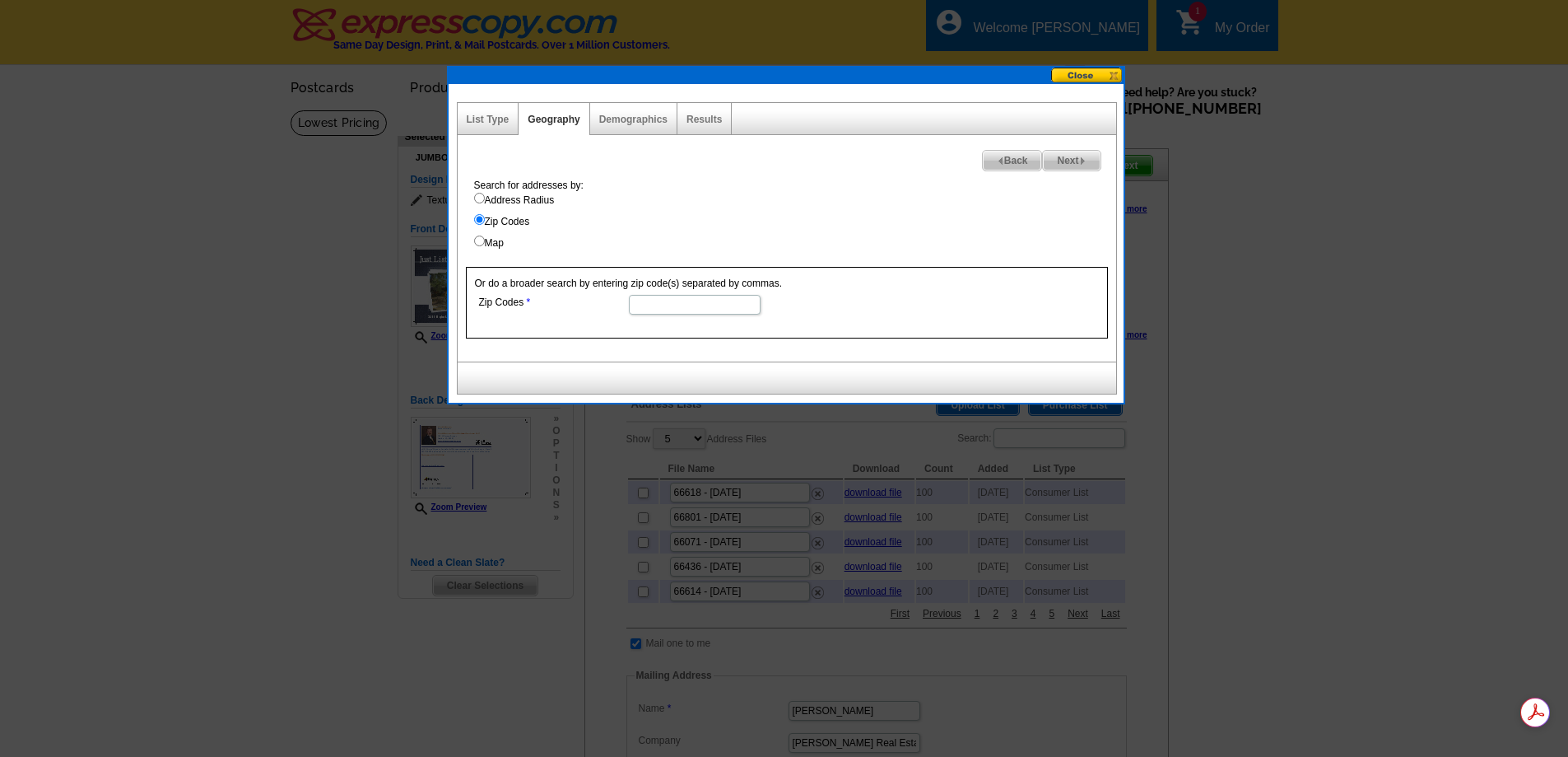
click at [677, 302] on input "Zip Codes" at bounding box center [695, 305] width 132 height 20
type input "66049"
click at [1068, 160] on span "Next" at bounding box center [1071, 160] width 57 height 20
select select
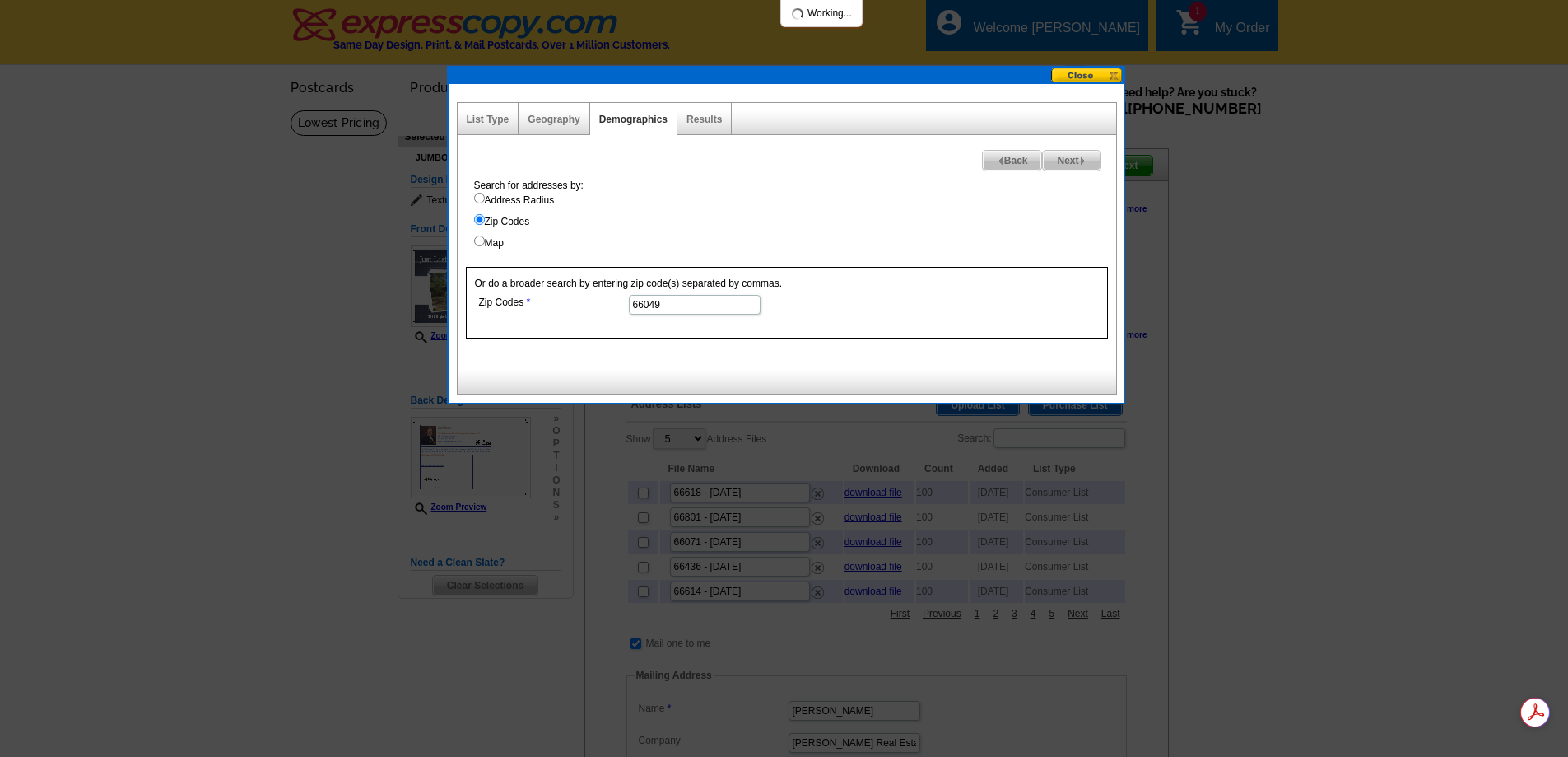
select select
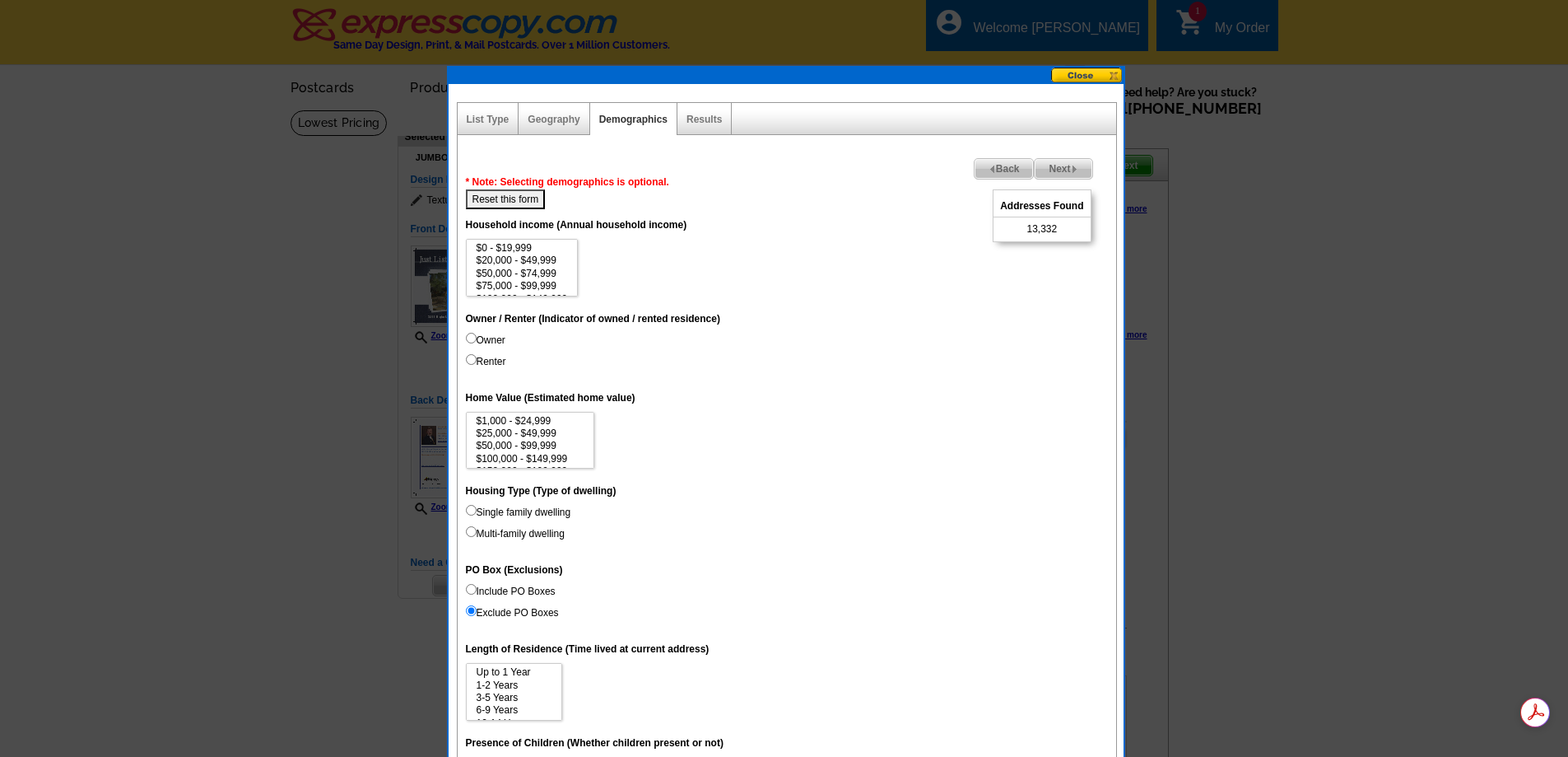
click at [1066, 165] on span "Next" at bounding box center [1063, 169] width 57 height 20
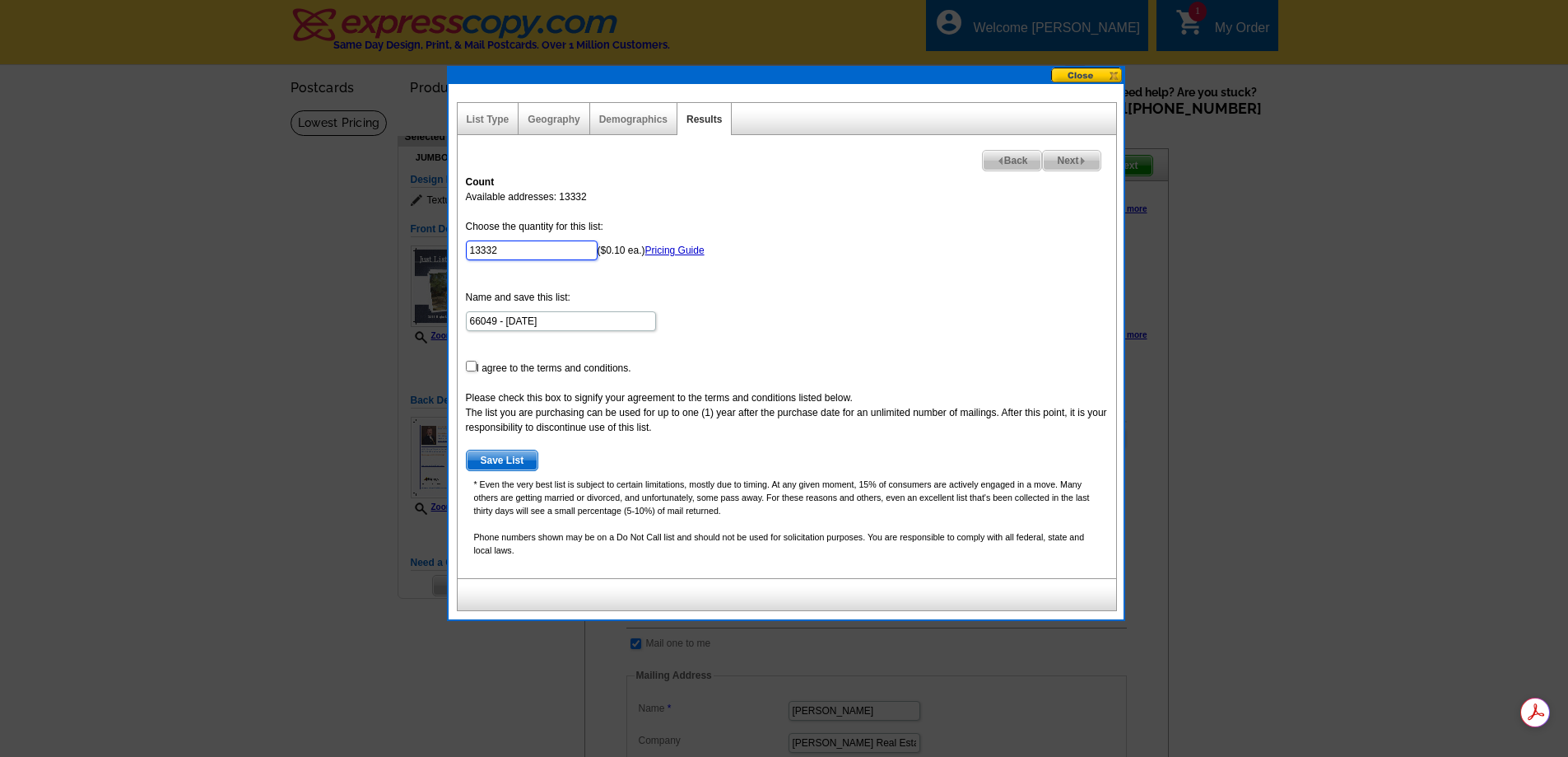
drag, startPoint x: 502, startPoint y: 247, endPoint x: 424, endPoint y: 242, distance: 78.2
click at [425, 242] on body "Welcome back Scott My Account Logout local_phone Same Day Design, Print, & Mail…" at bounding box center [784, 768] width 1568 height 1537
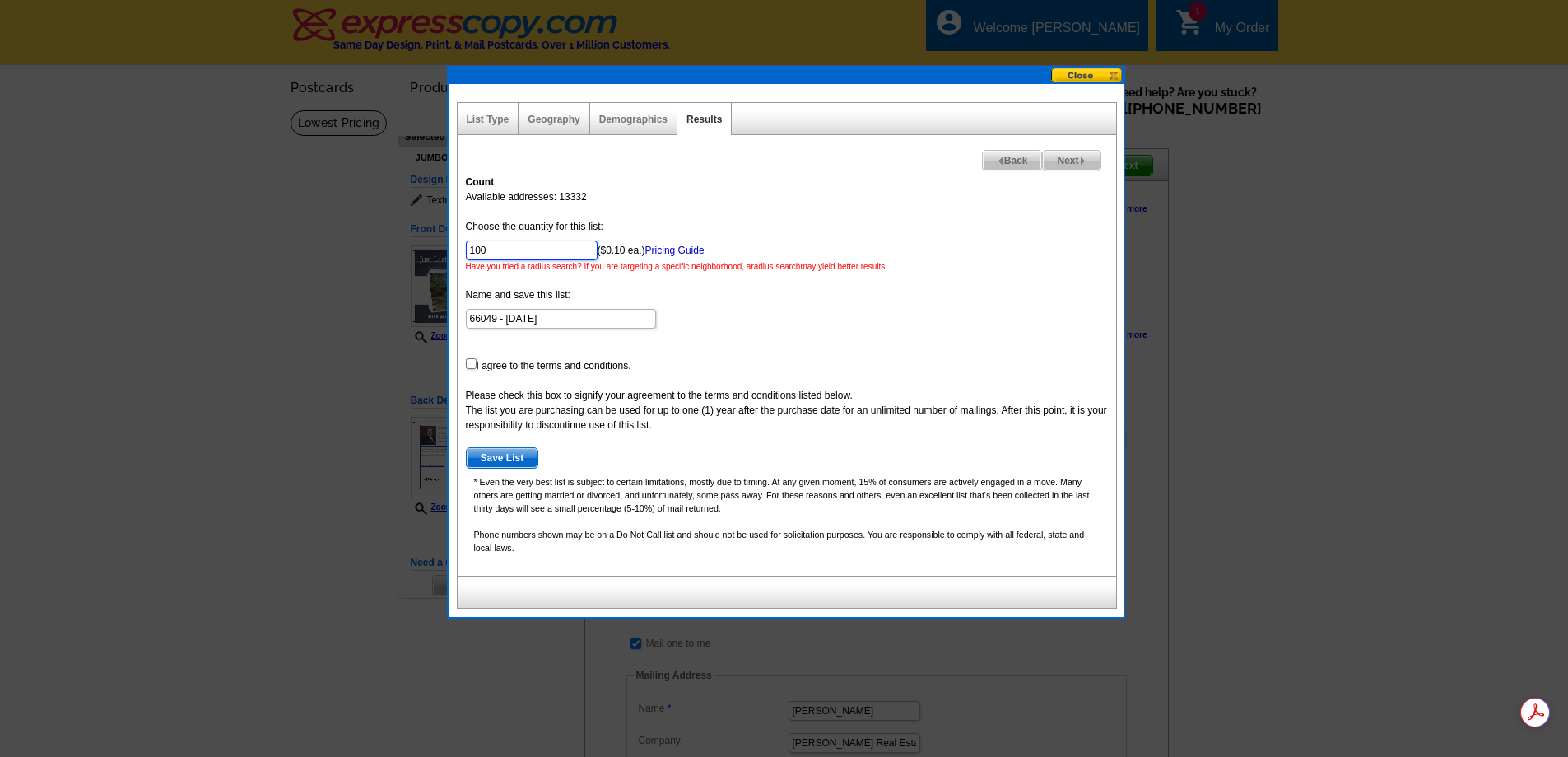
type input "100"
click at [561, 319] on input "66049 - Sep 17" at bounding box center [561, 319] width 190 height 20
type input "66049 - Sep 17 25"
click at [468, 361] on input "checkbox" at bounding box center [472, 363] width 10 height 11
checkbox input "true"
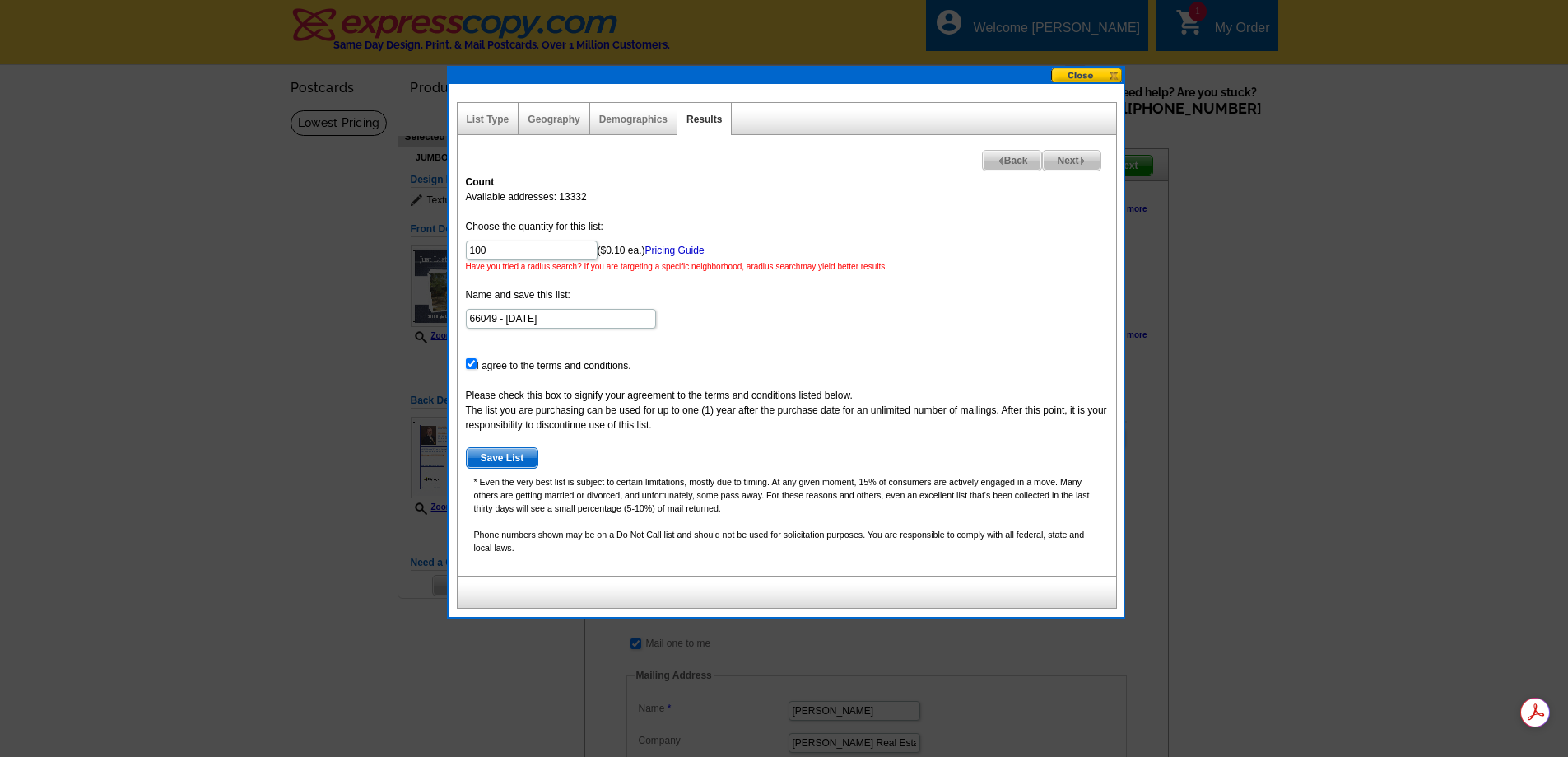
click at [511, 456] on span "Save List" at bounding box center [503, 458] width 72 height 20
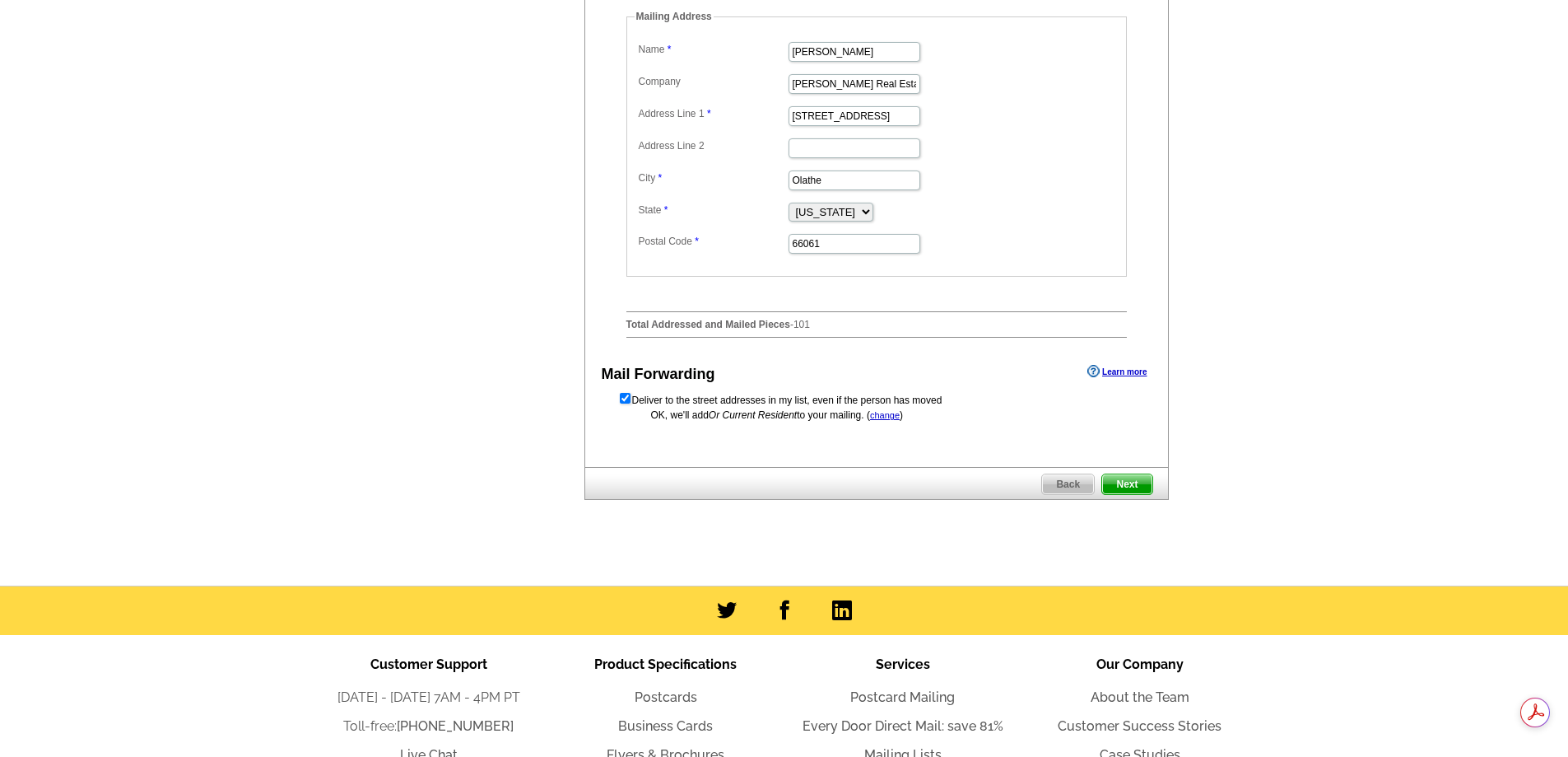
click at [1135, 494] on span "Next" at bounding box center [1127, 484] width 49 height 20
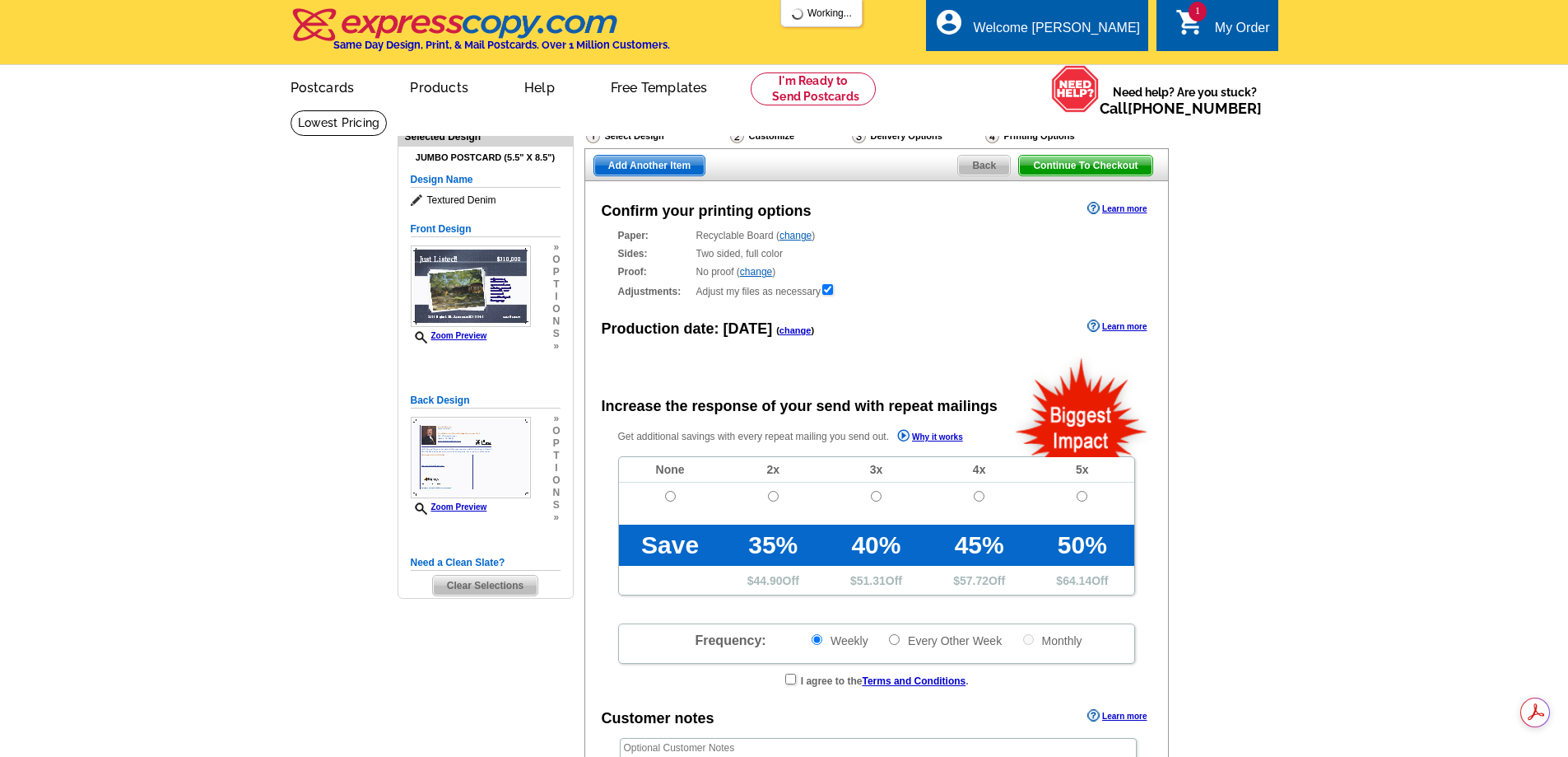
radio input "false"
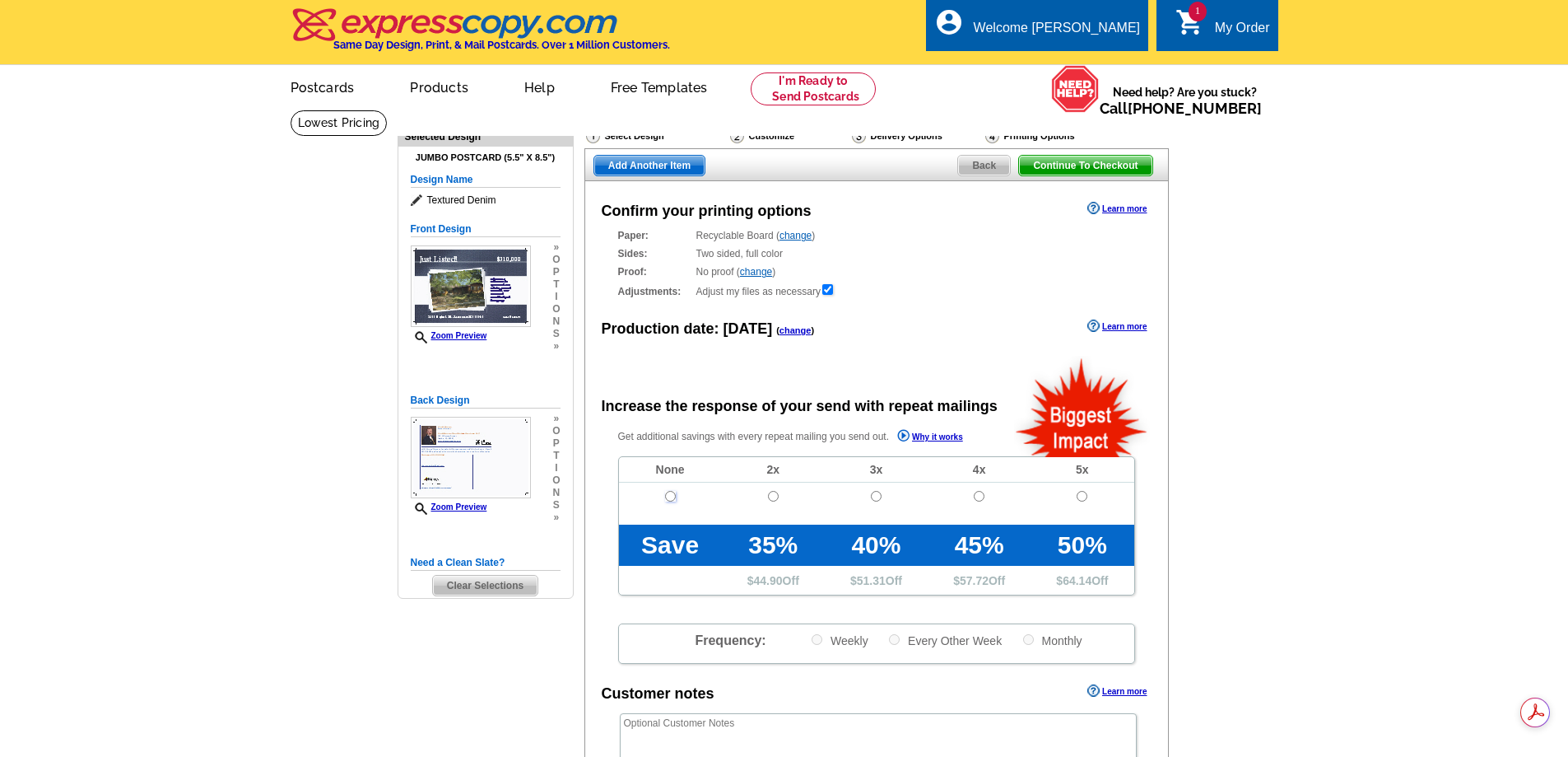
click at [671, 498] on input "radio" at bounding box center [670, 496] width 10 height 11
radio input "true"
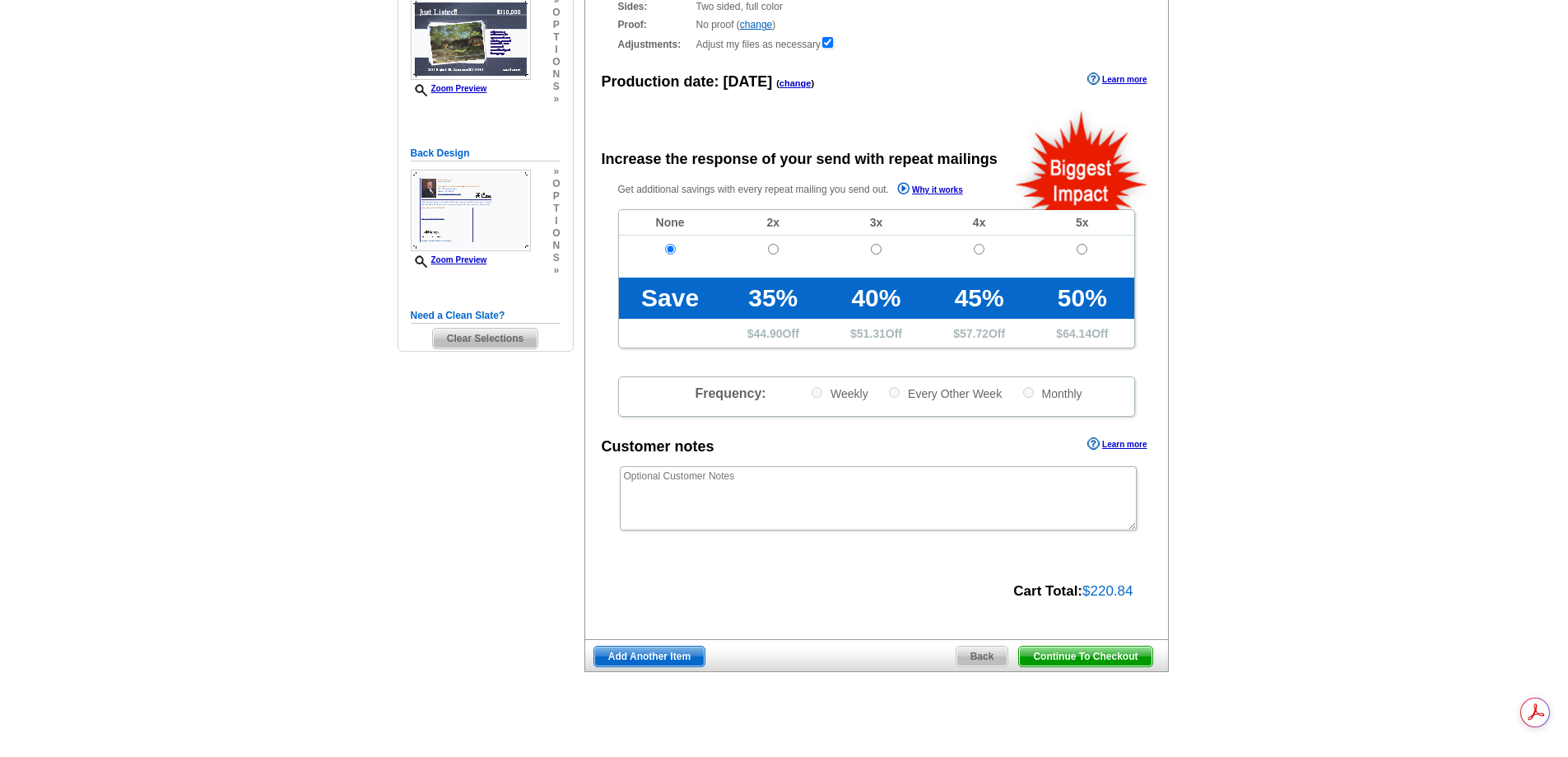
click at [1076, 657] on span "Continue To Checkout" at bounding box center [1085, 656] width 132 height 20
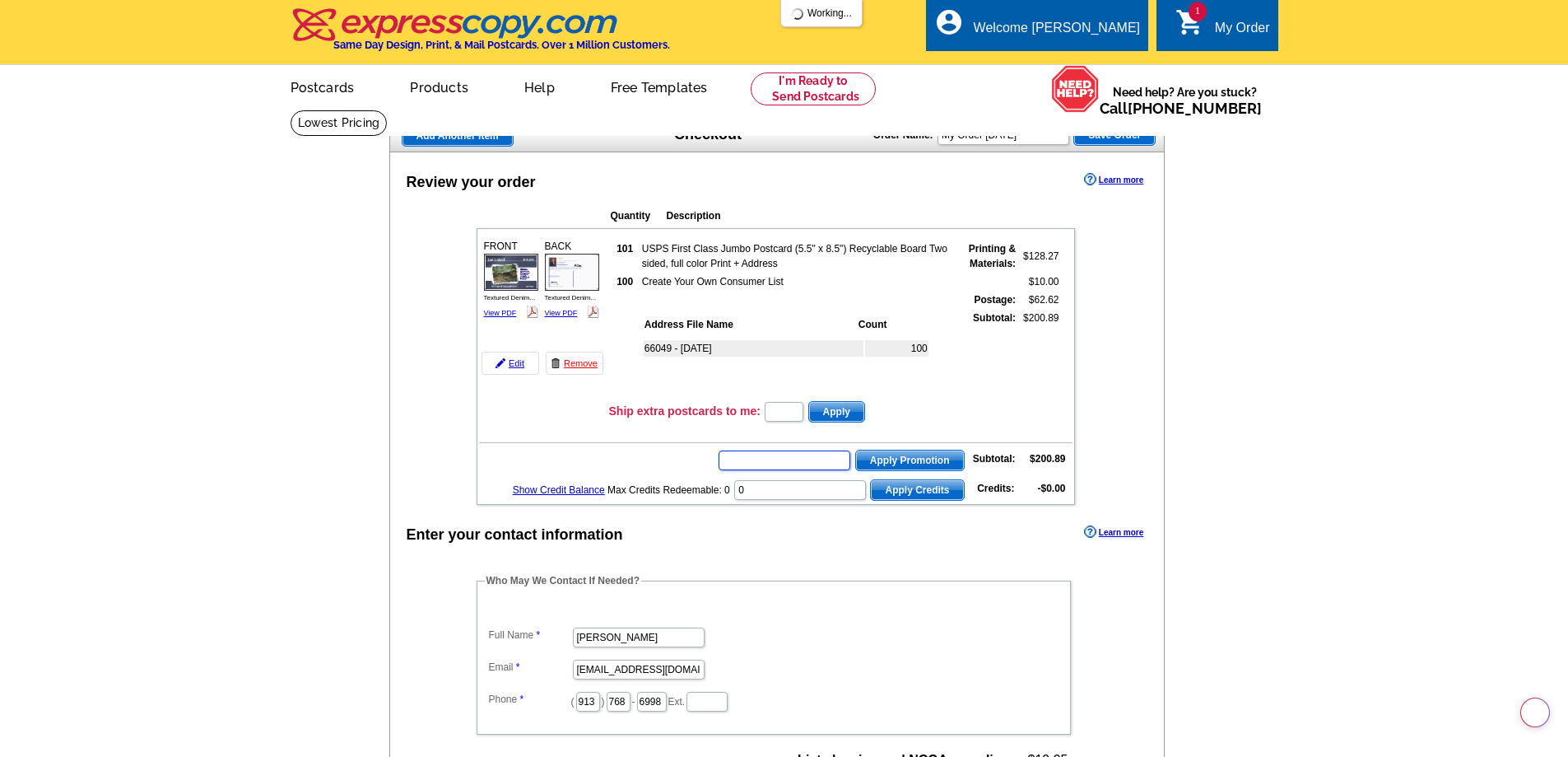
click at [763, 465] on input "text" at bounding box center [784, 460] width 132 height 20
type input "E3025"
click at [907, 456] on span "Apply Promotion" at bounding box center [910, 460] width 108 height 20
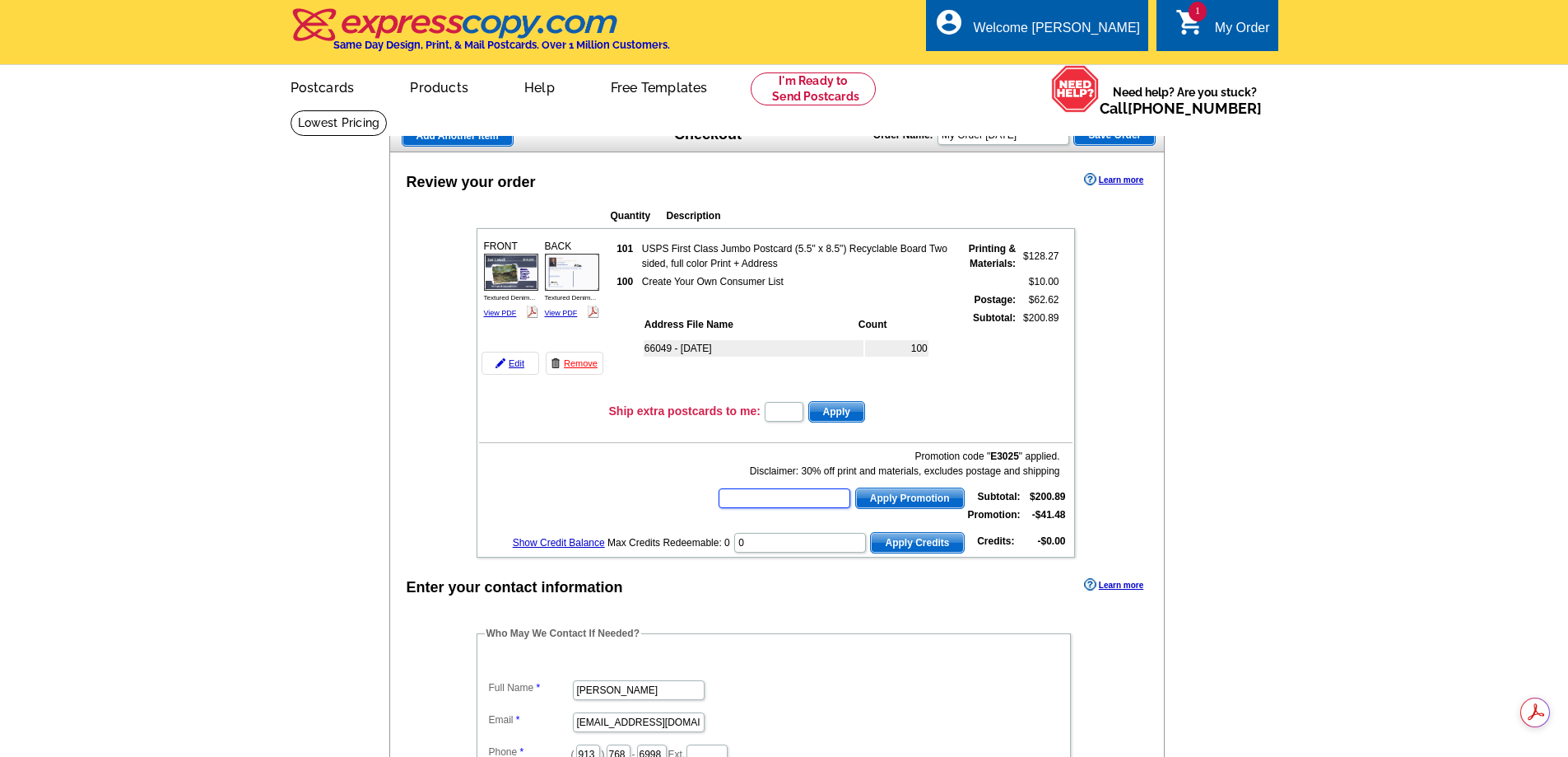
click at [767, 499] on input "text" at bounding box center [784, 498] width 132 height 20
type input "cc230"
click at [934, 501] on span "Apply Promotion" at bounding box center [910, 498] width 108 height 20
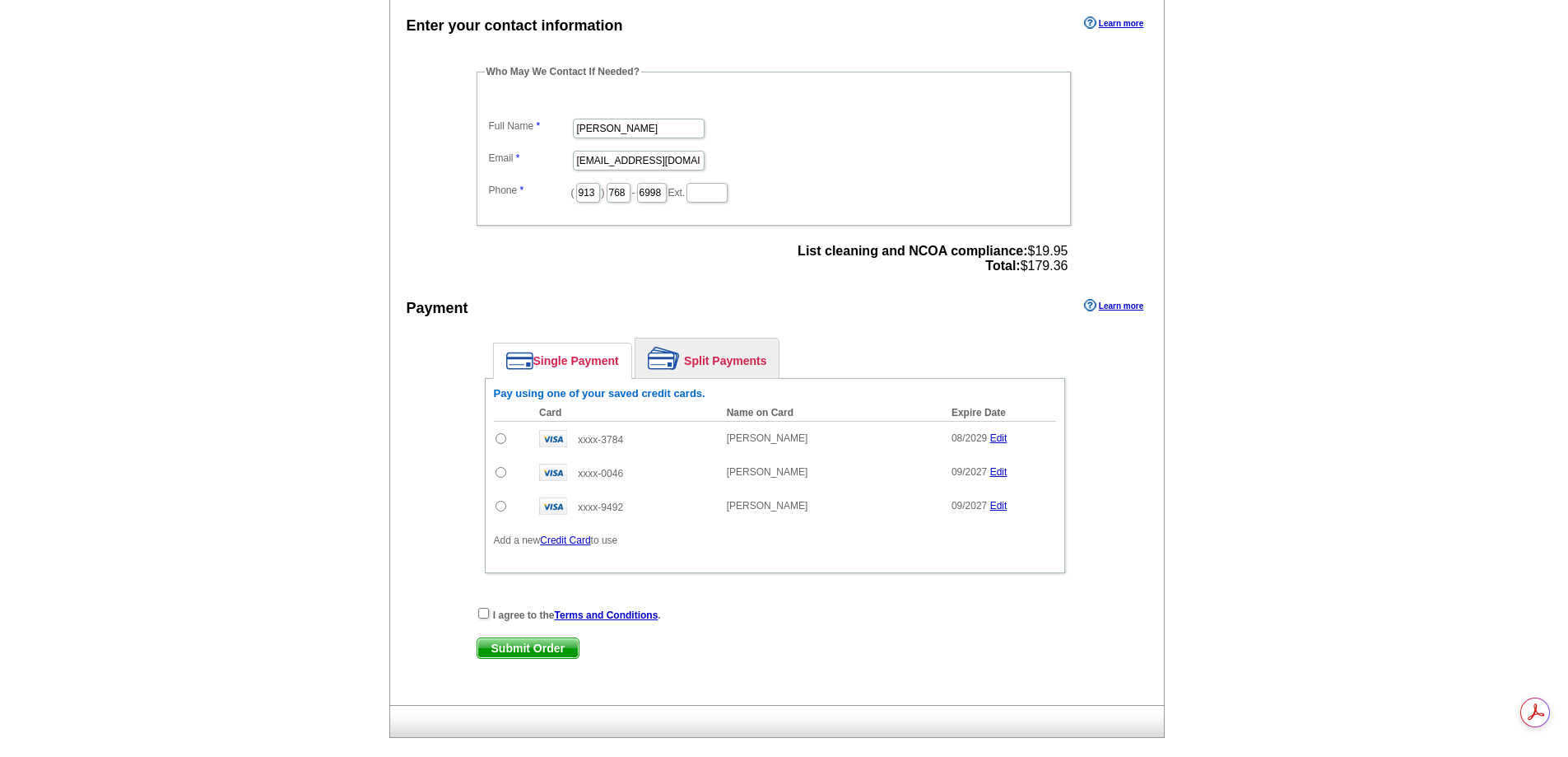
click at [501, 437] on input "radio" at bounding box center [500, 438] width 10 height 11
radio input "true"
click at [484, 613] on input "checkbox" at bounding box center [484, 613] width 10 height 11
checkbox input "true"
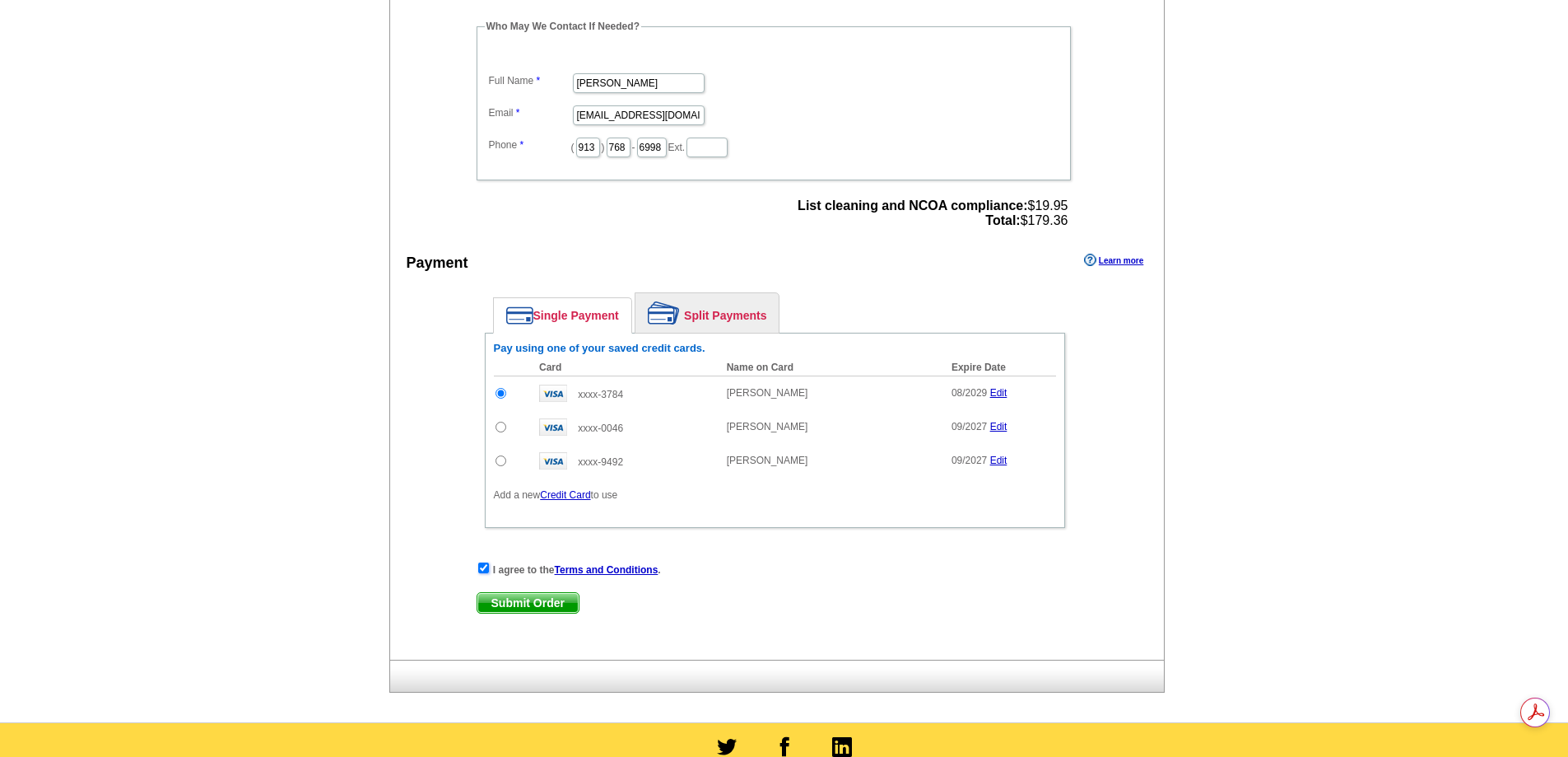
scroll to position [659, 0]
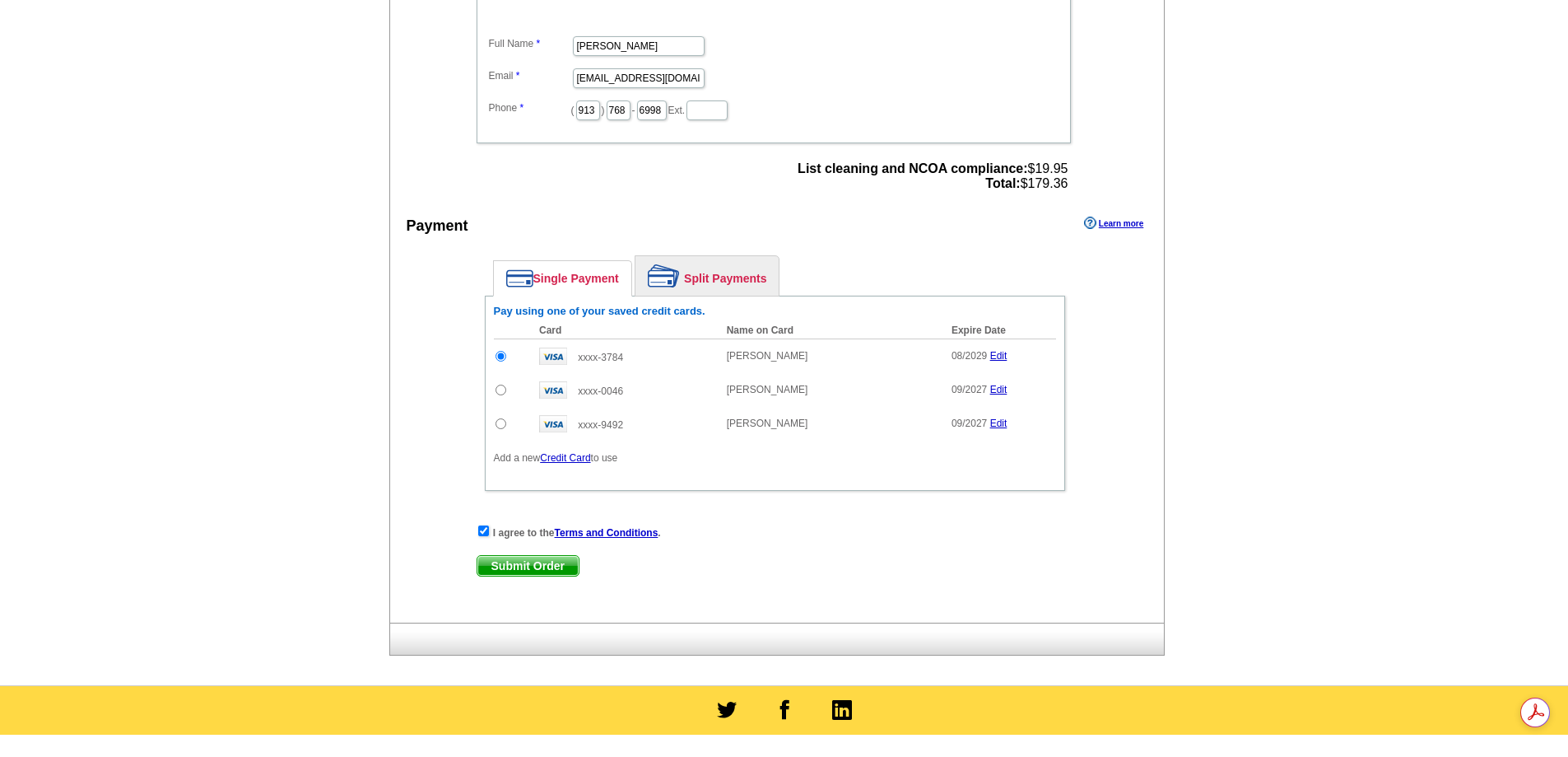
click at [534, 569] on span "Submit Order" at bounding box center [528, 565] width 102 height 20
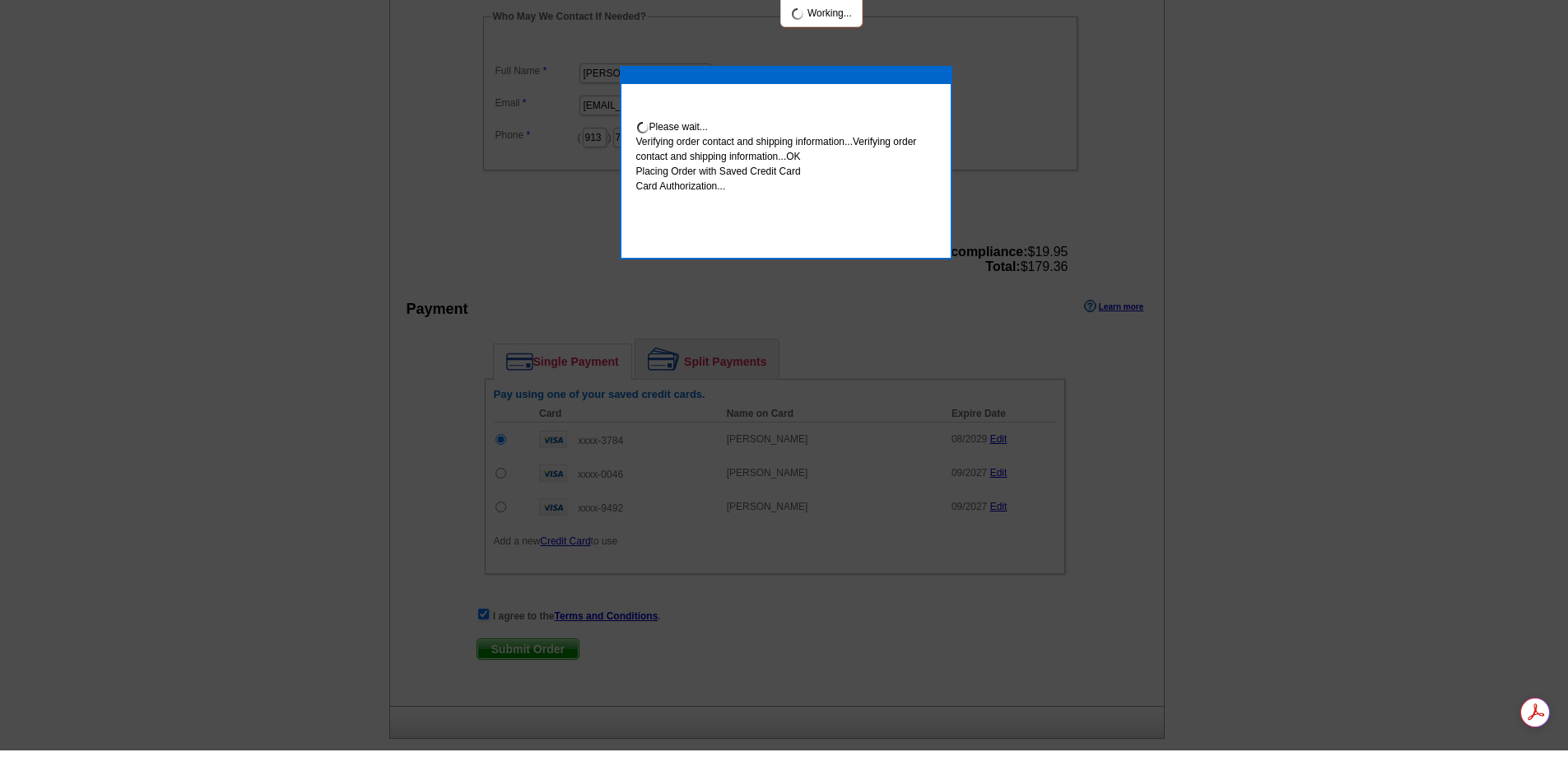
scroll to position [652, 0]
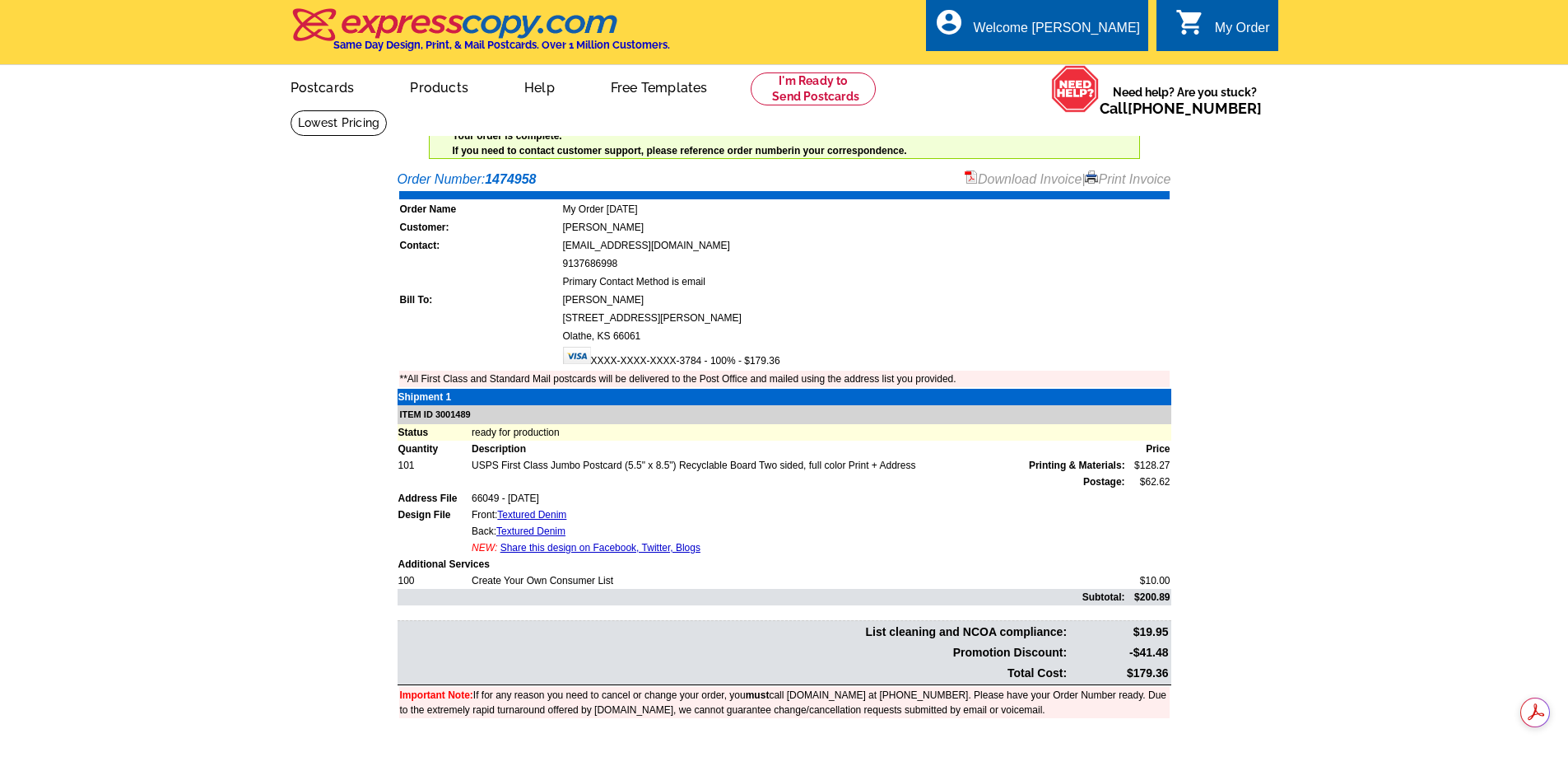
click at [994, 180] on link "Download Invoice" at bounding box center [1024, 179] width 117 height 14
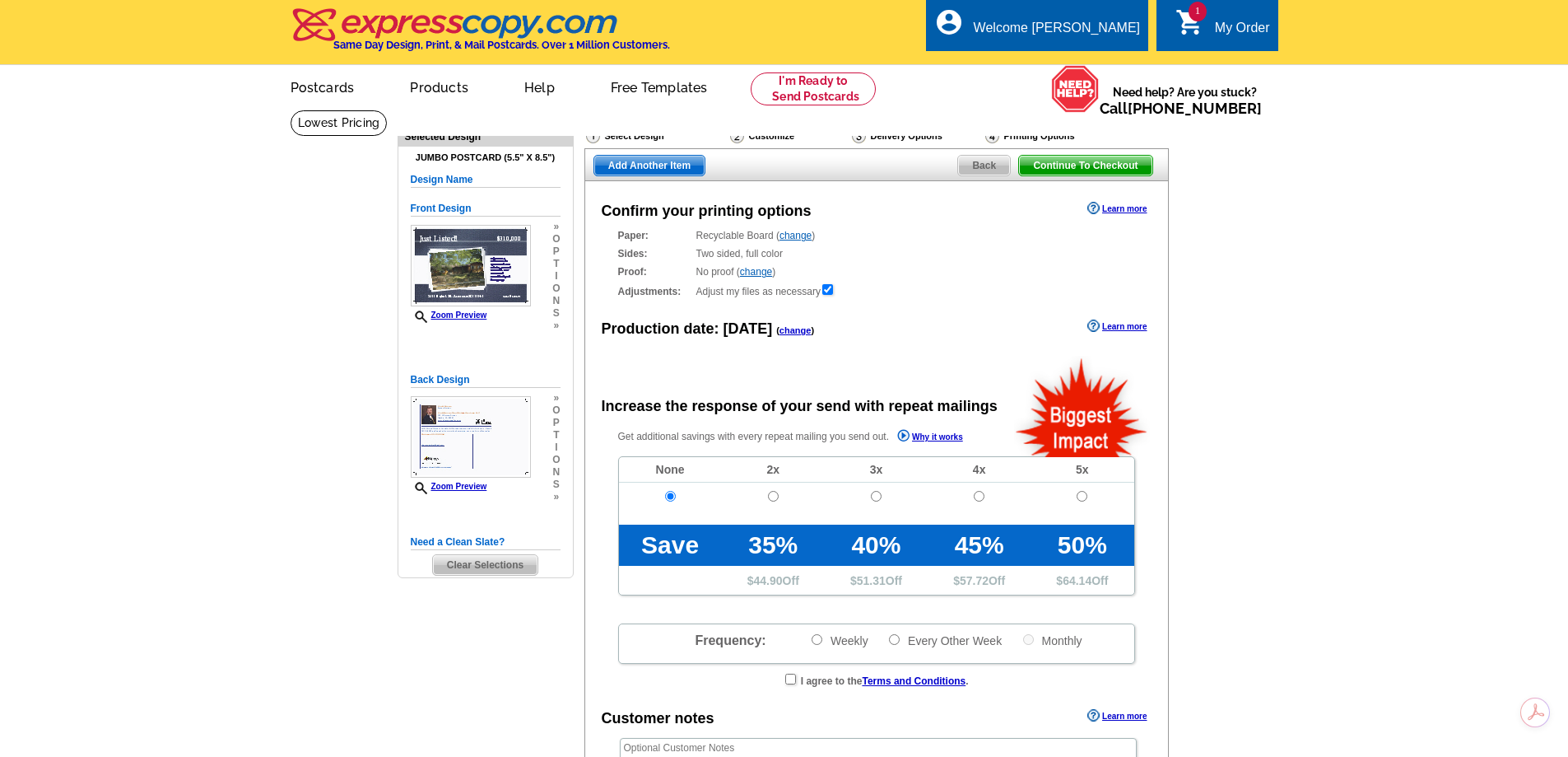
scroll to position [82, 0]
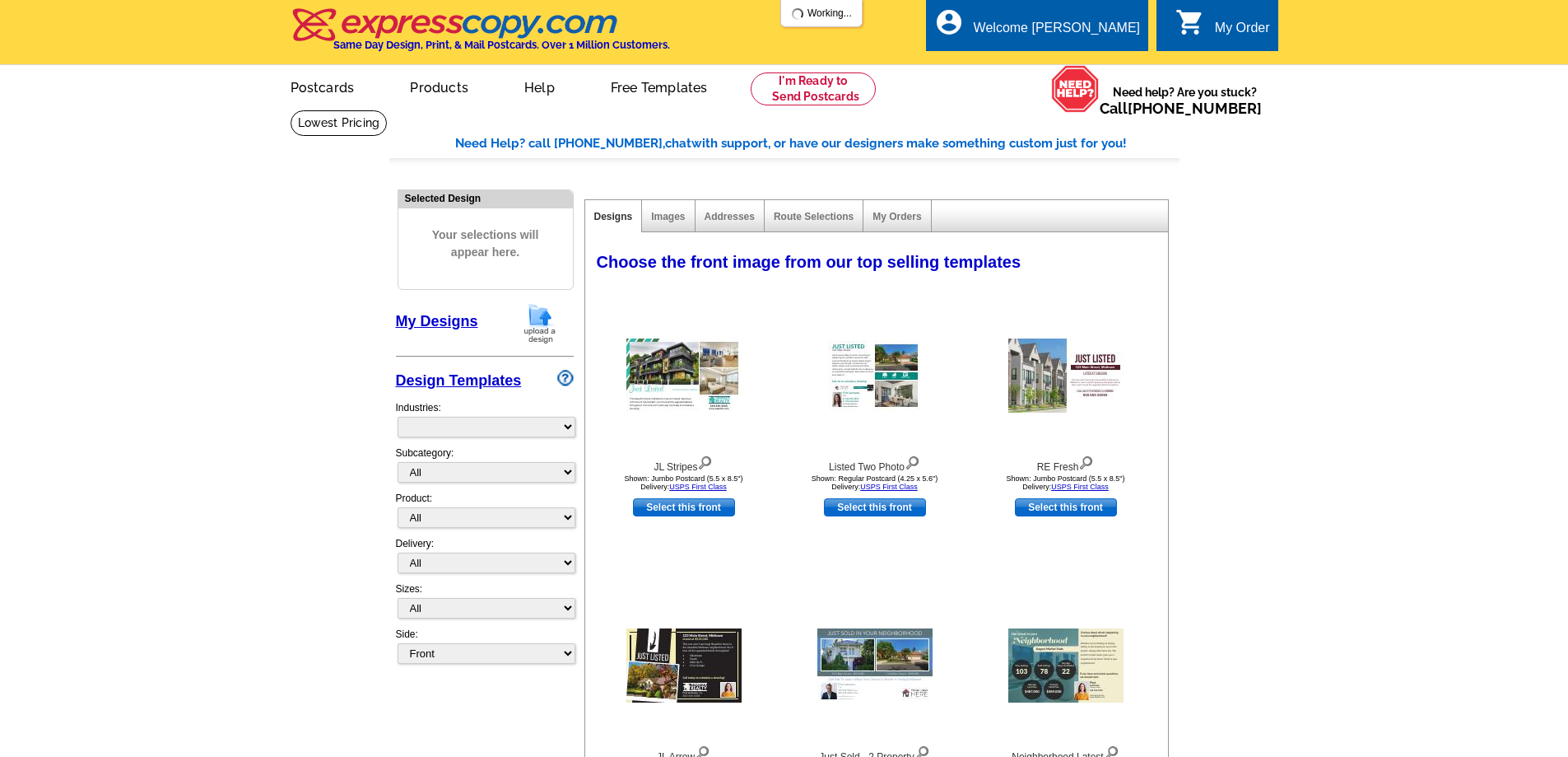
select select "785"
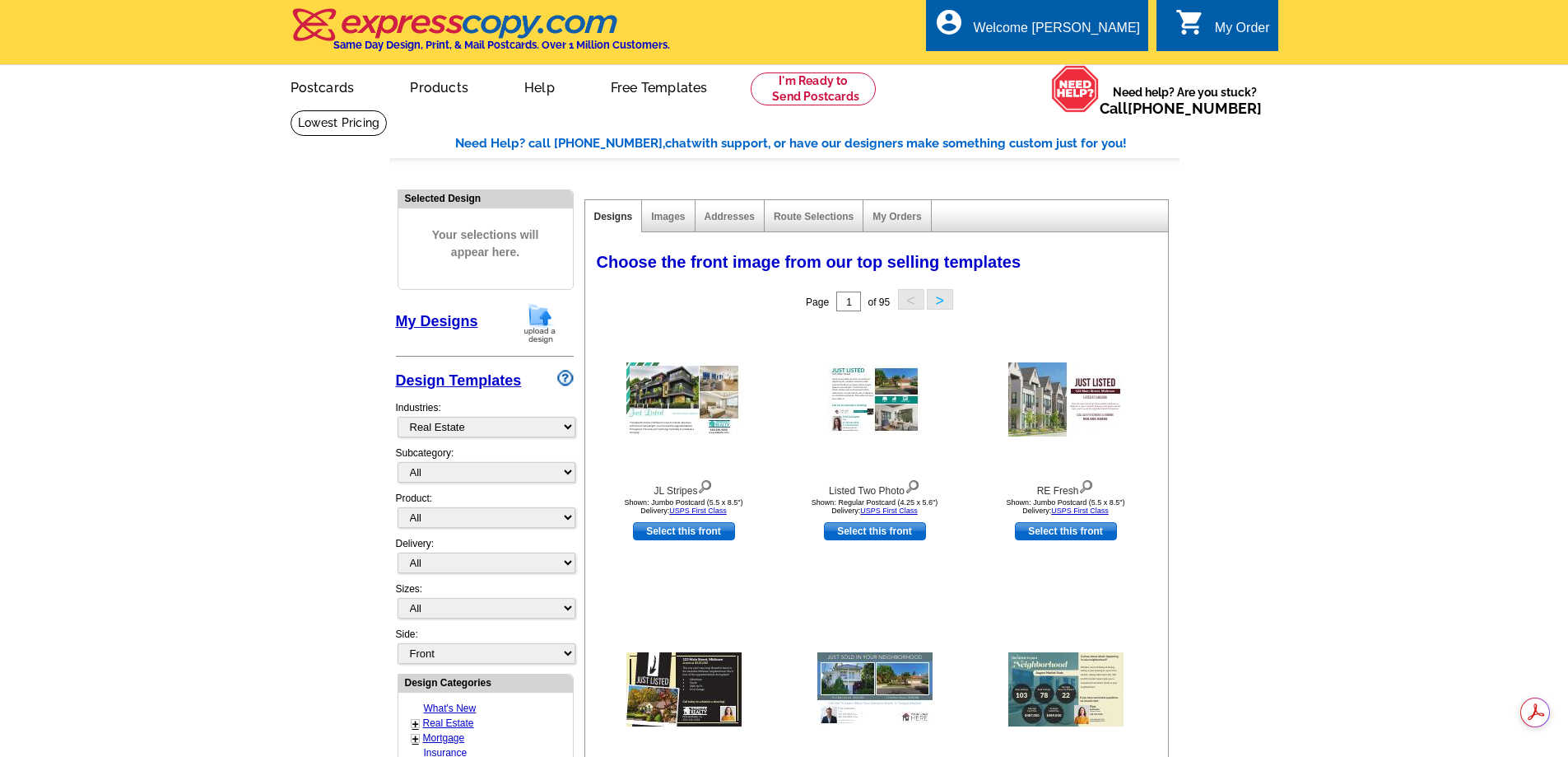
click at [1233, 29] on div "My Order" at bounding box center [1242, 32] width 55 height 23
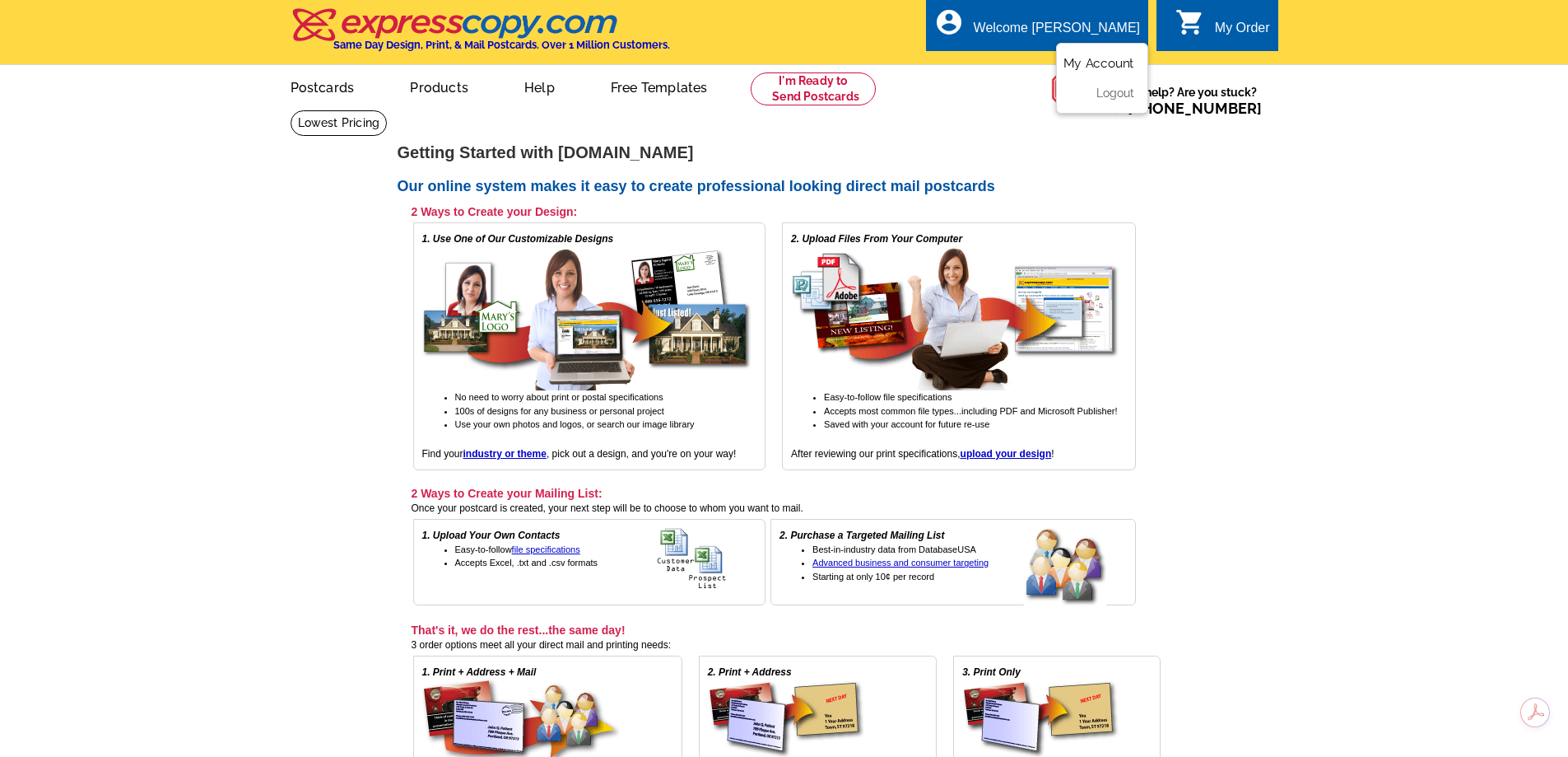
click at [1113, 64] on link "My Account" at bounding box center [1099, 63] width 71 height 15
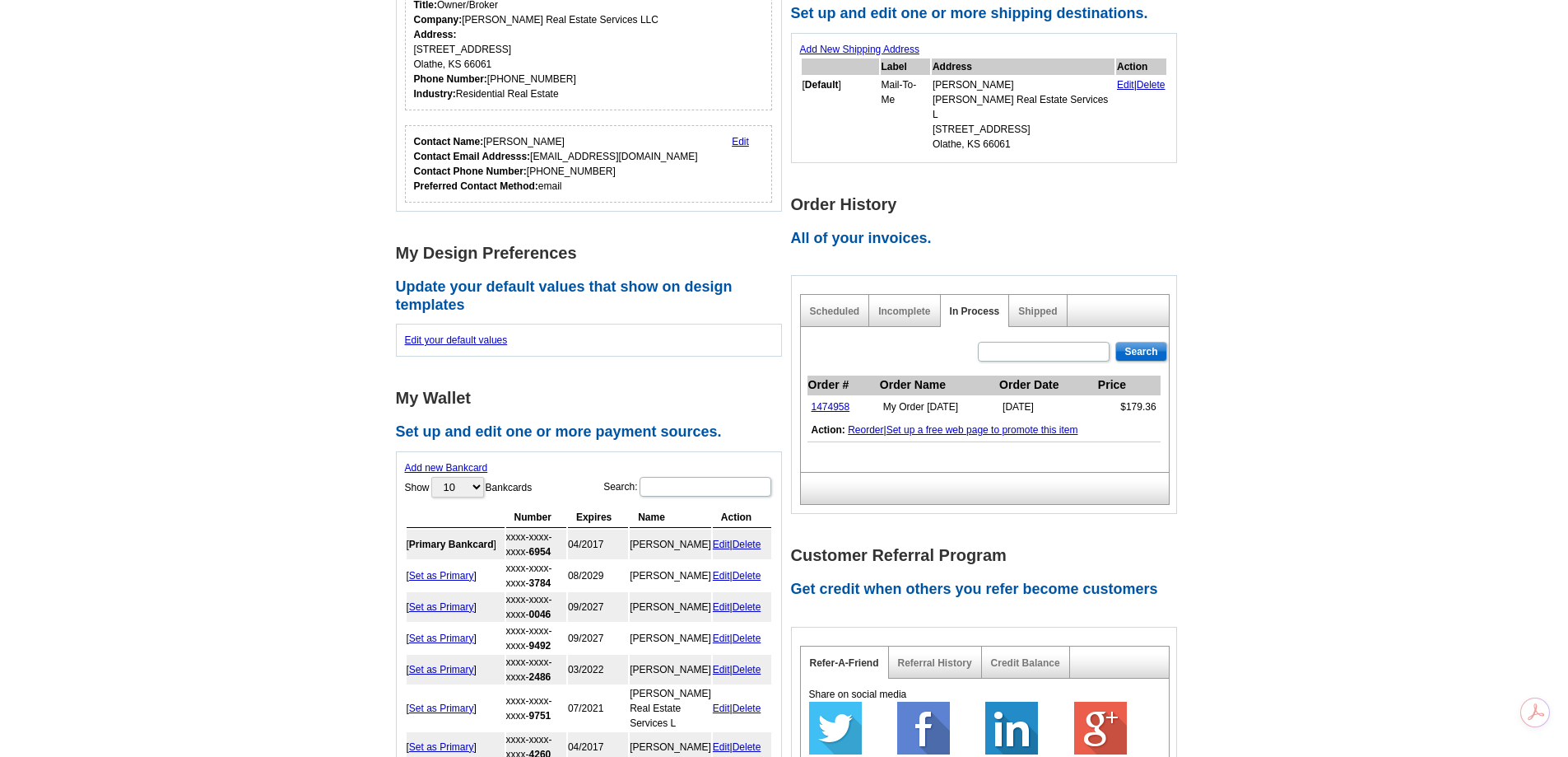
scroll to position [329, 0]
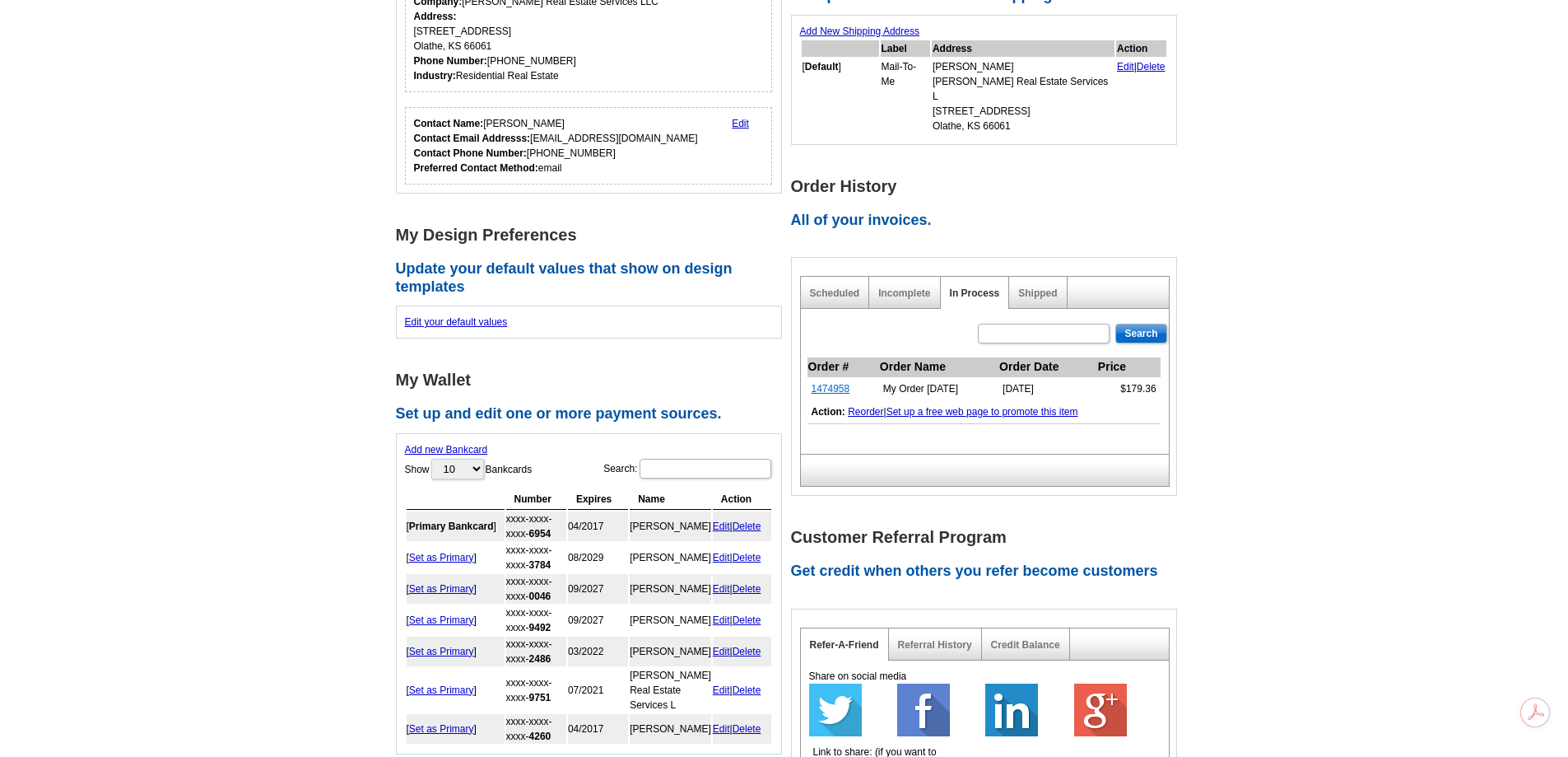
click at [835, 383] on link "1474958" at bounding box center [831, 389] width 38 height 11
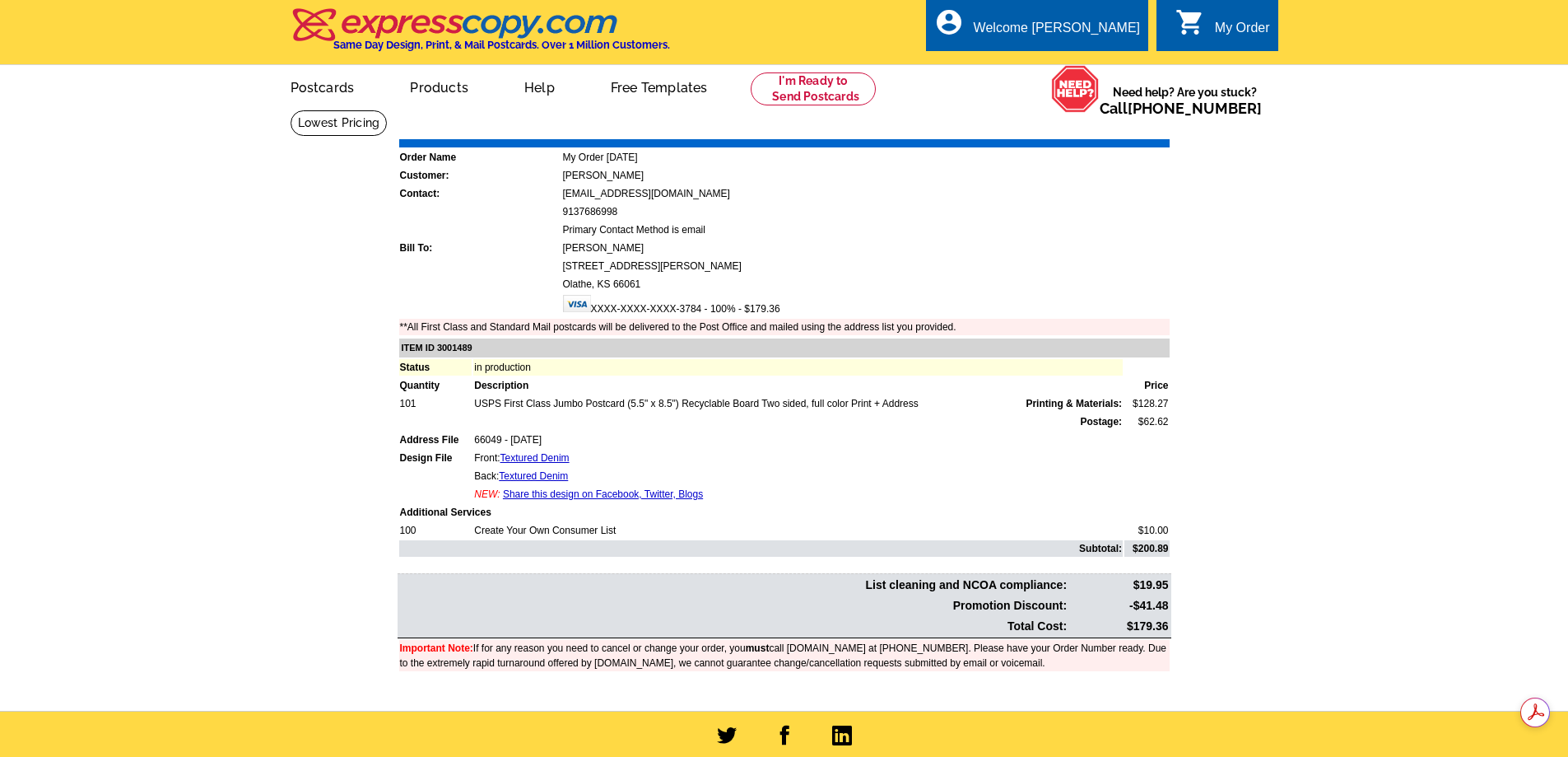
click at [542, 494] on link "Share this design on Facebook, Twitter, Blogs" at bounding box center [603, 494] width 200 height 11
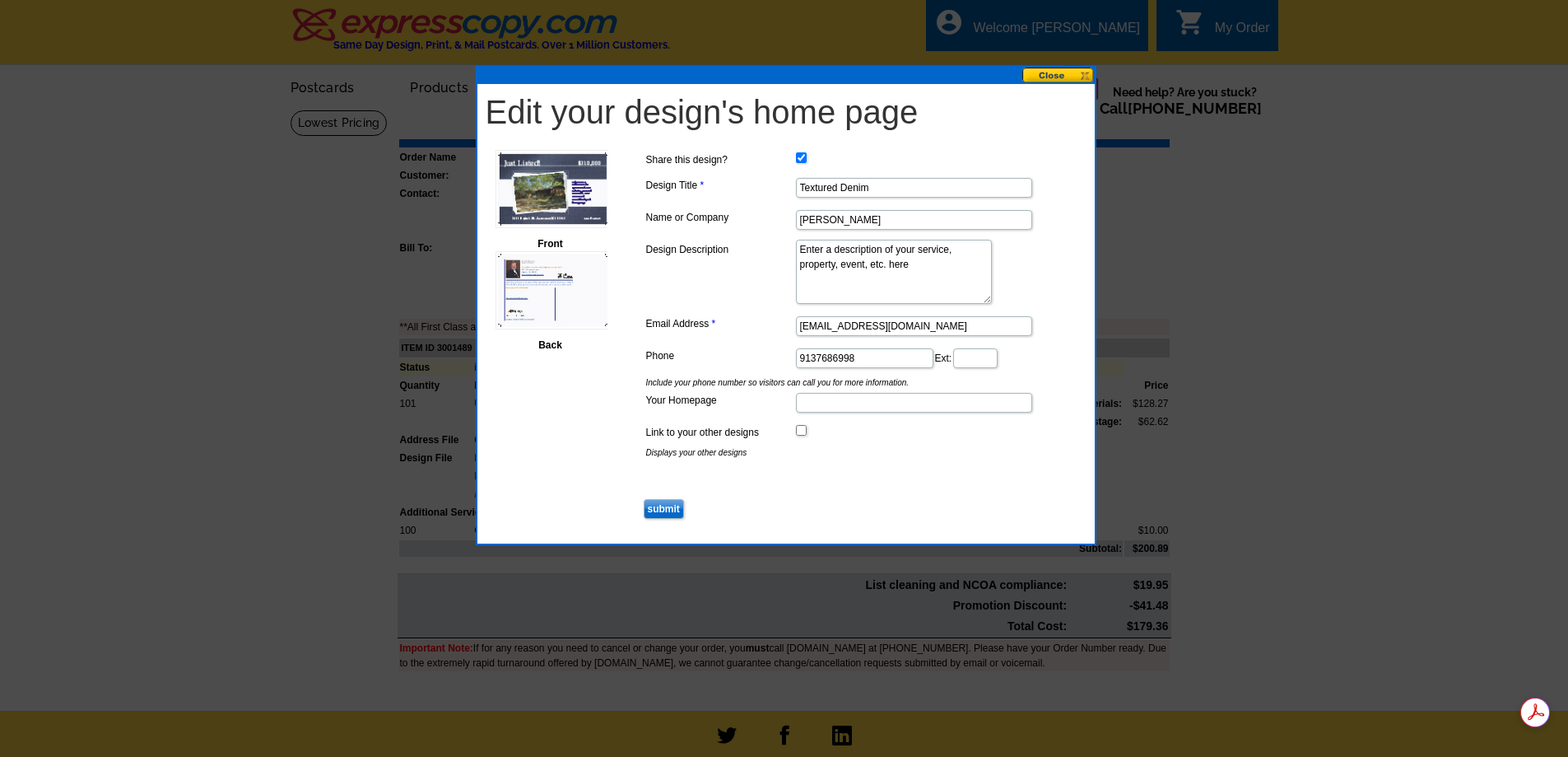
click at [668, 508] on input "submit" at bounding box center [664, 508] width 40 height 20
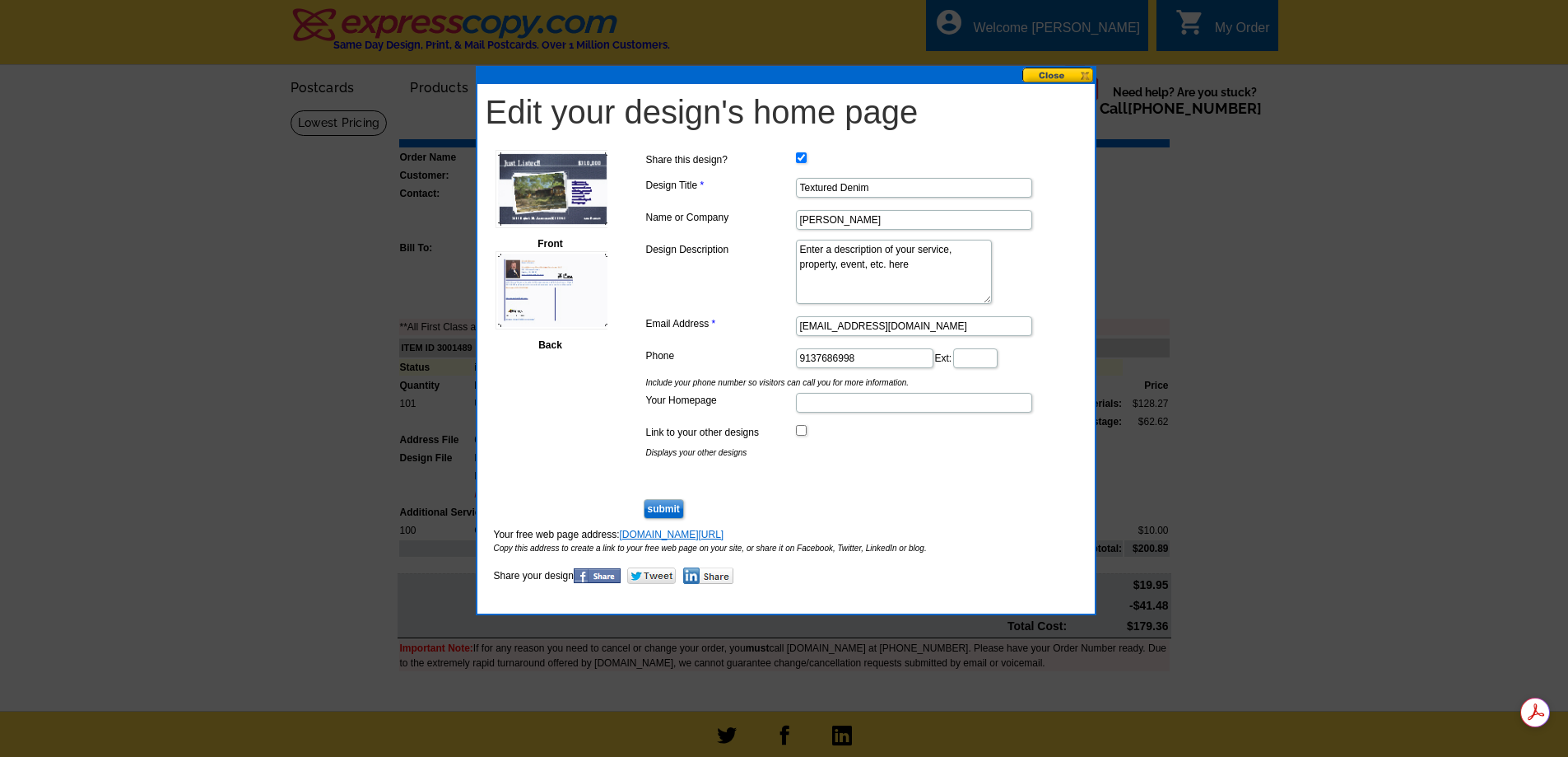
click at [724, 532] on link "www.expresscopy.com/user-designs/design/Textured-Denim/id/3001489" at bounding box center [672, 534] width 104 height 11
